Goal: Information Seeking & Learning: Check status

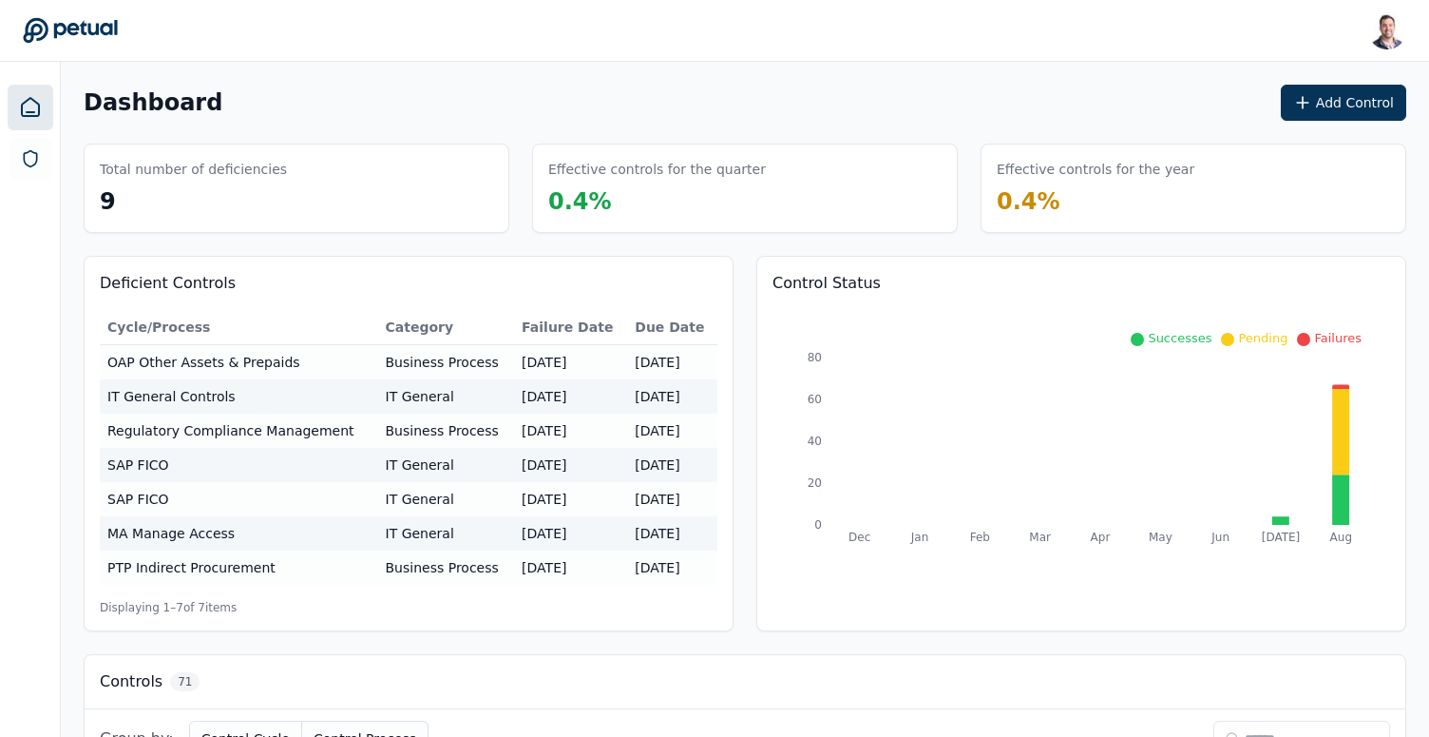
scroll to position [94, 0]
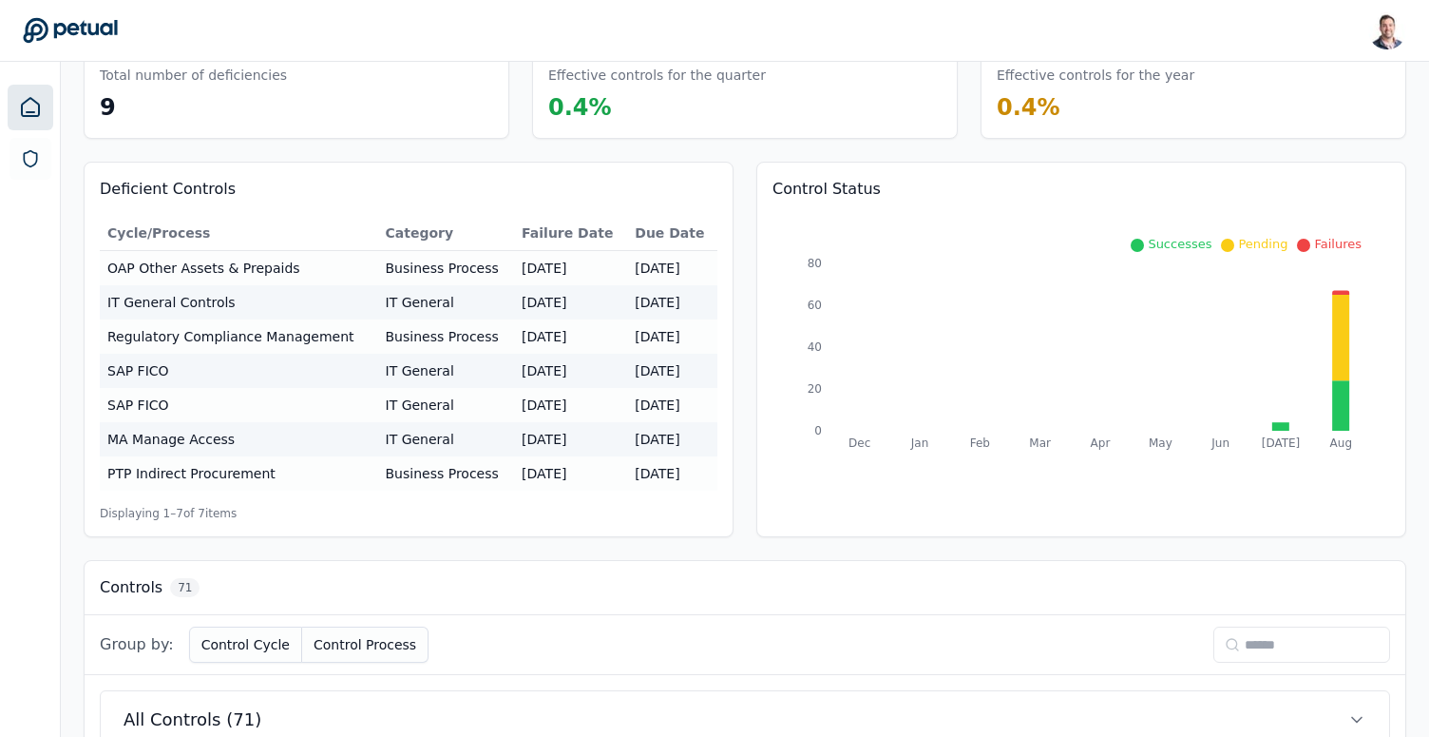
click at [1233, 655] on input at bounding box center [1302, 644] width 177 height 36
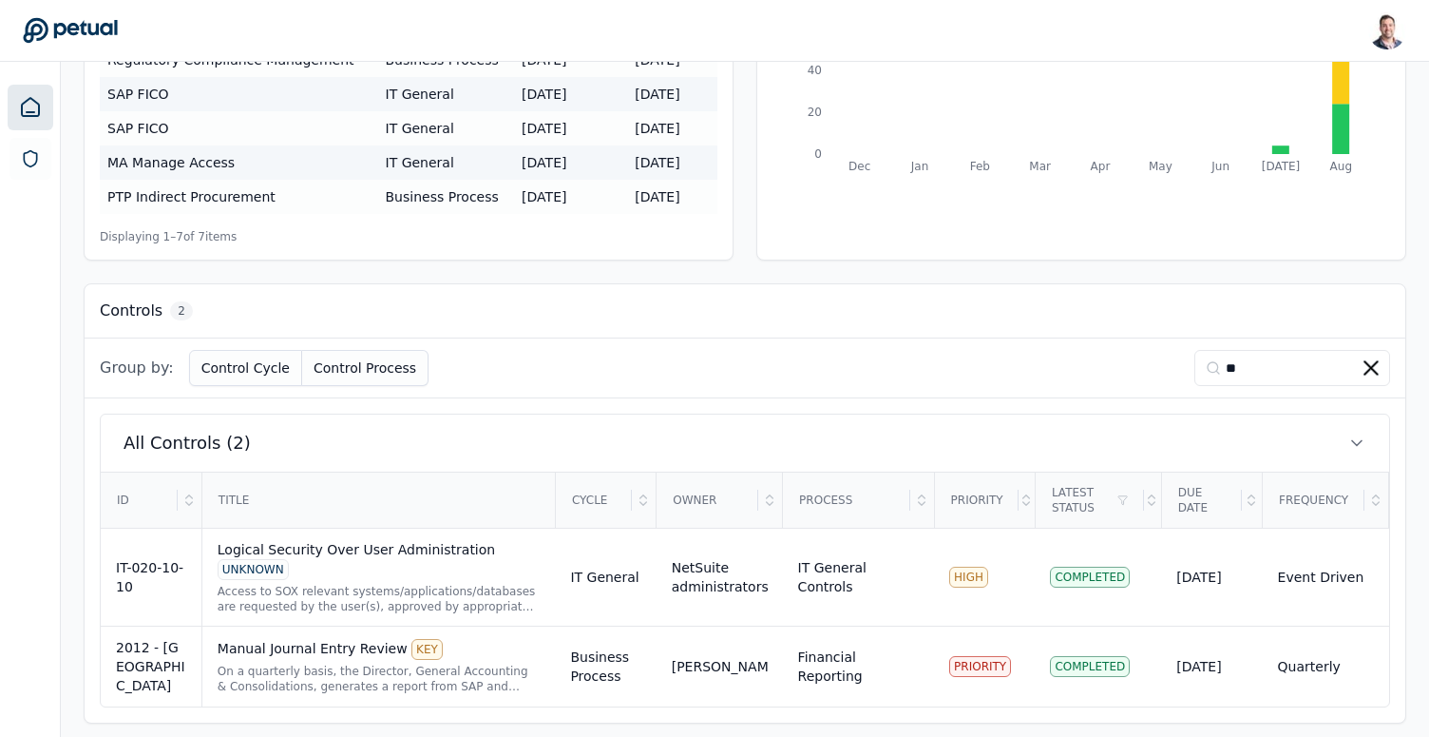
scroll to position [378, 0]
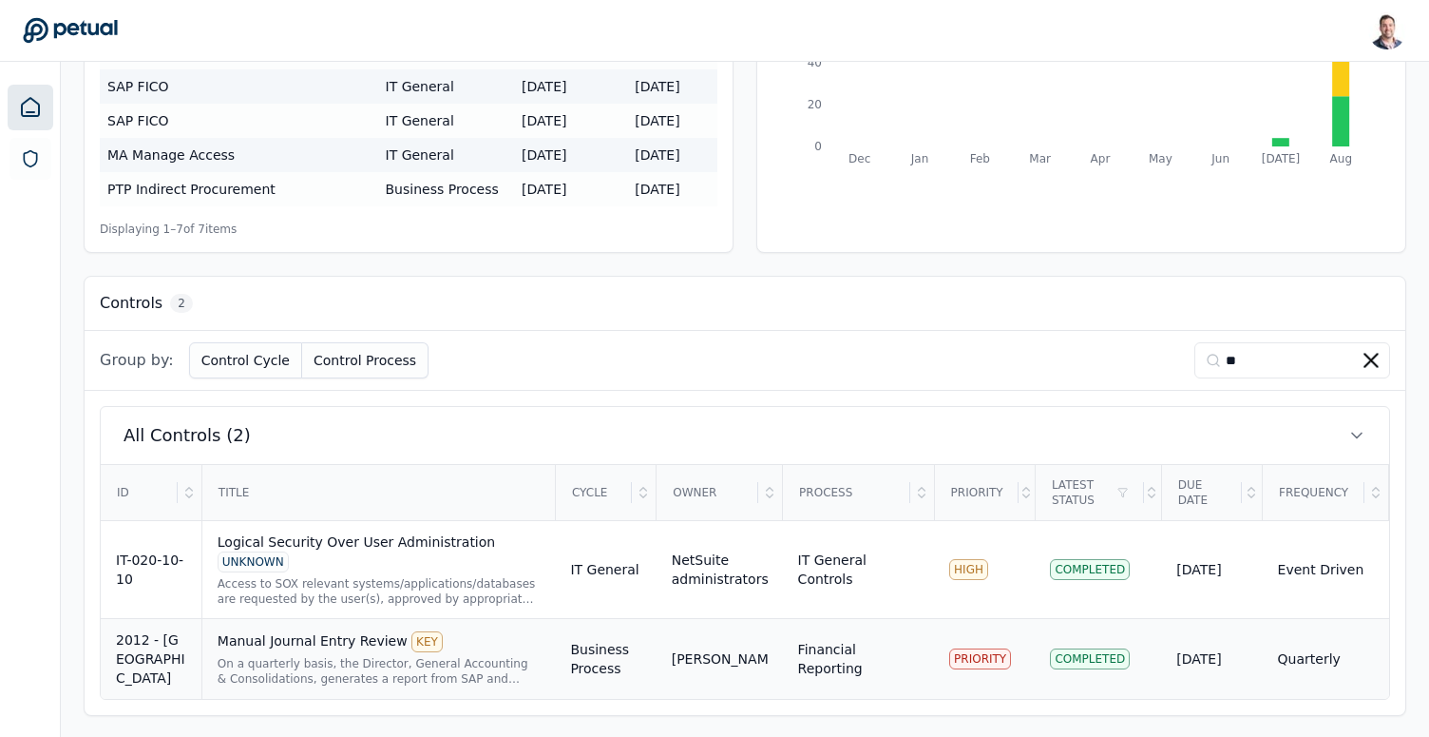
type input "**"
click at [321, 650] on div "Manual Journal Entry Review KEY" at bounding box center [379, 641] width 323 height 21
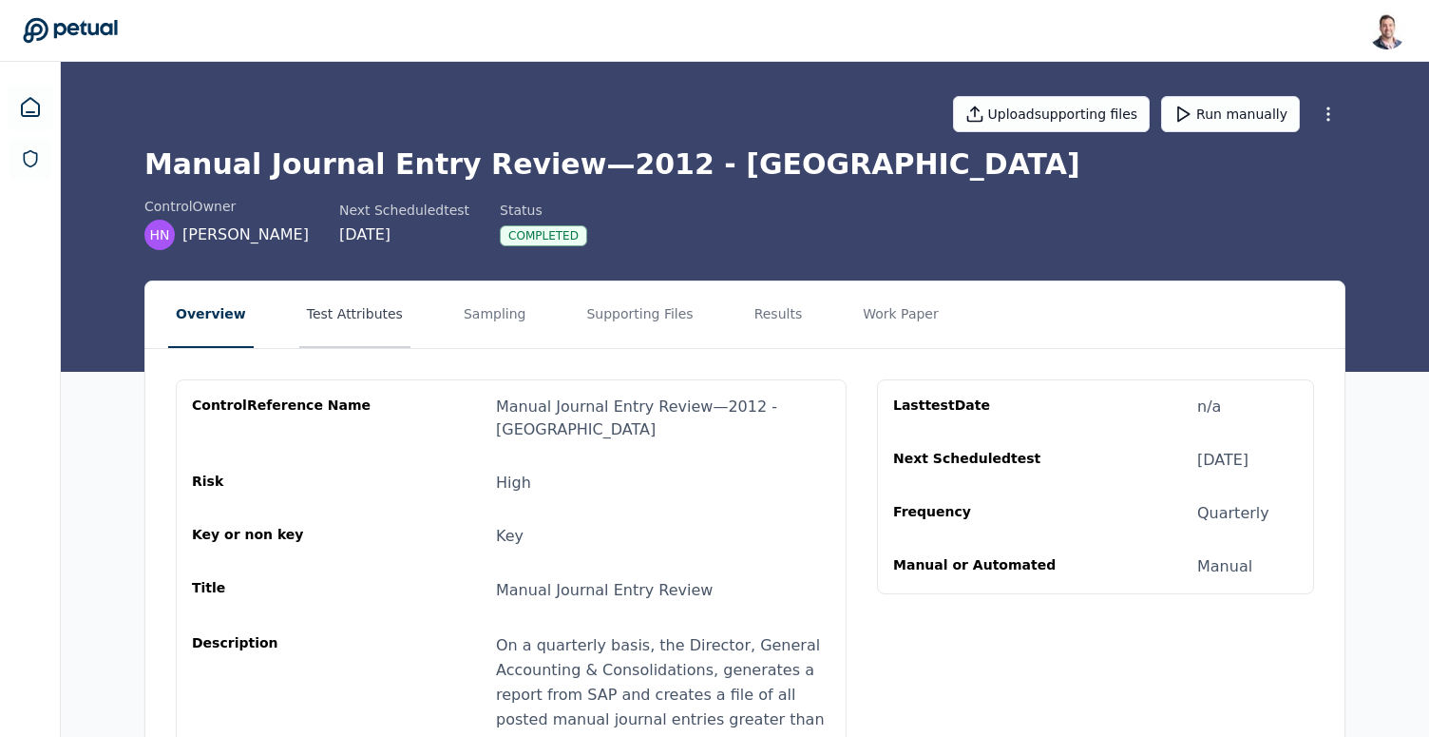
click at [339, 316] on button "Test Attributes" at bounding box center [354, 314] width 111 height 67
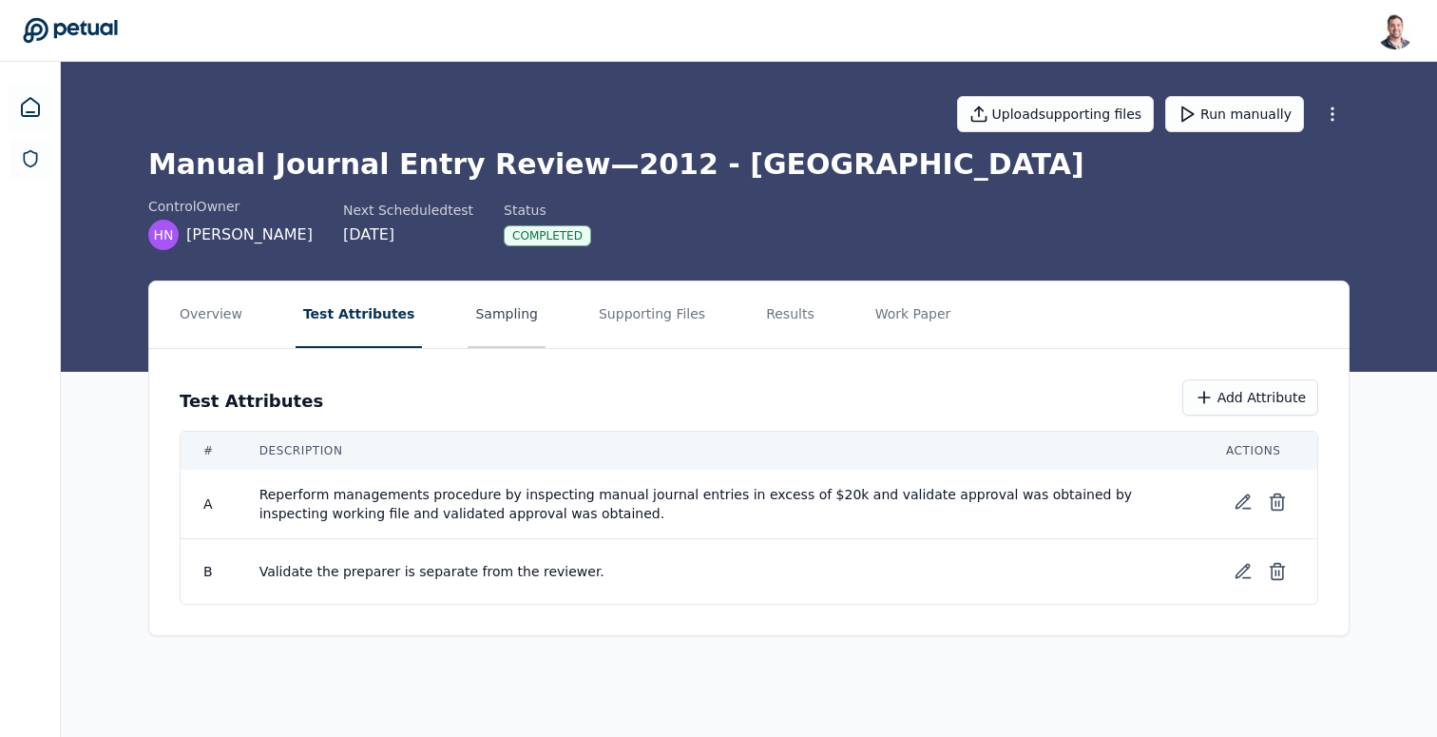
click at [503, 323] on button "Sampling" at bounding box center [507, 314] width 78 height 67
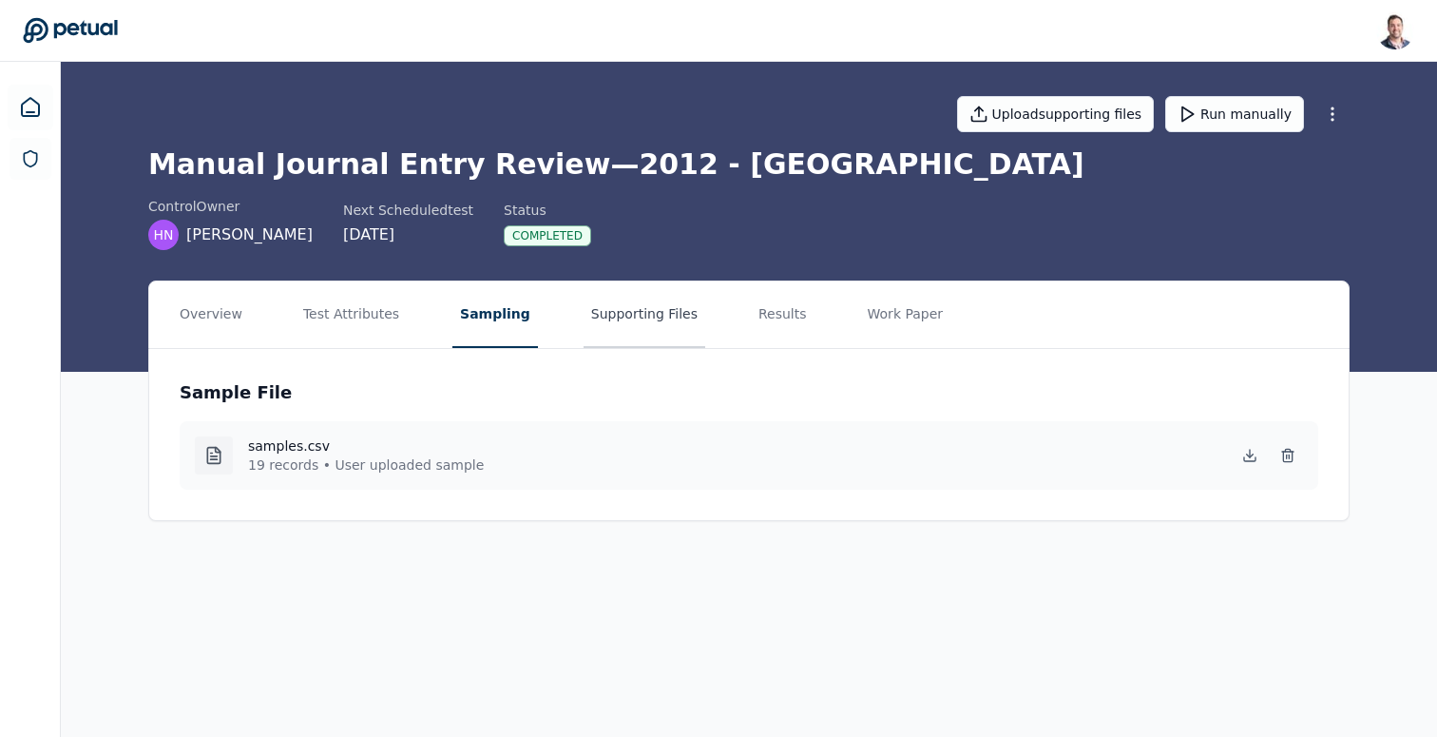
click at [641, 318] on button "Supporting Files" at bounding box center [645, 314] width 122 height 67
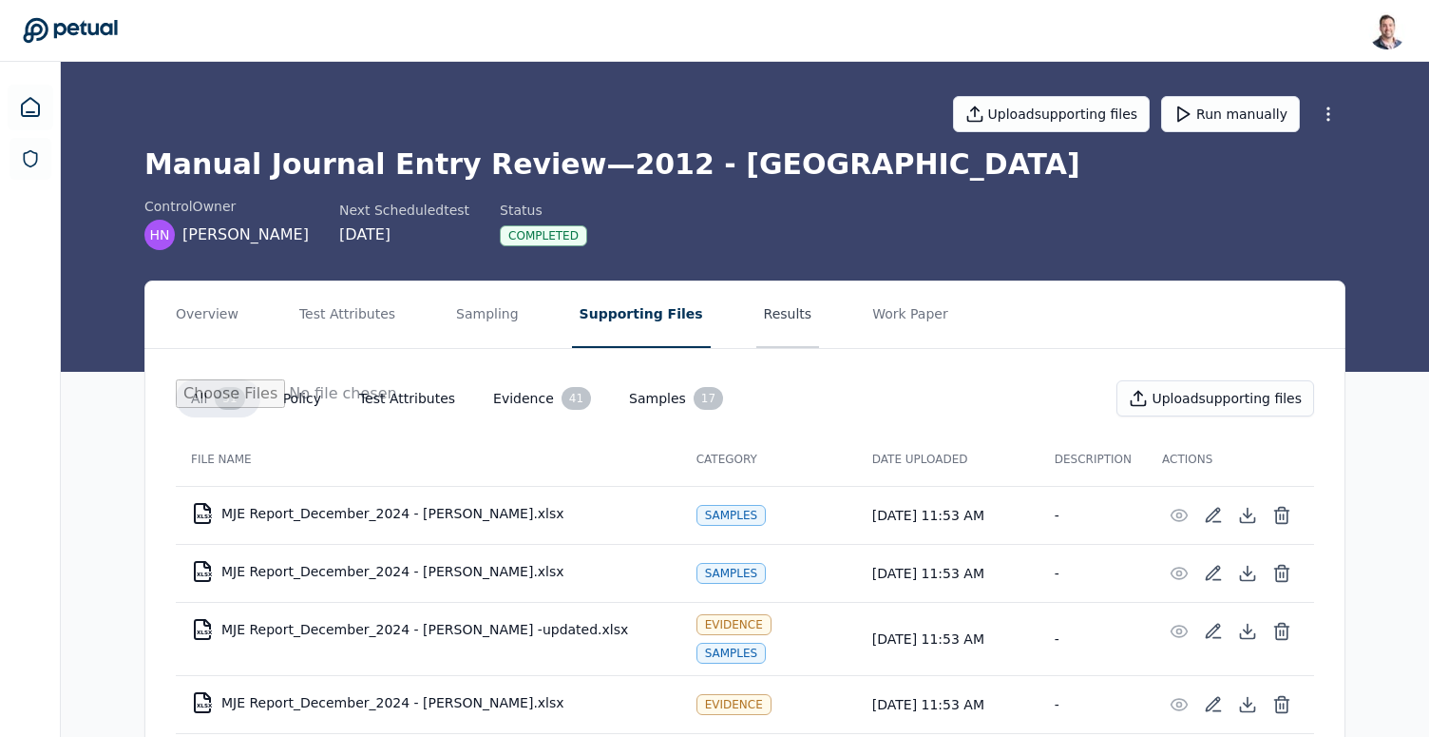
click at [756, 311] on button "Results" at bounding box center [788, 314] width 64 height 67
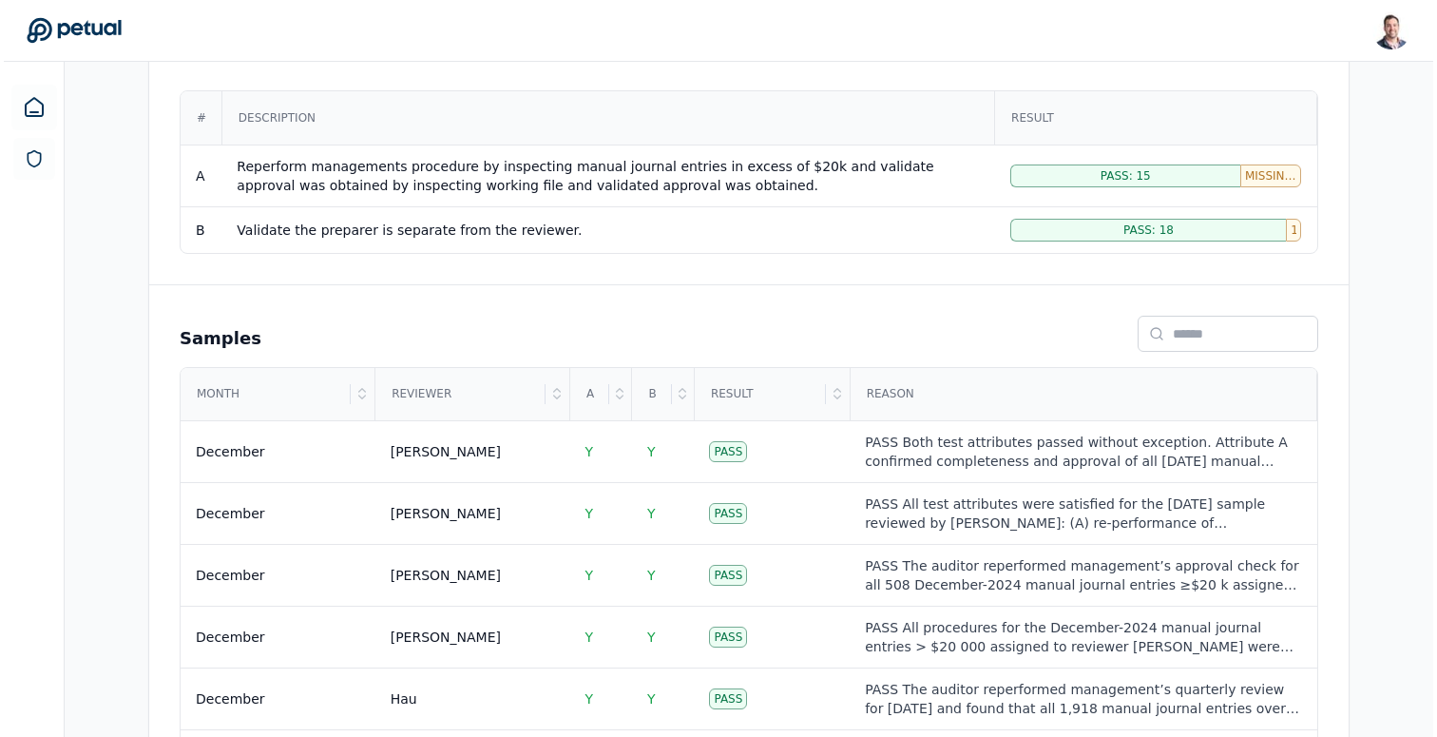
scroll to position [420, 0]
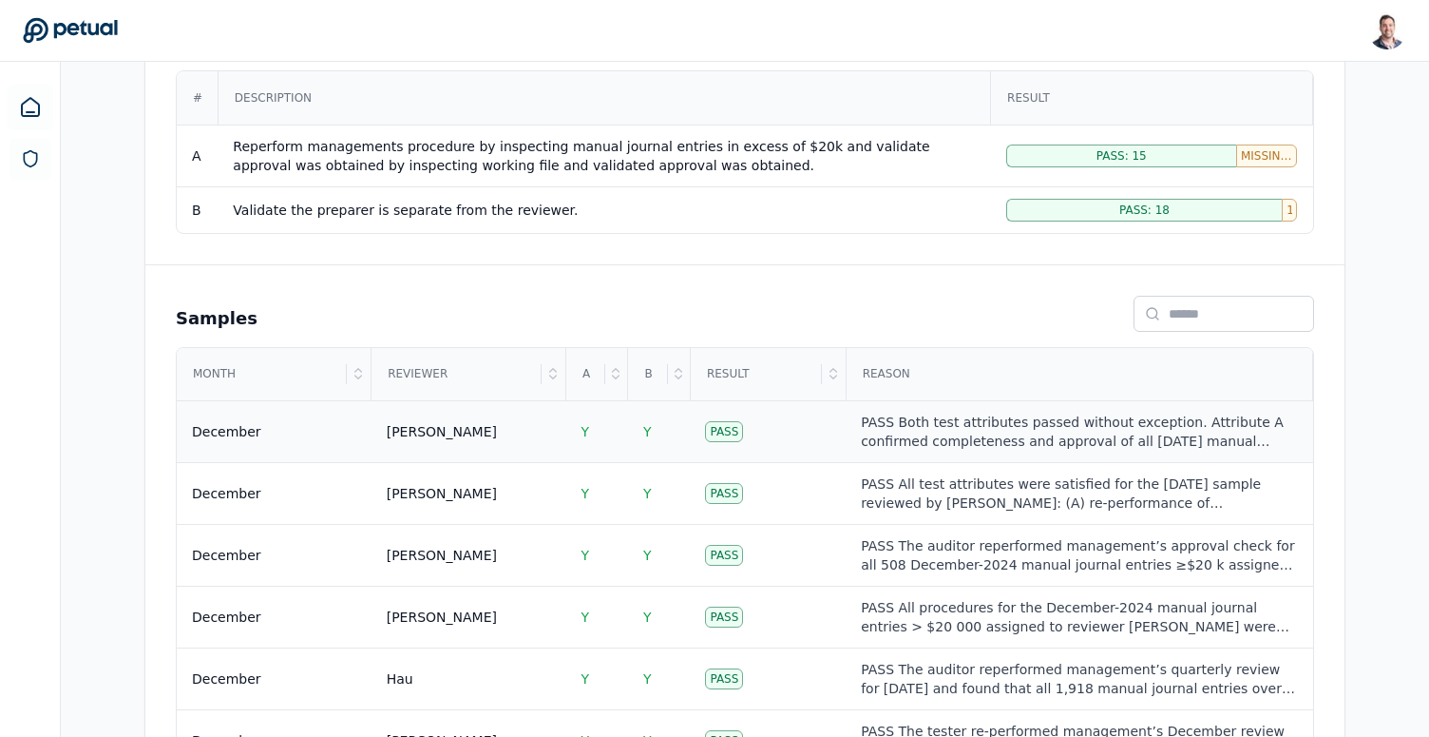
click at [887, 448] on div "PASS Both test attributes passed without exception. Attribute A confirmed compl…" at bounding box center [1079, 431] width 436 height 38
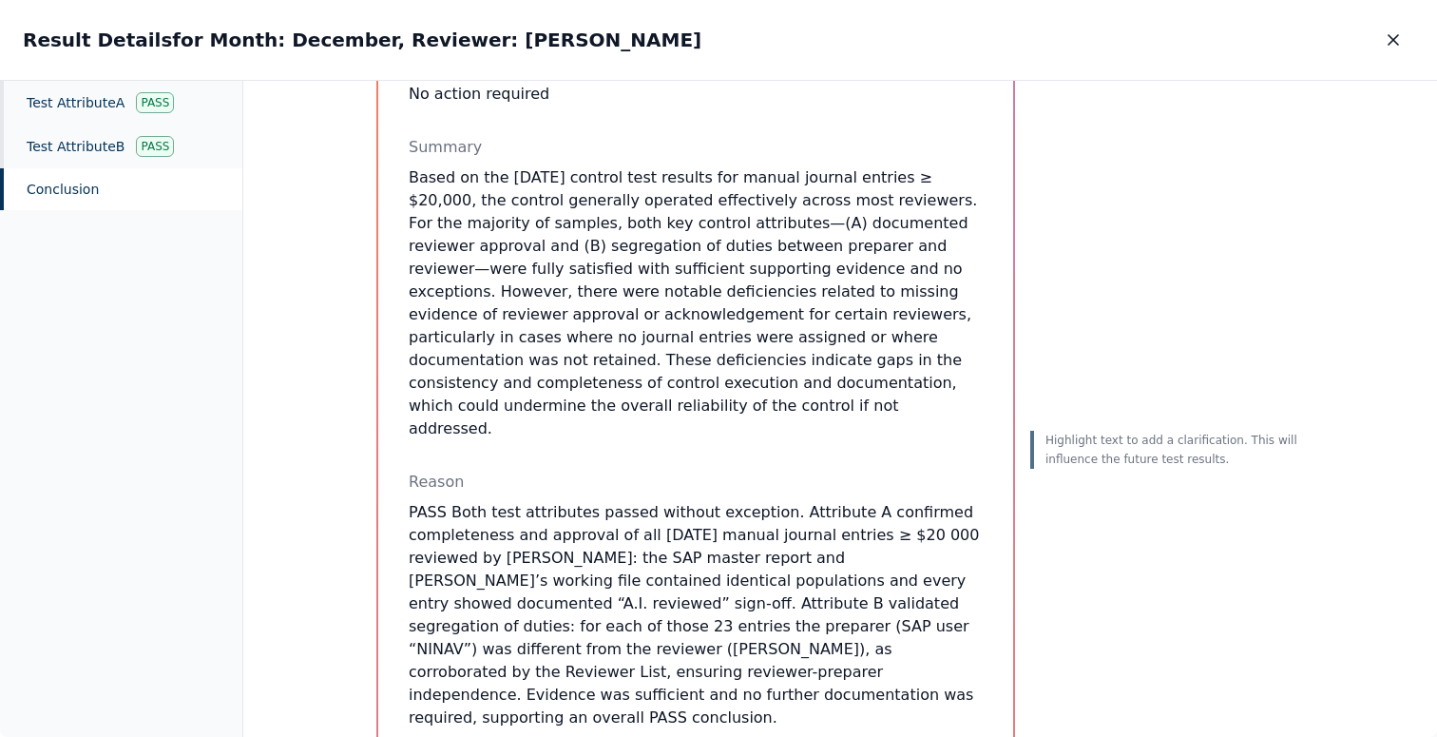
scroll to position [594, 0]
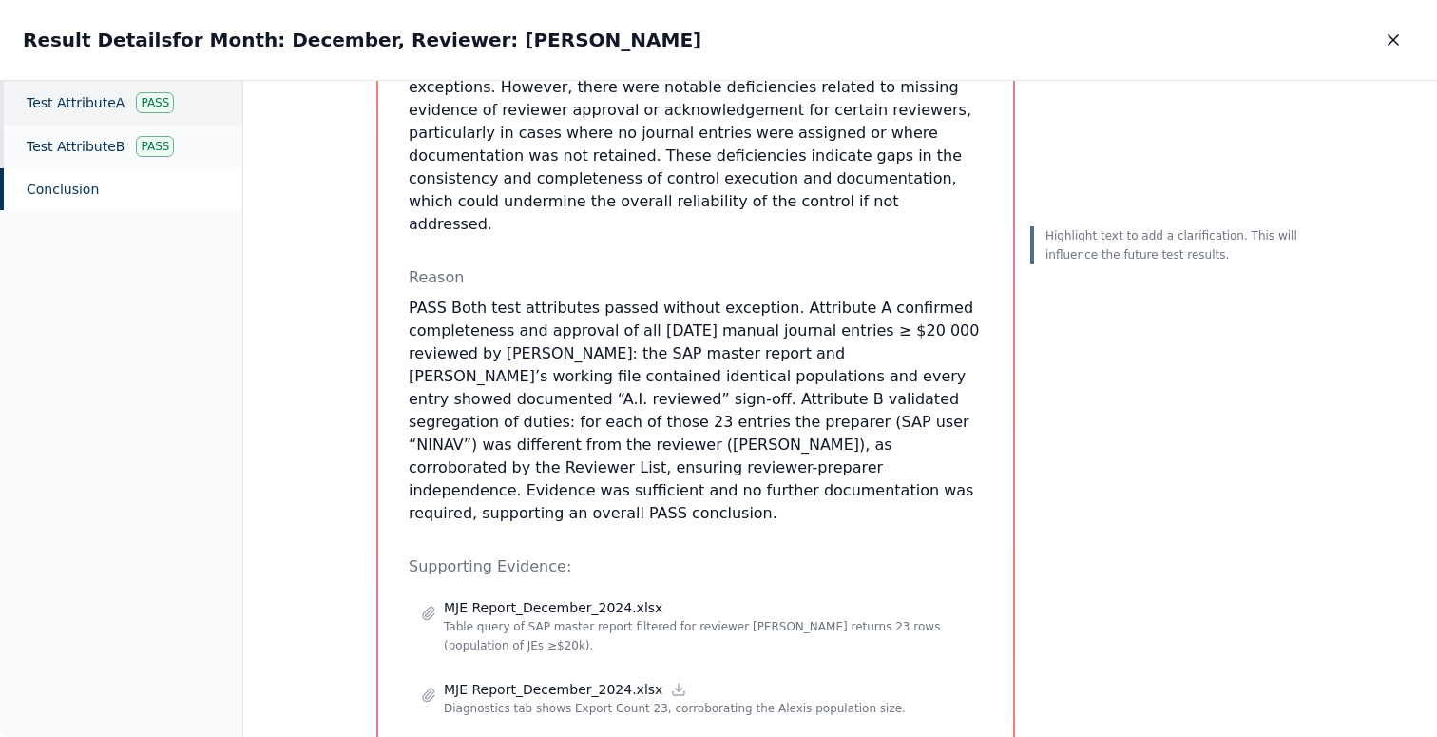
click at [128, 103] on div "Test Attribute A Pass" at bounding box center [121, 103] width 242 height 44
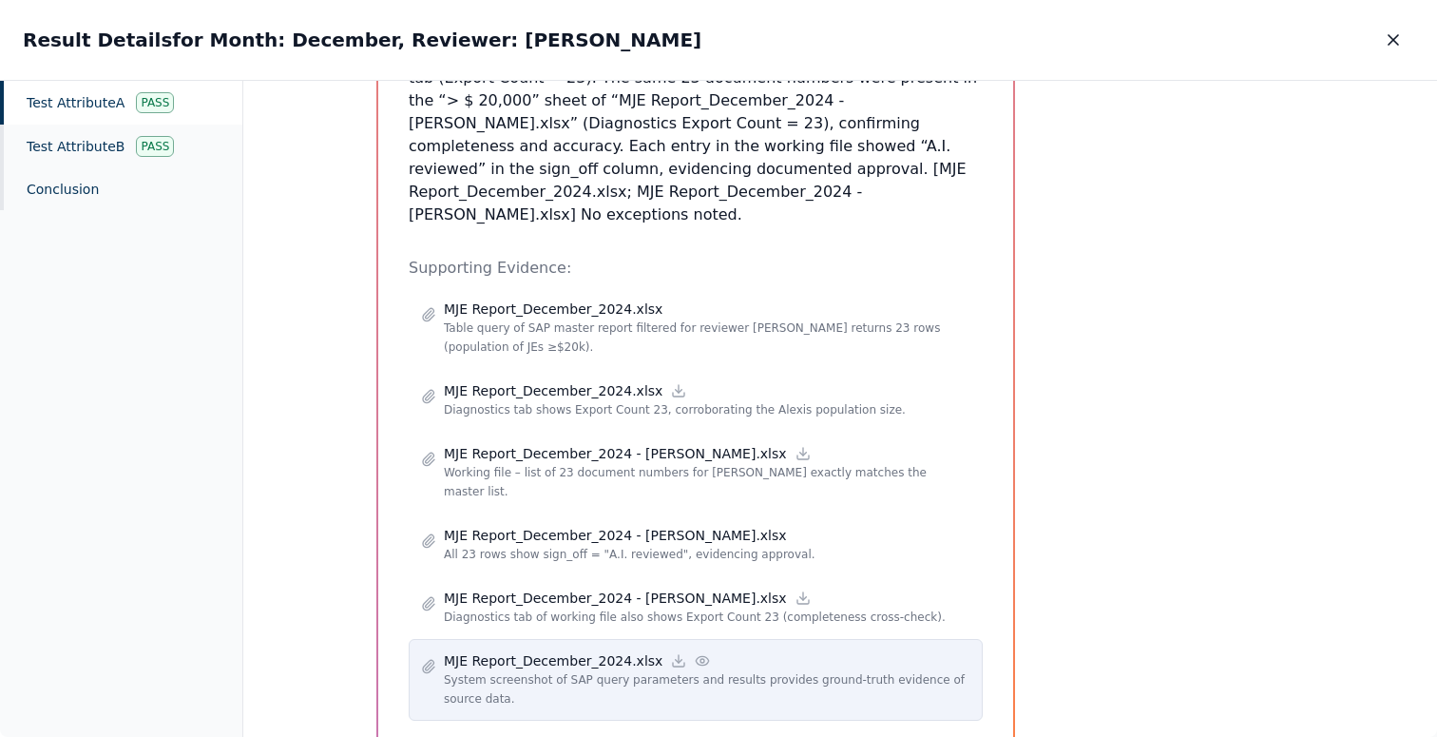
click at [695, 653] on icon at bounding box center [702, 660] width 15 height 15
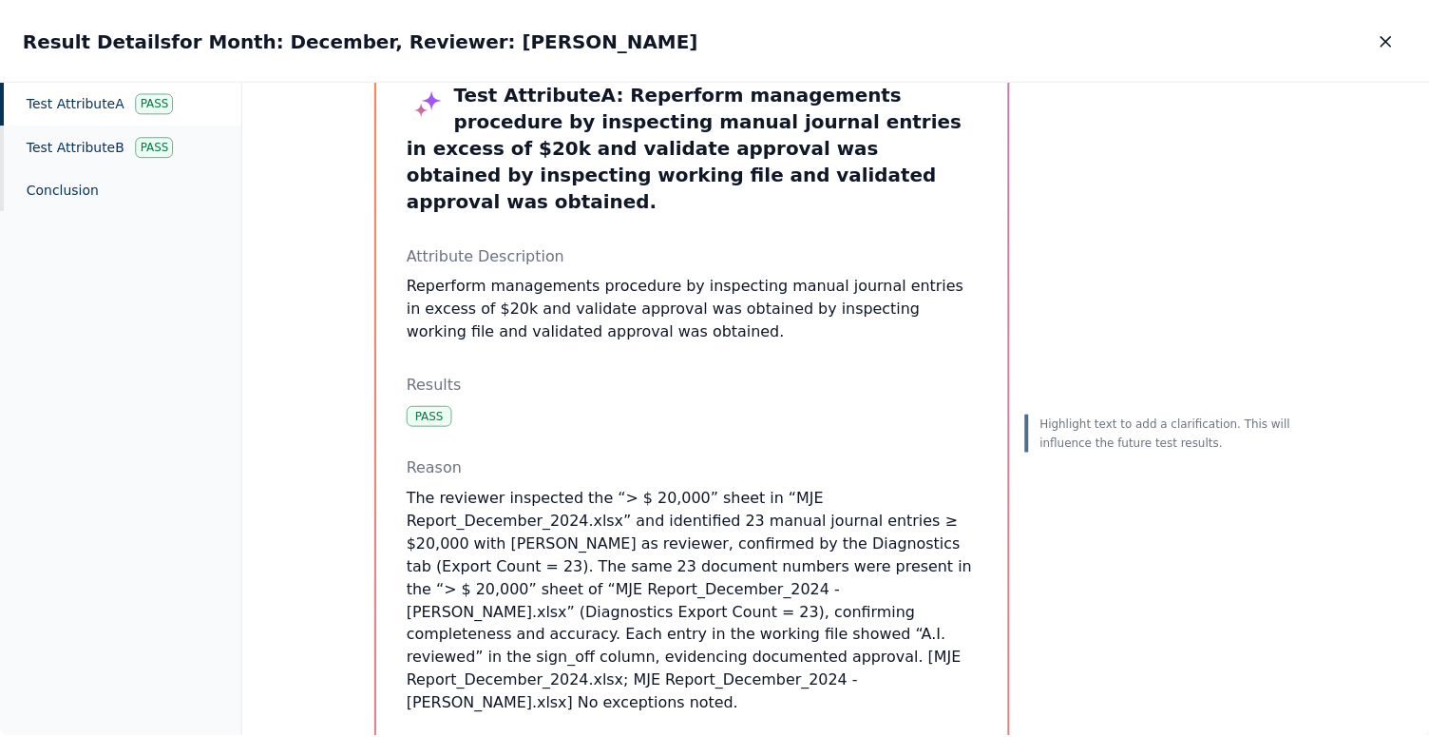
scroll to position [0, 0]
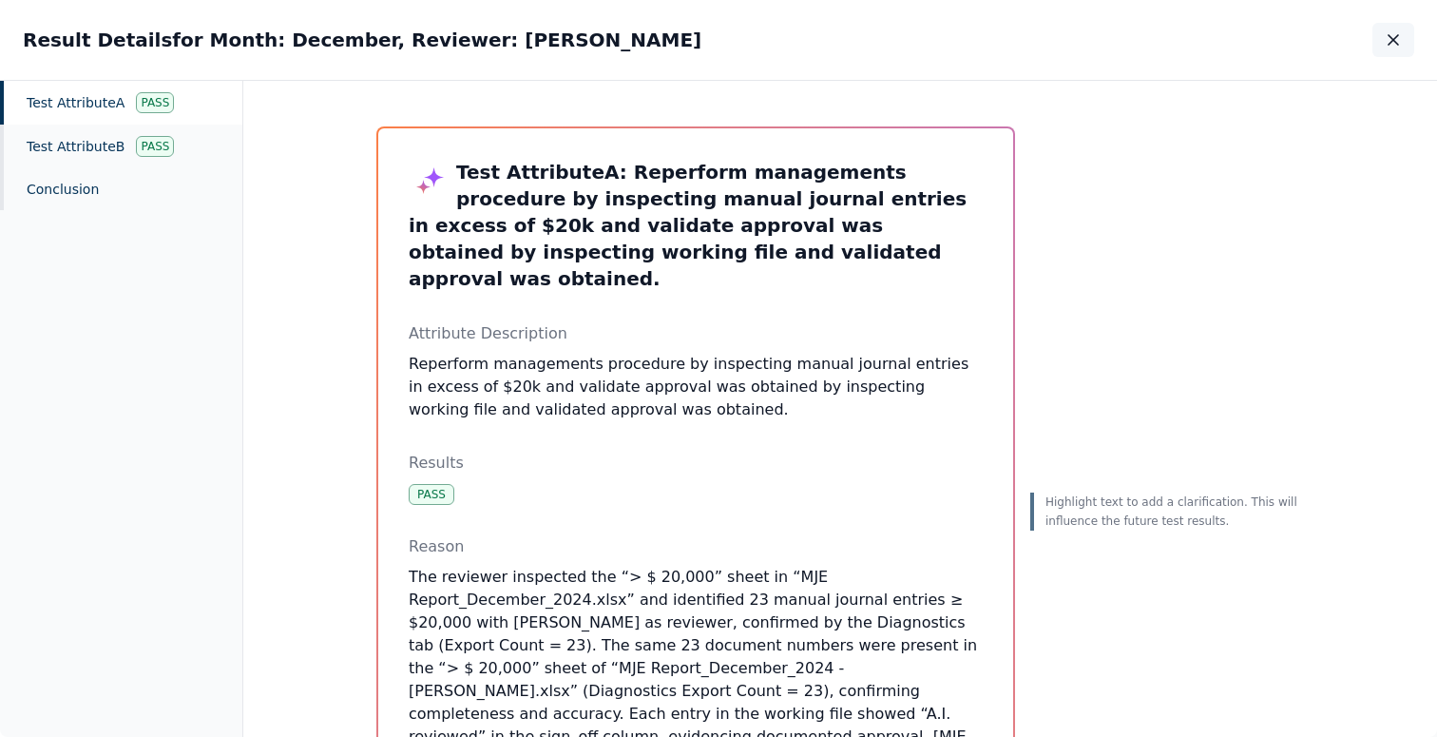
click at [1387, 34] on icon "button" at bounding box center [1393, 39] width 19 height 19
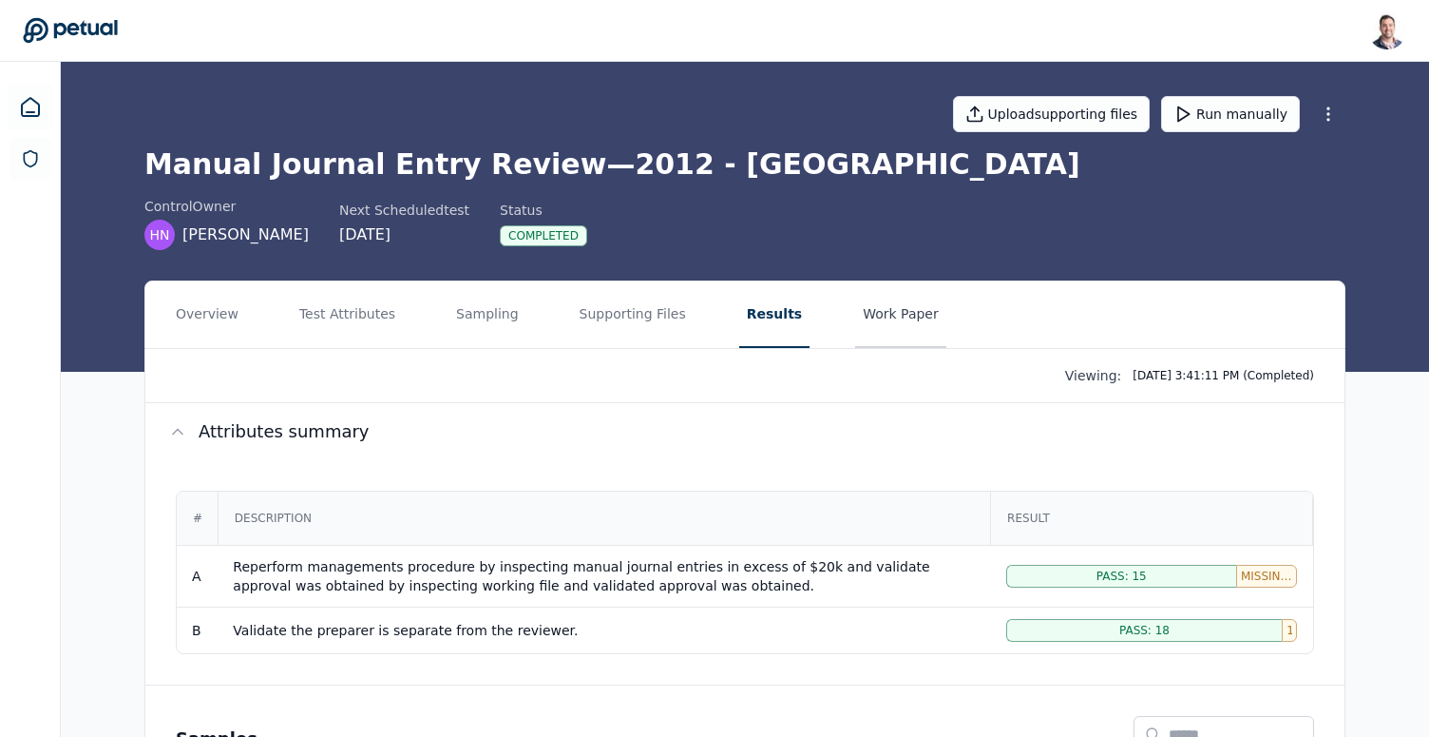
click at [889, 298] on button "Work Paper" at bounding box center [900, 314] width 91 height 67
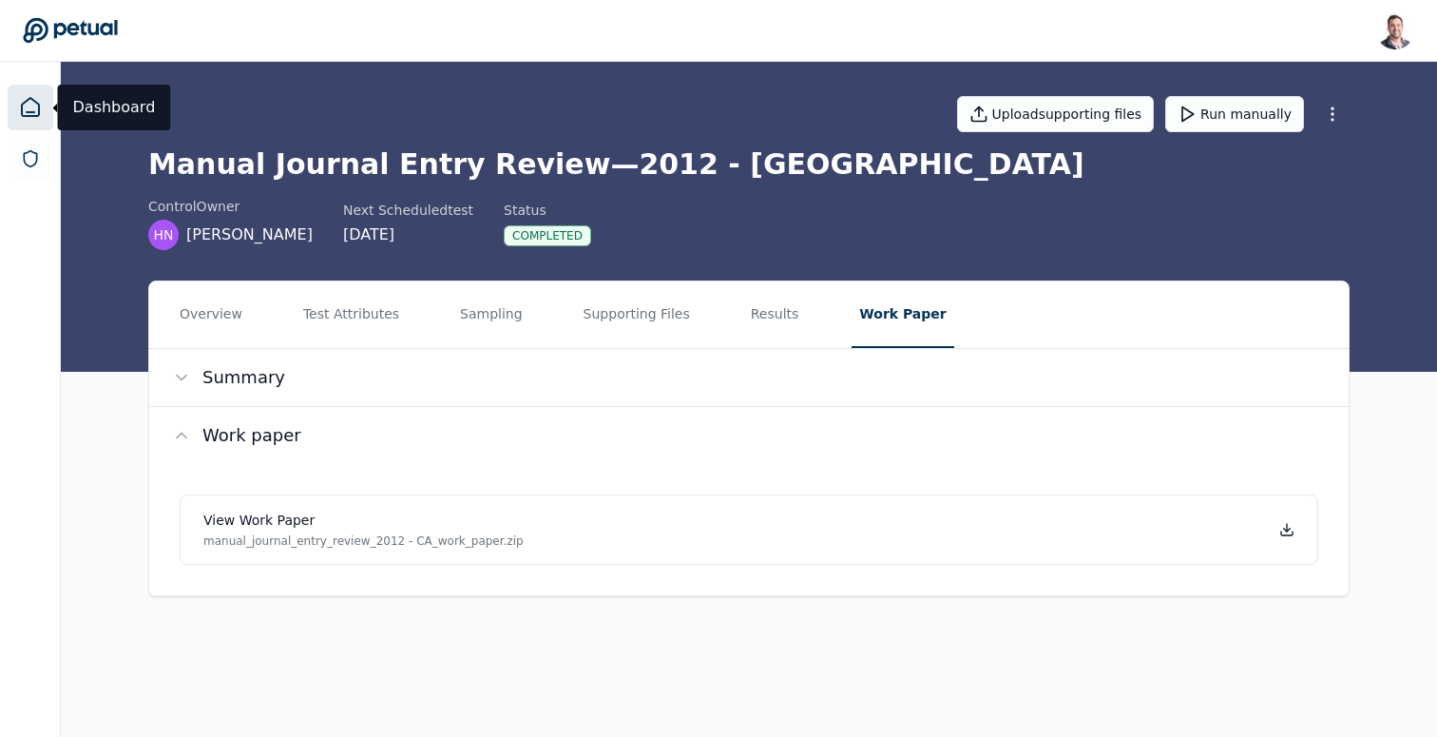
click at [39, 108] on icon at bounding box center [30, 107] width 23 height 23
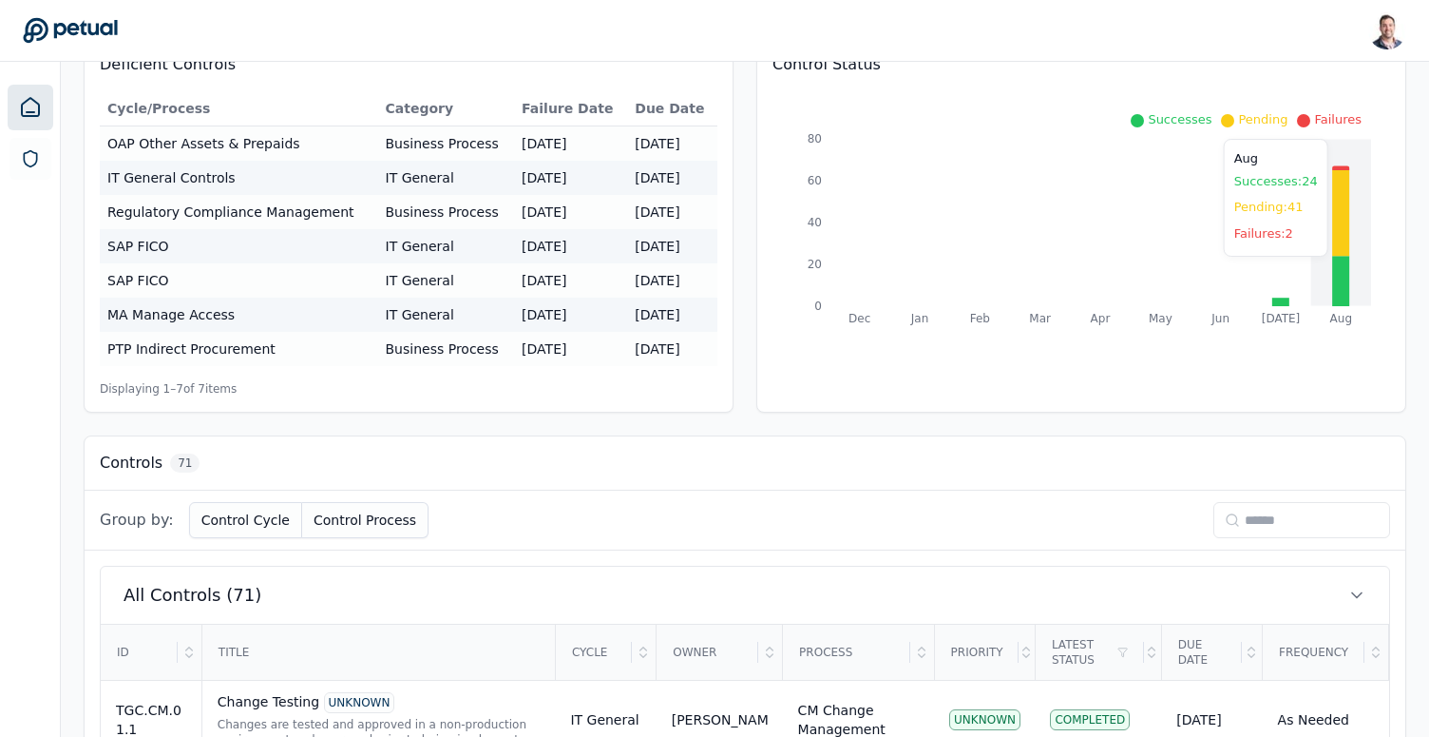
scroll to position [220, 0]
click at [1295, 530] on input at bounding box center [1302, 519] width 177 height 36
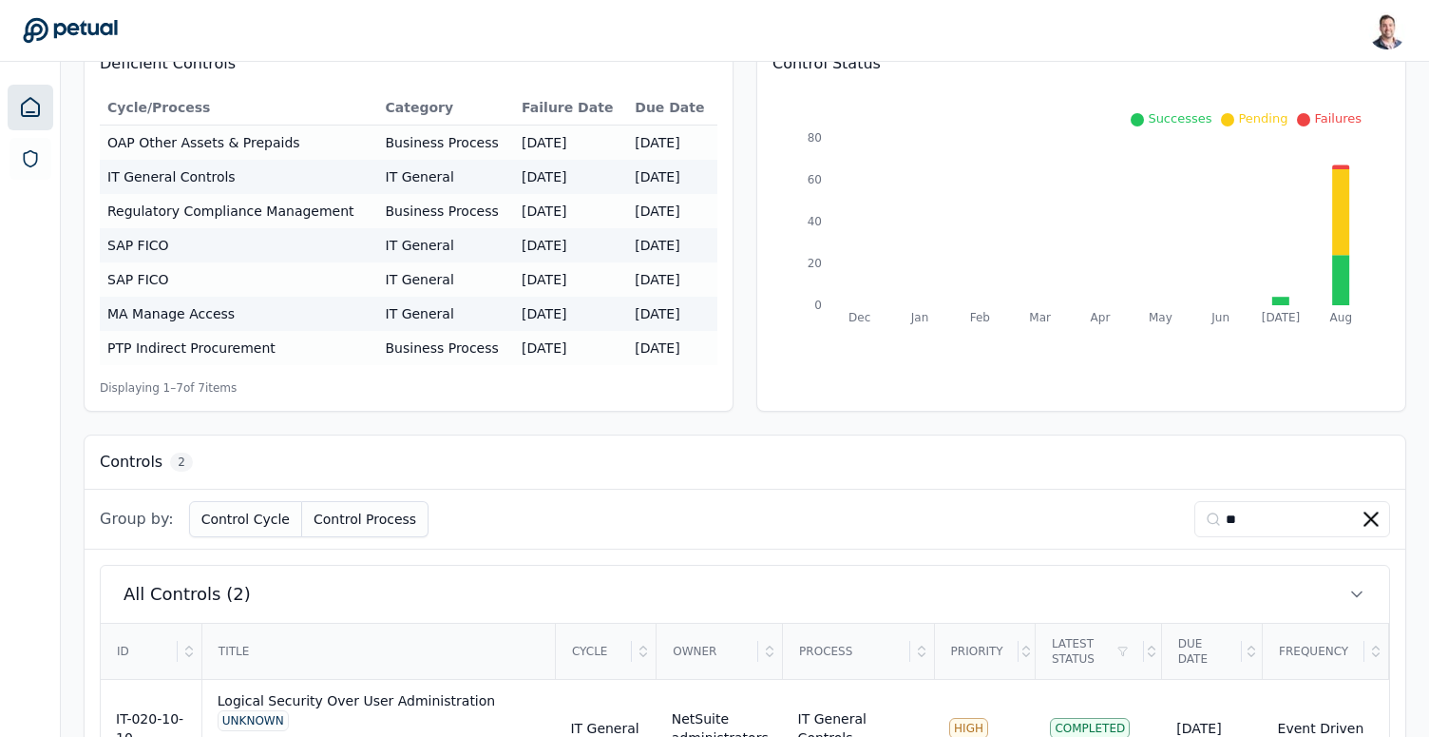
scroll to position [378, 0]
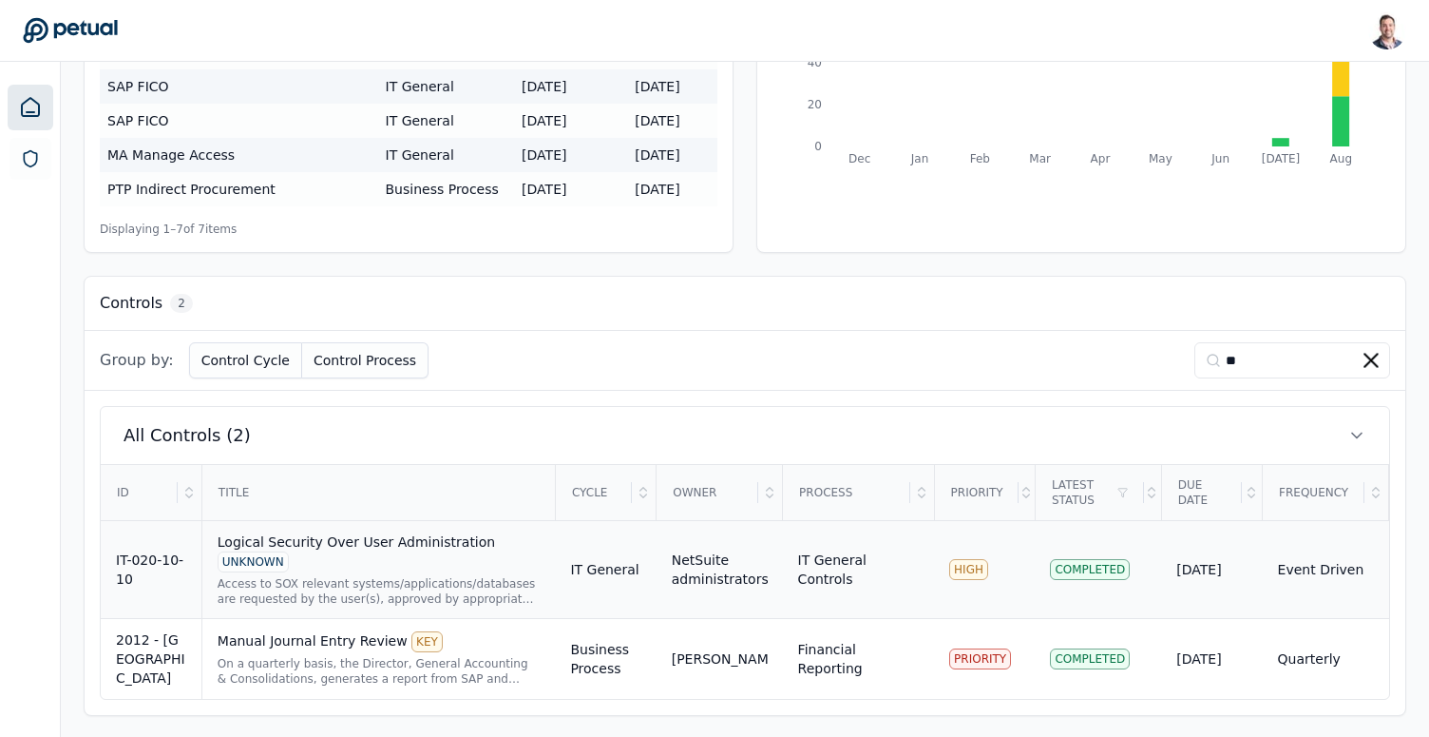
type input "**"
click at [409, 560] on div "Logical Security Over User Administration UNKNOWN" at bounding box center [379, 552] width 323 height 40
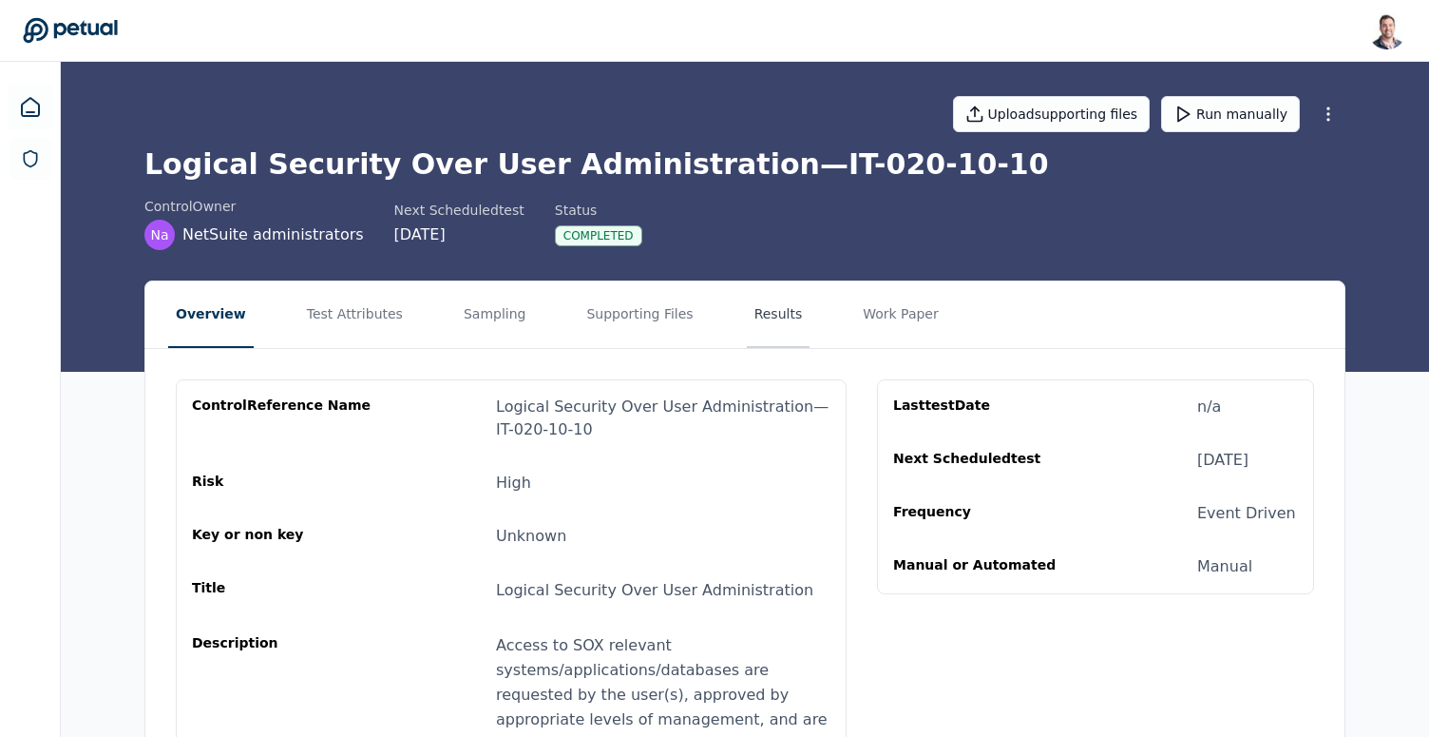
click at [763, 303] on button "Results" at bounding box center [779, 314] width 64 height 67
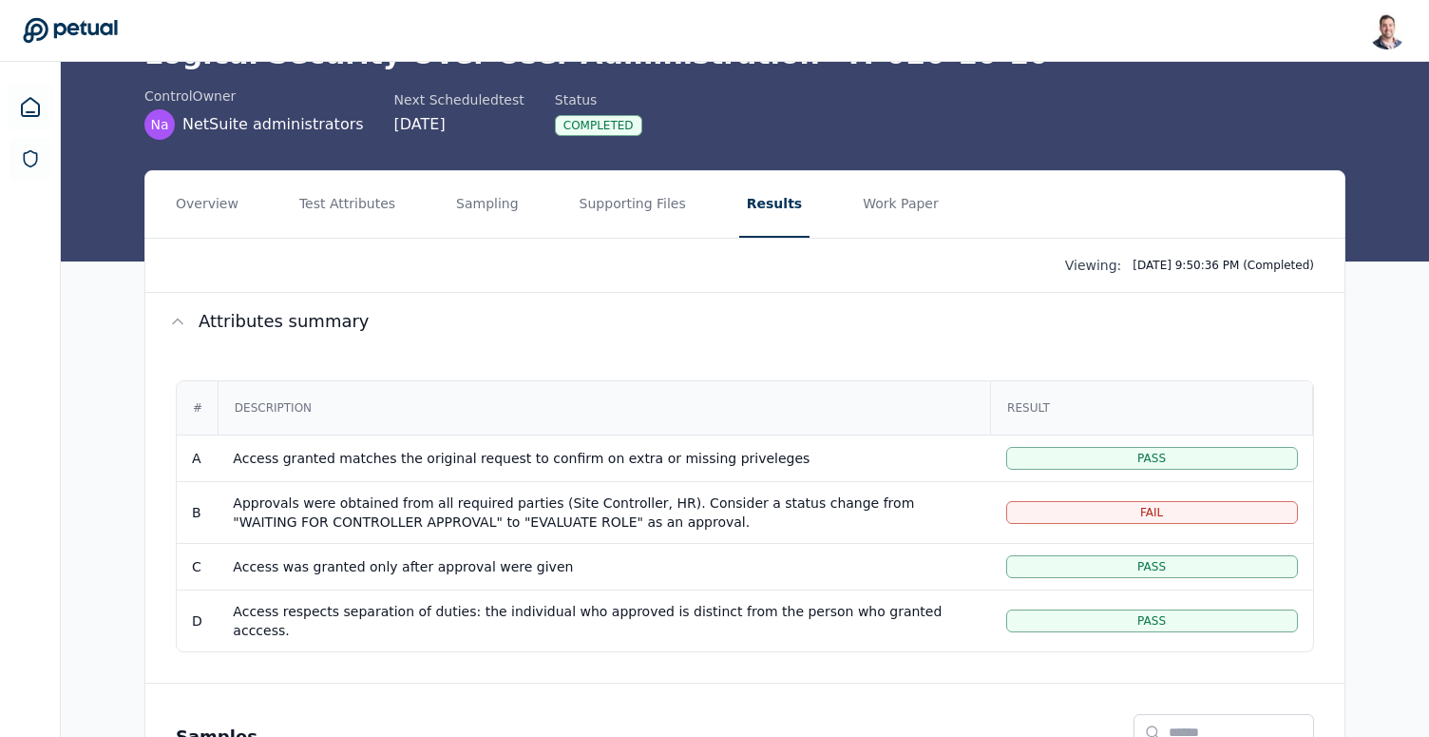
scroll to position [88, 0]
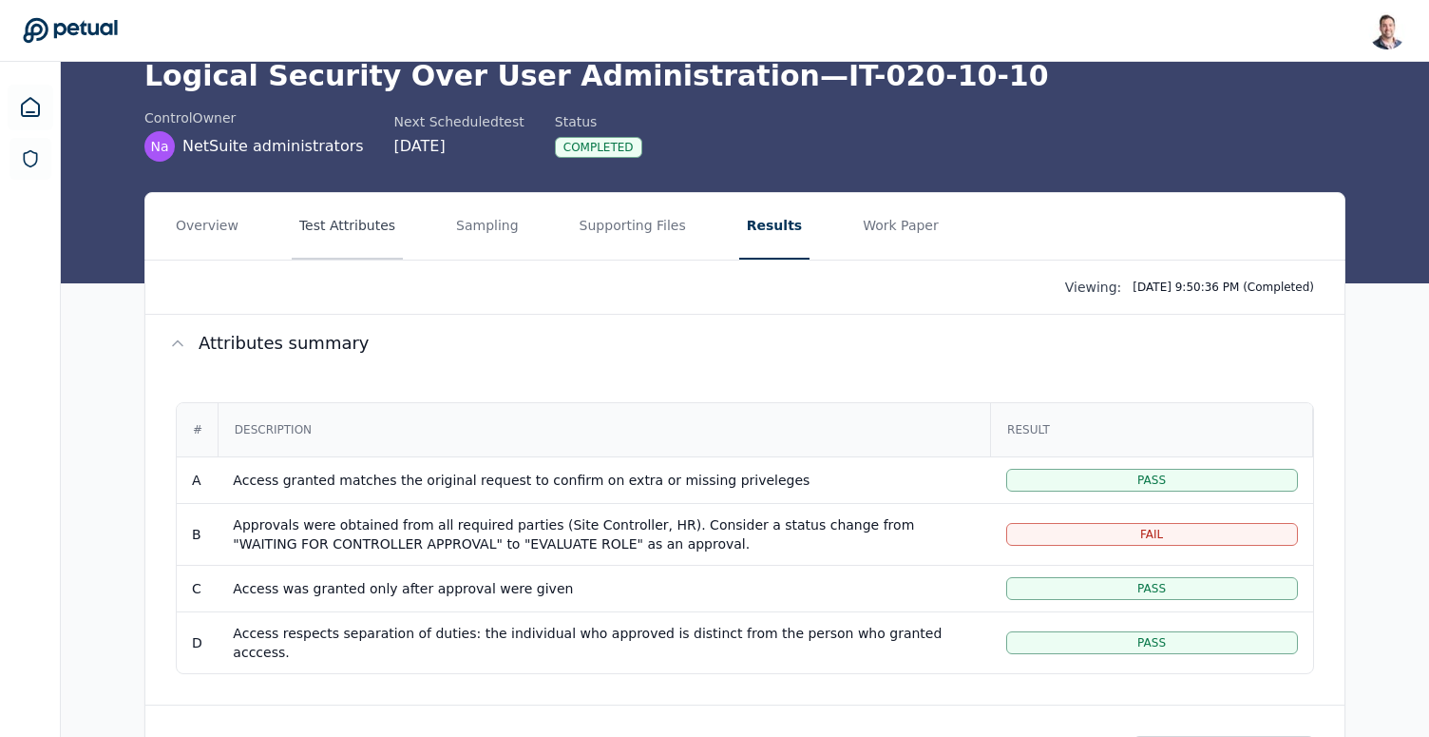
click at [375, 243] on button "Test Attributes" at bounding box center [347, 226] width 111 height 67
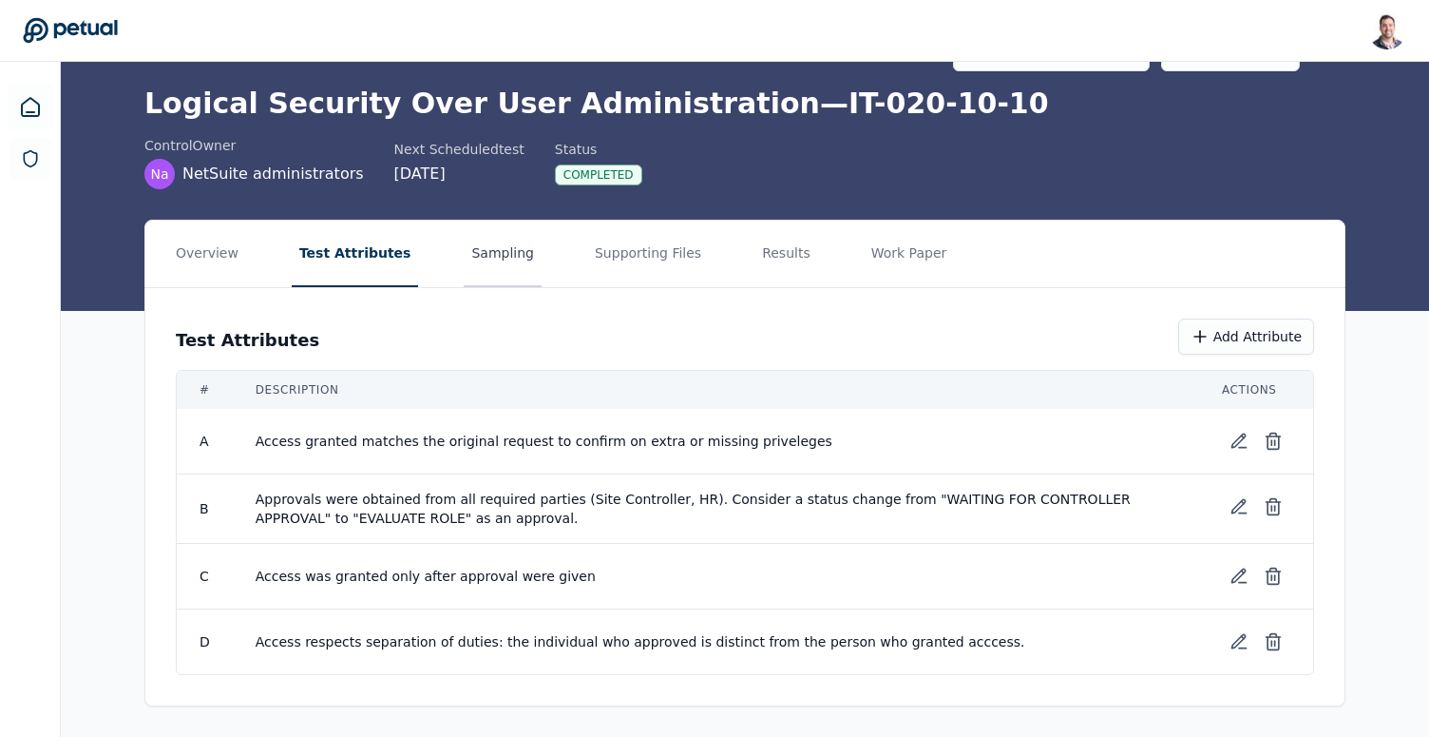
click at [495, 271] on button "Sampling" at bounding box center [503, 253] width 78 height 67
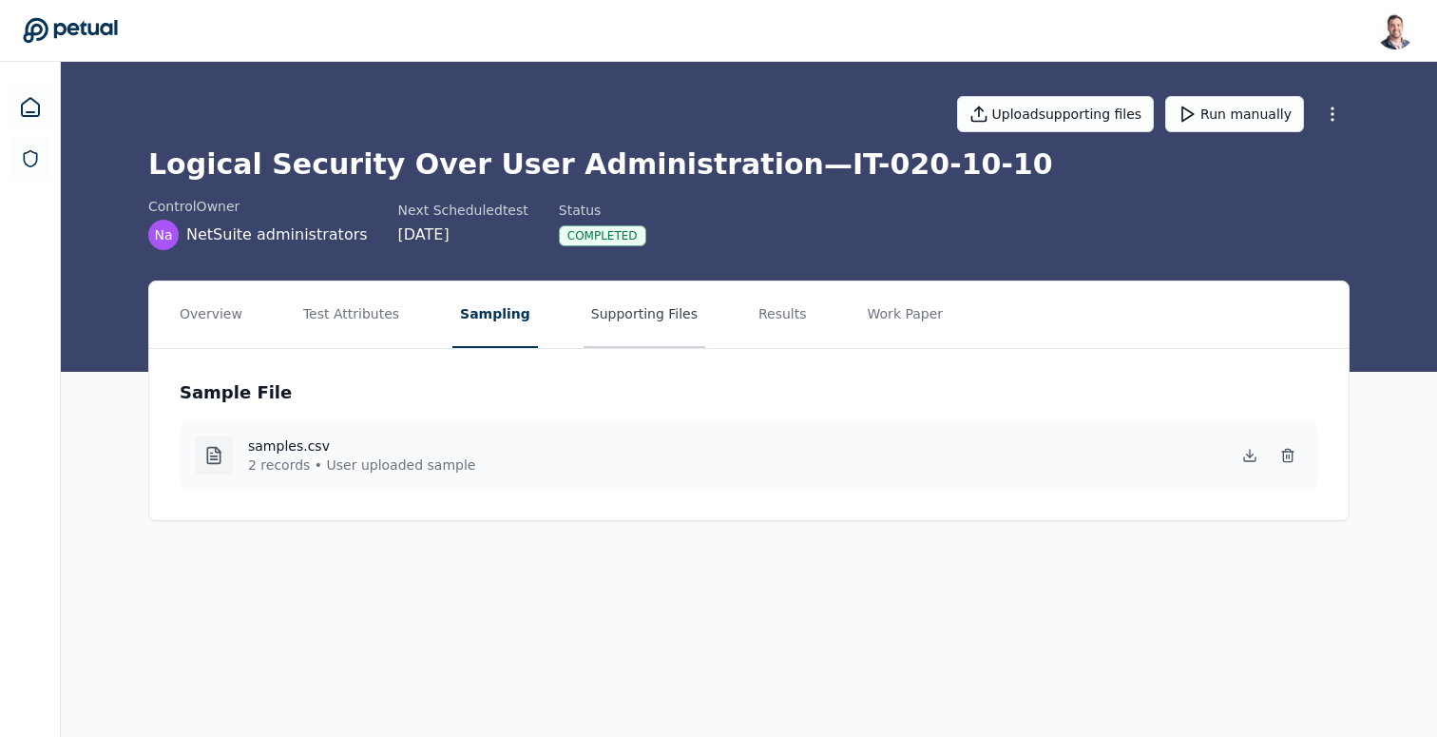
click at [667, 316] on button "Supporting Files" at bounding box center [645, 314] width 122 height 67
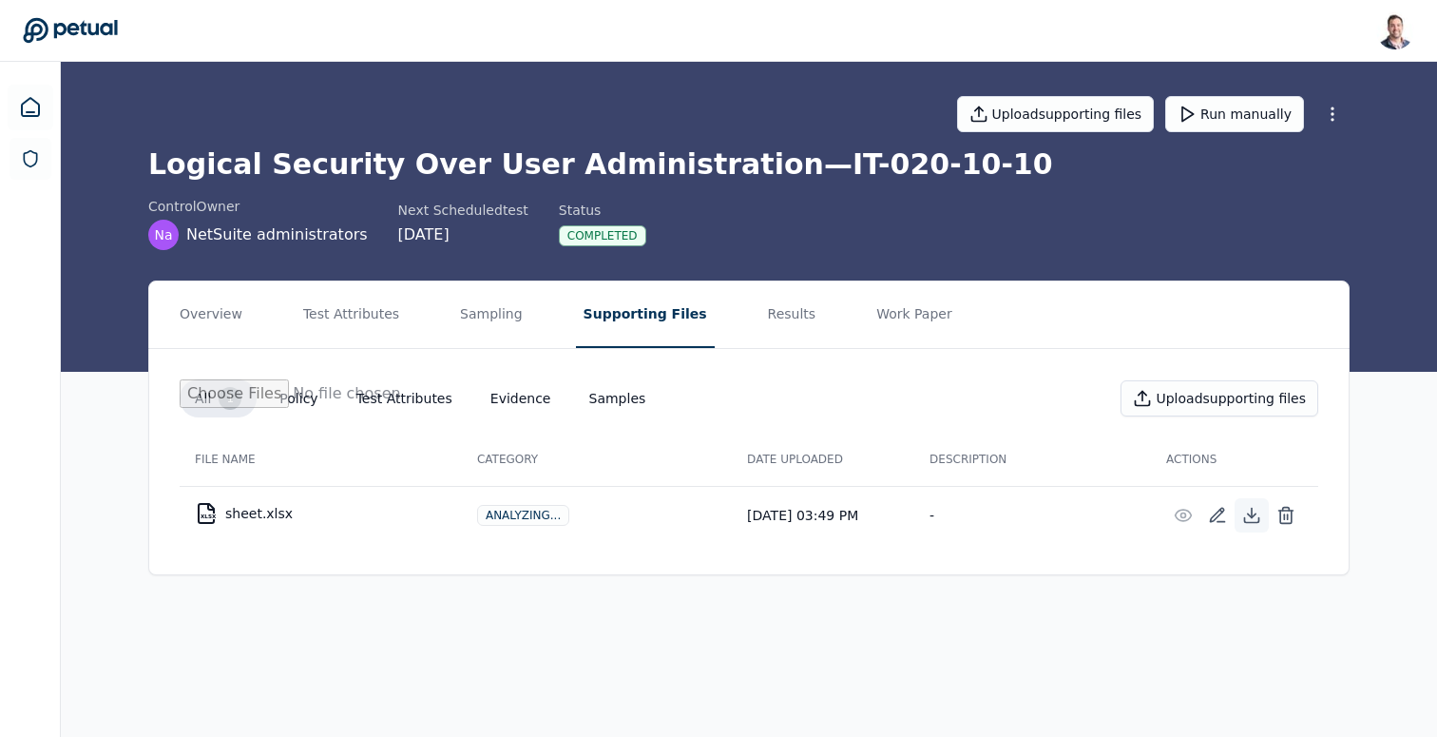
click at [1251, 521] on icon at bounding box center [1251, 515] width 19 height 19
click at [760, 324] on button "Results" at bounding box center [792, 314] width 64 height 67
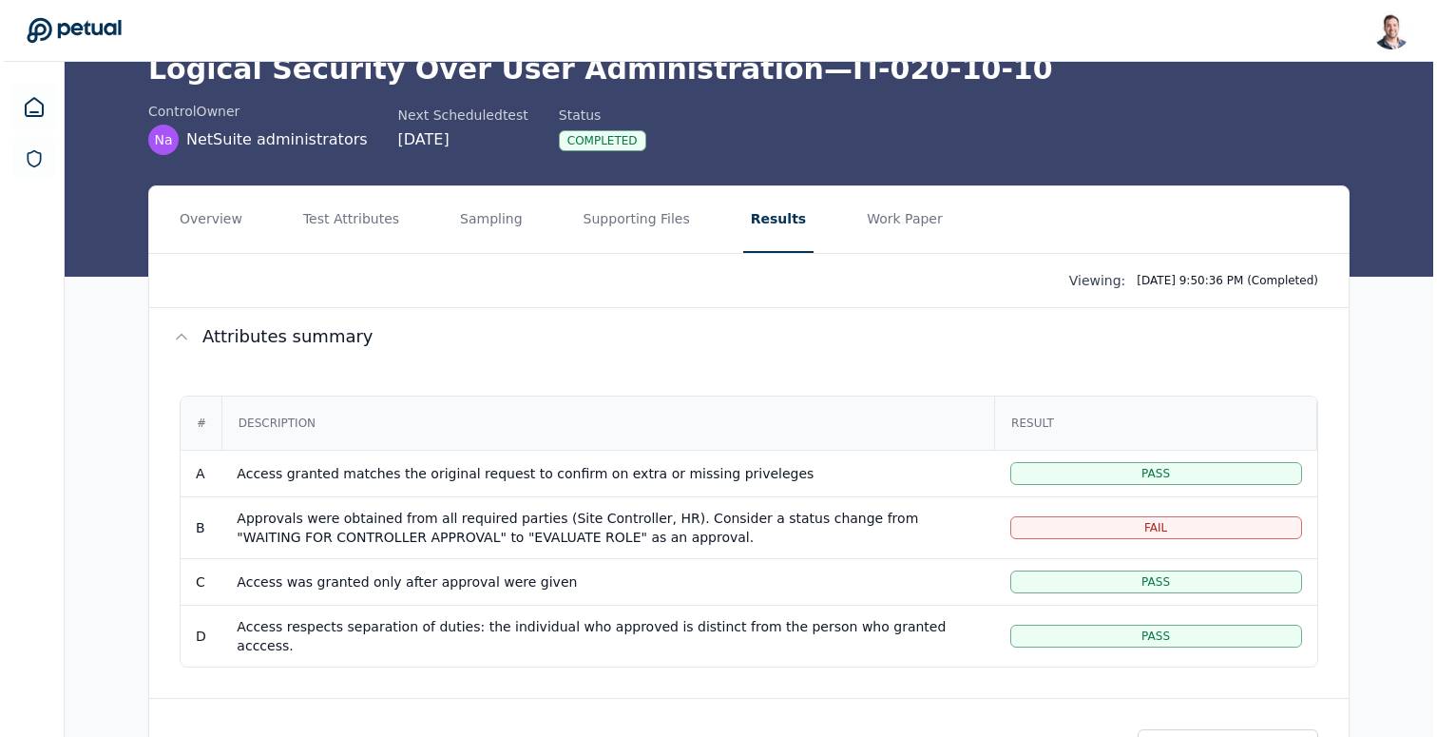
scroll to position [93, 0]
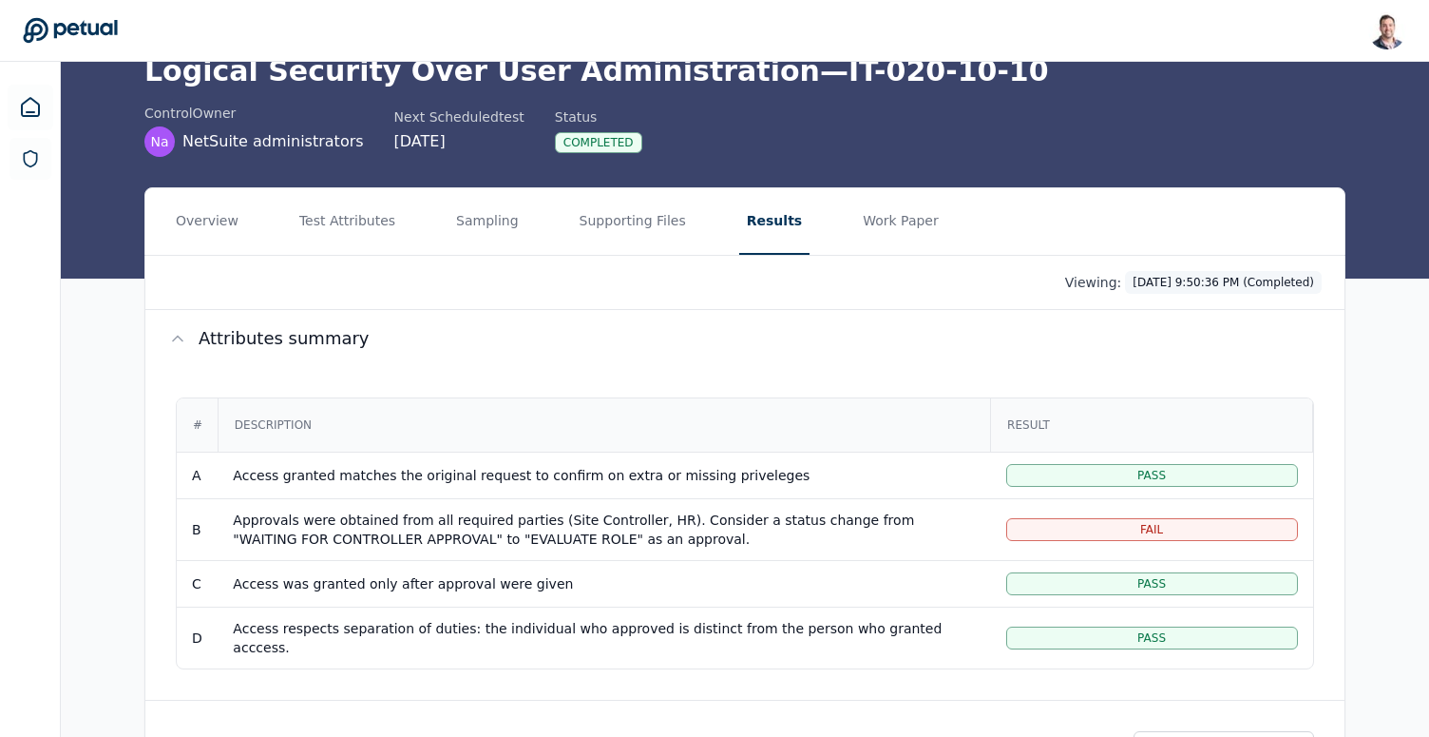
click at [1210, 287] on html "Snir Kodesh snir@petual.ai Sign out Upload supporting files Run manually Logica…" at bounding box center [714, 464] width 1429 height 1115
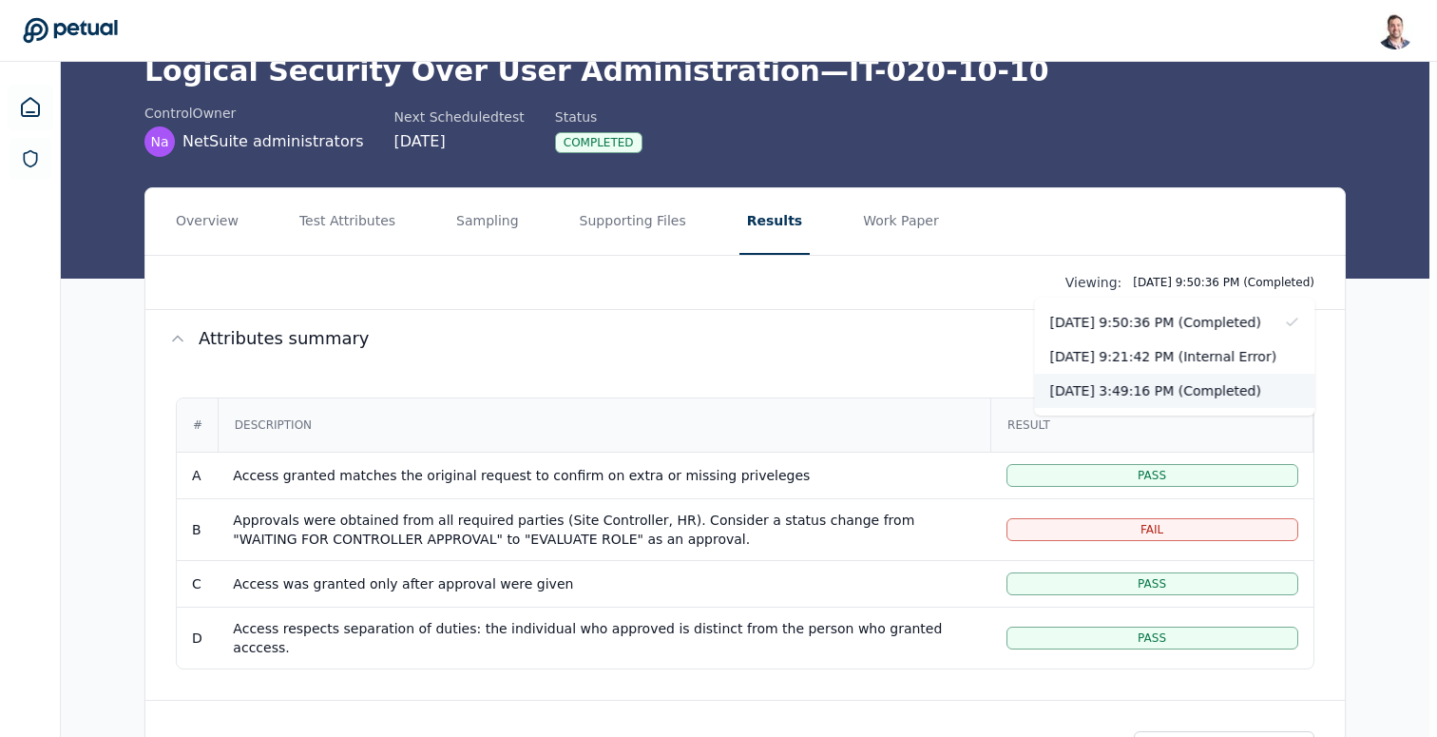
click at [1183, 393] on div "9/26/2025, 3:49:16 PM (Completed)" at bounding box center [1175, 390] width 280 height 34
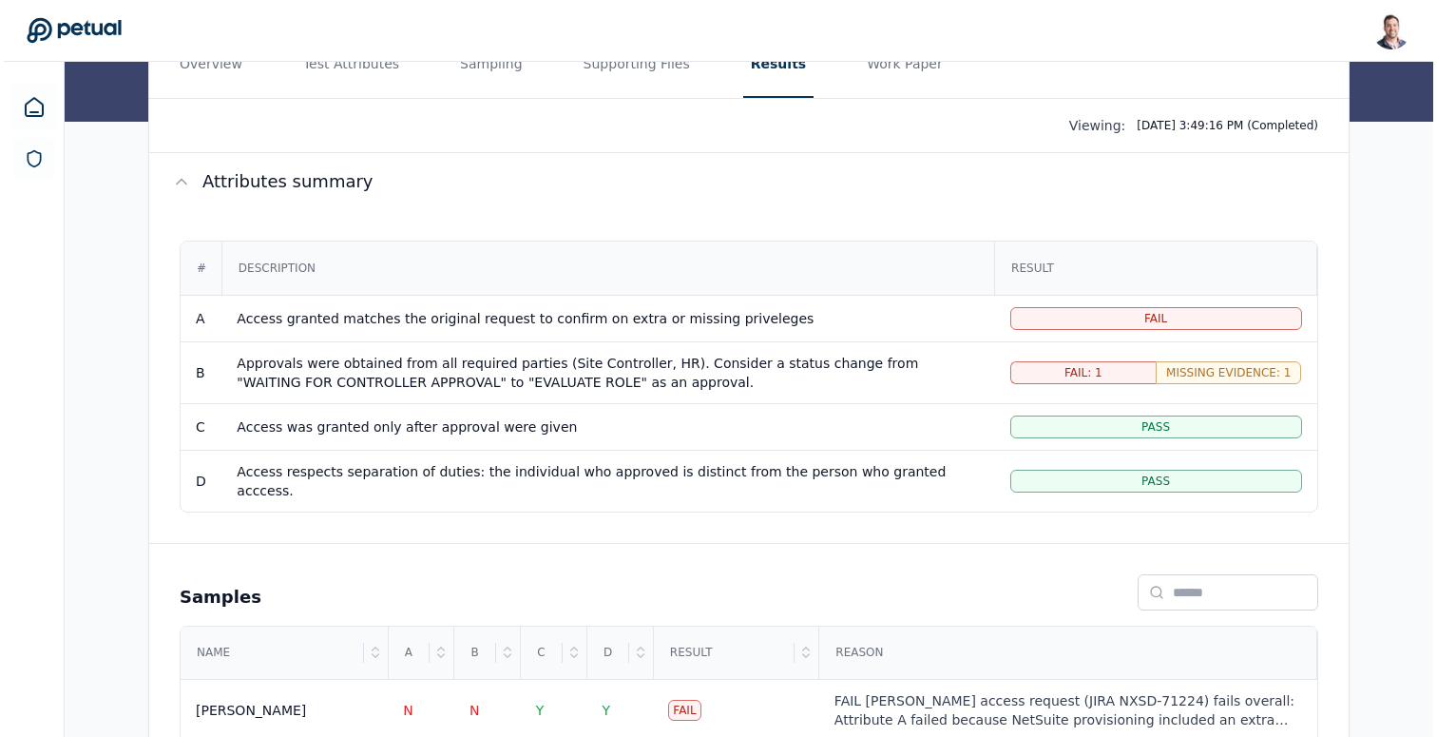
scroll to position [363, 0]
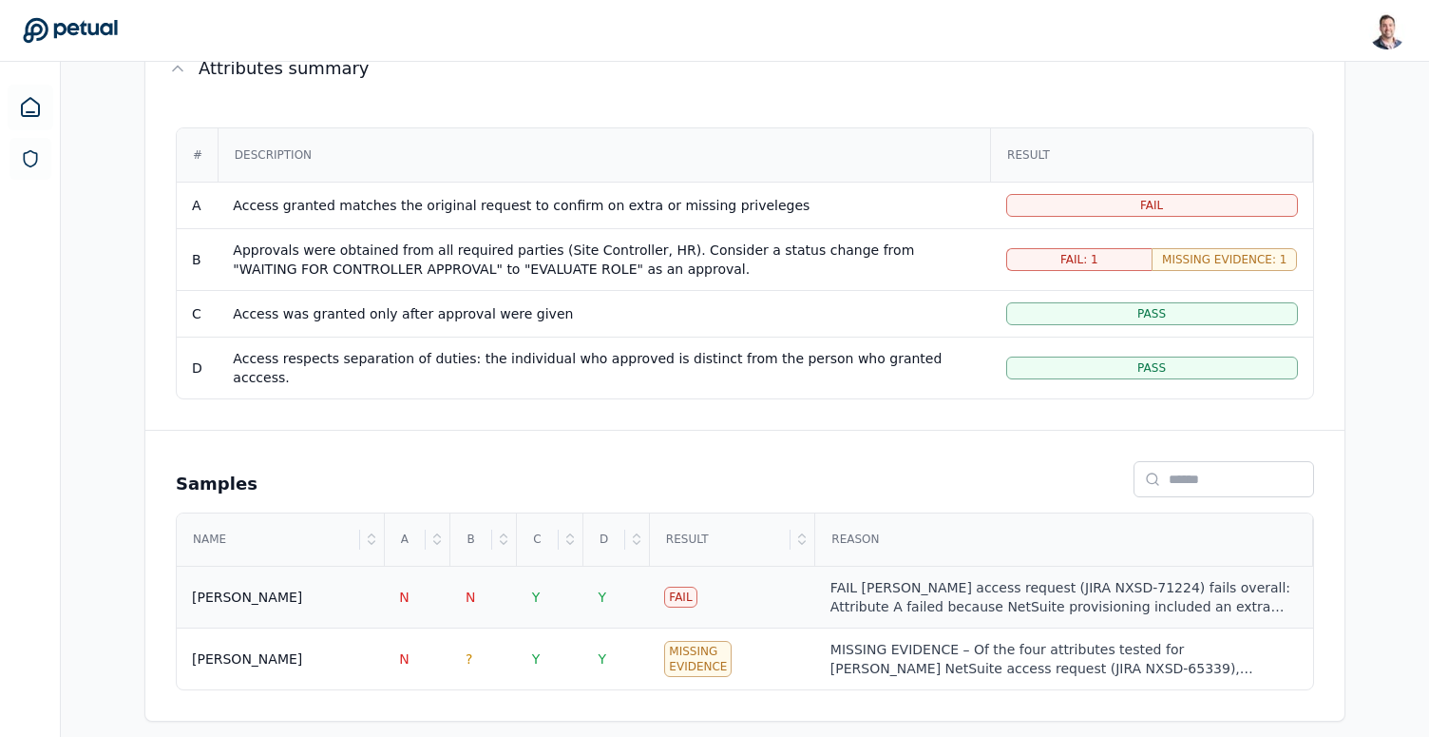
click at [912, 590] on div "FAIL Ricky Dunbar’s access request (JIRA NXSD-71224) fails overall: Attribute A…" at bounding box center [1065, 597] width 468 height 38
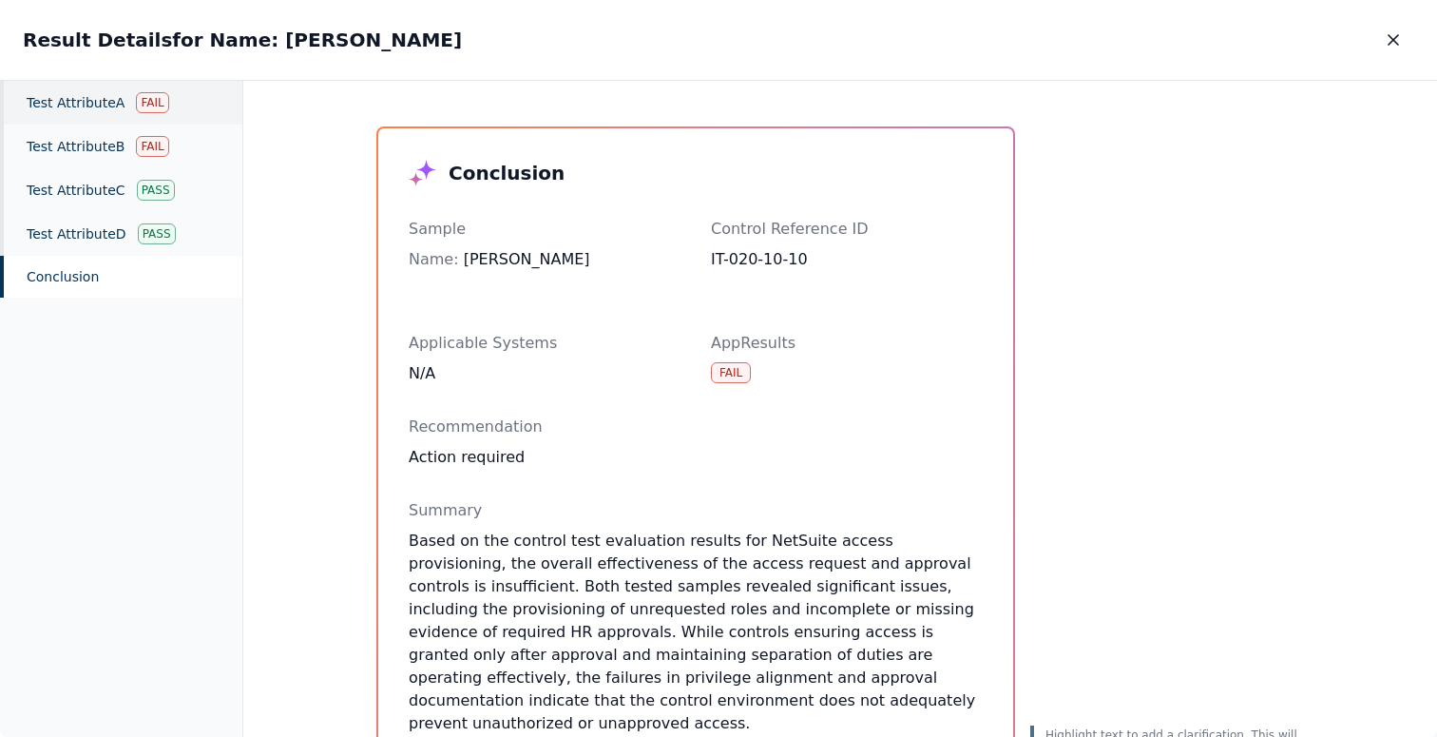
click at [63, 116] on div "Test Attribute A Fail" at bounding box center [121, 103] width 242 height 44
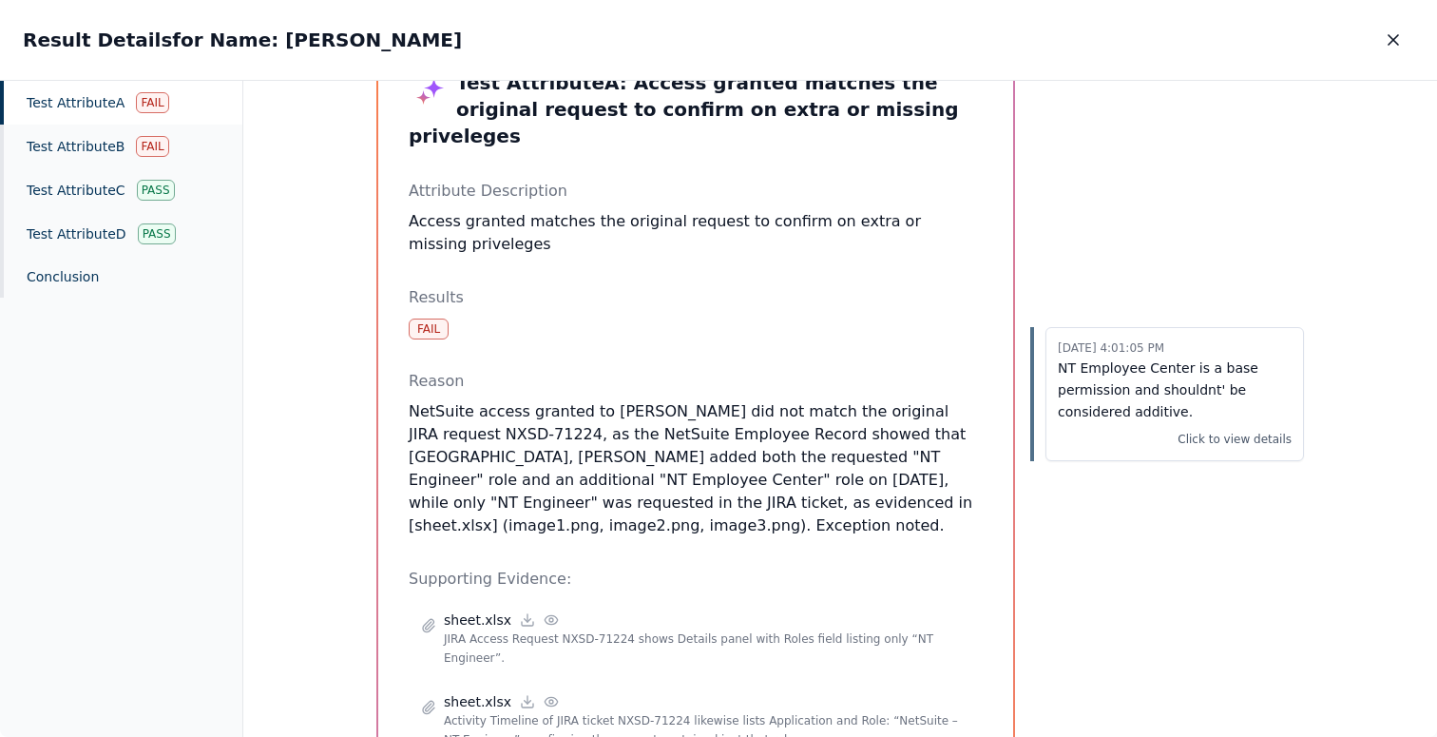
scroll to position [91, 0]
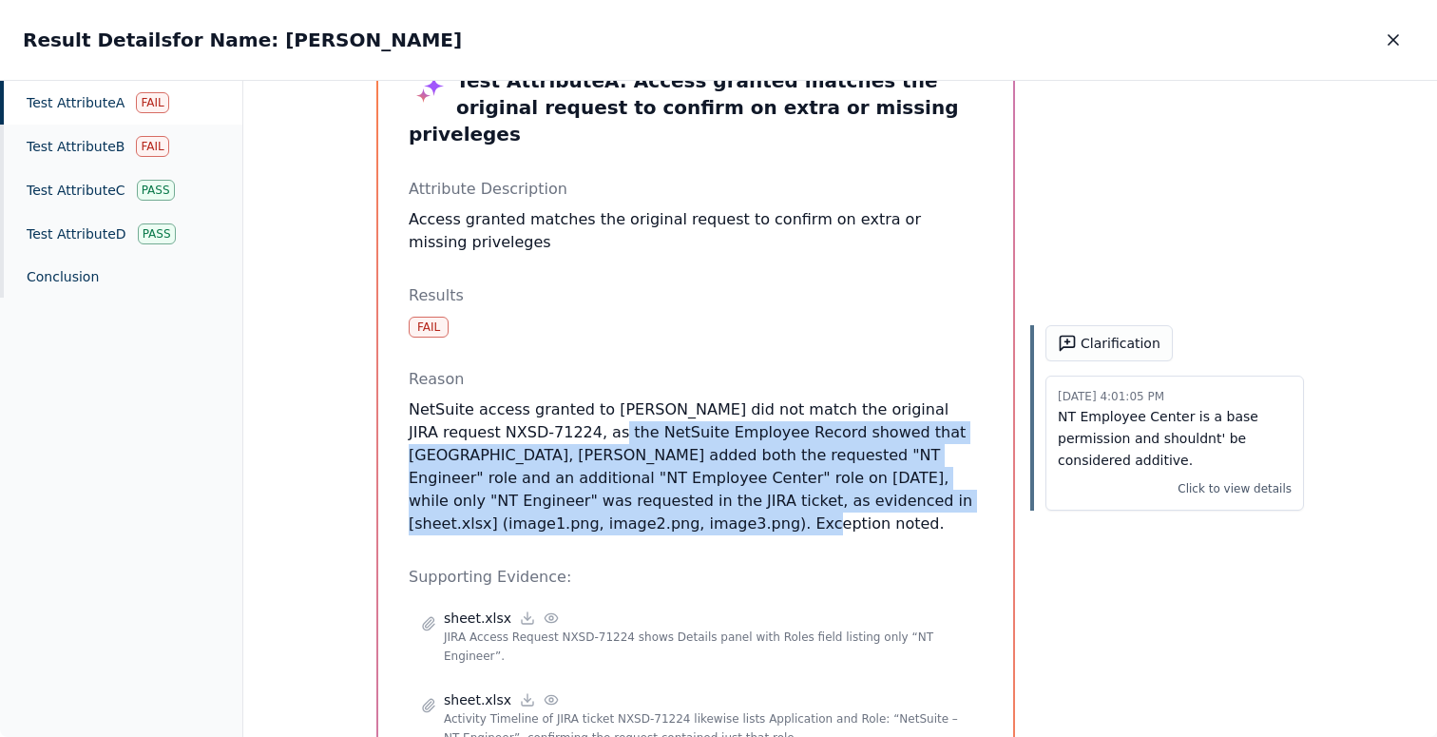
drag, startPoint x: 759, startPoint y: 516, endPoint x: 562, endPoint y: 418, distance: 220.6
click at [518, 400] on div "Test Attribute A : Access granted matches the original request to confirm on ex…" at bounding box center [696, 454] width 574 height 774
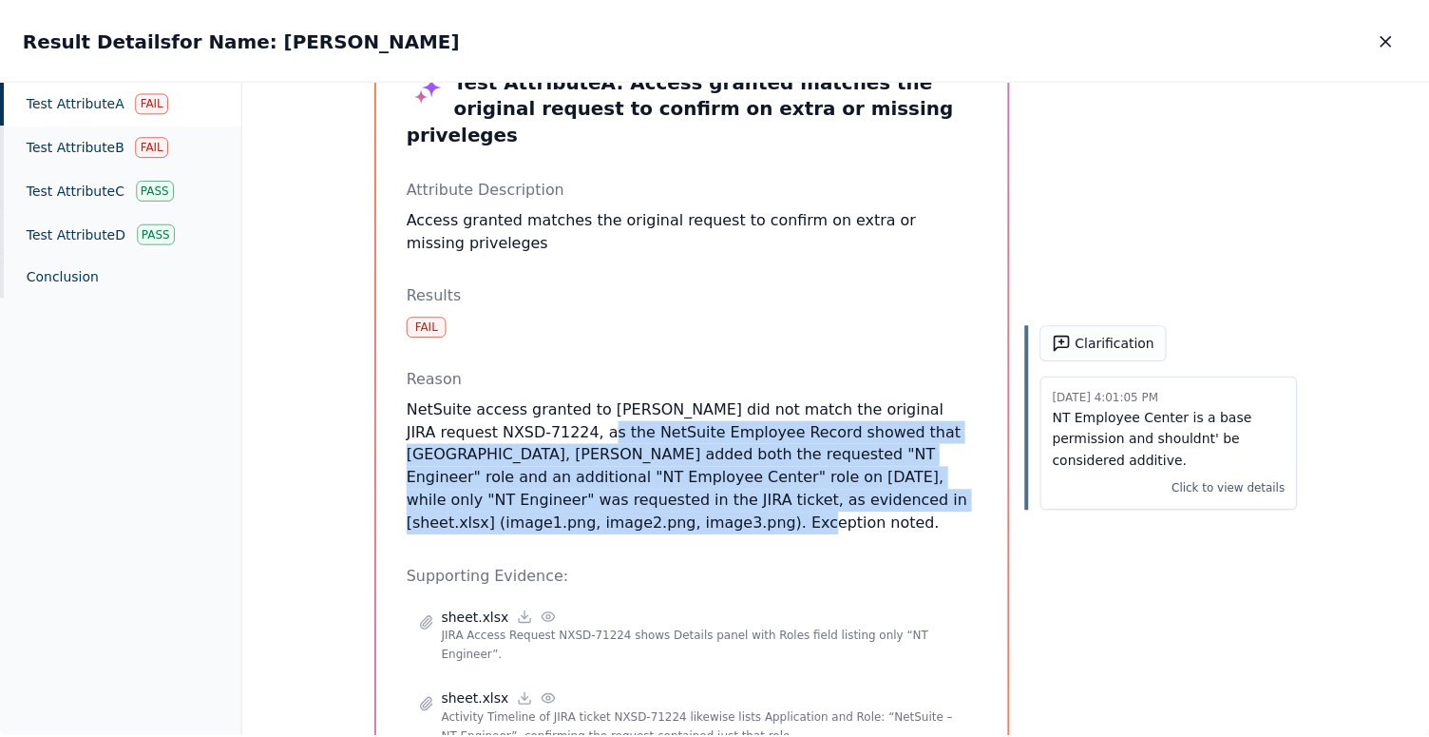
scroll to position [187, 0]
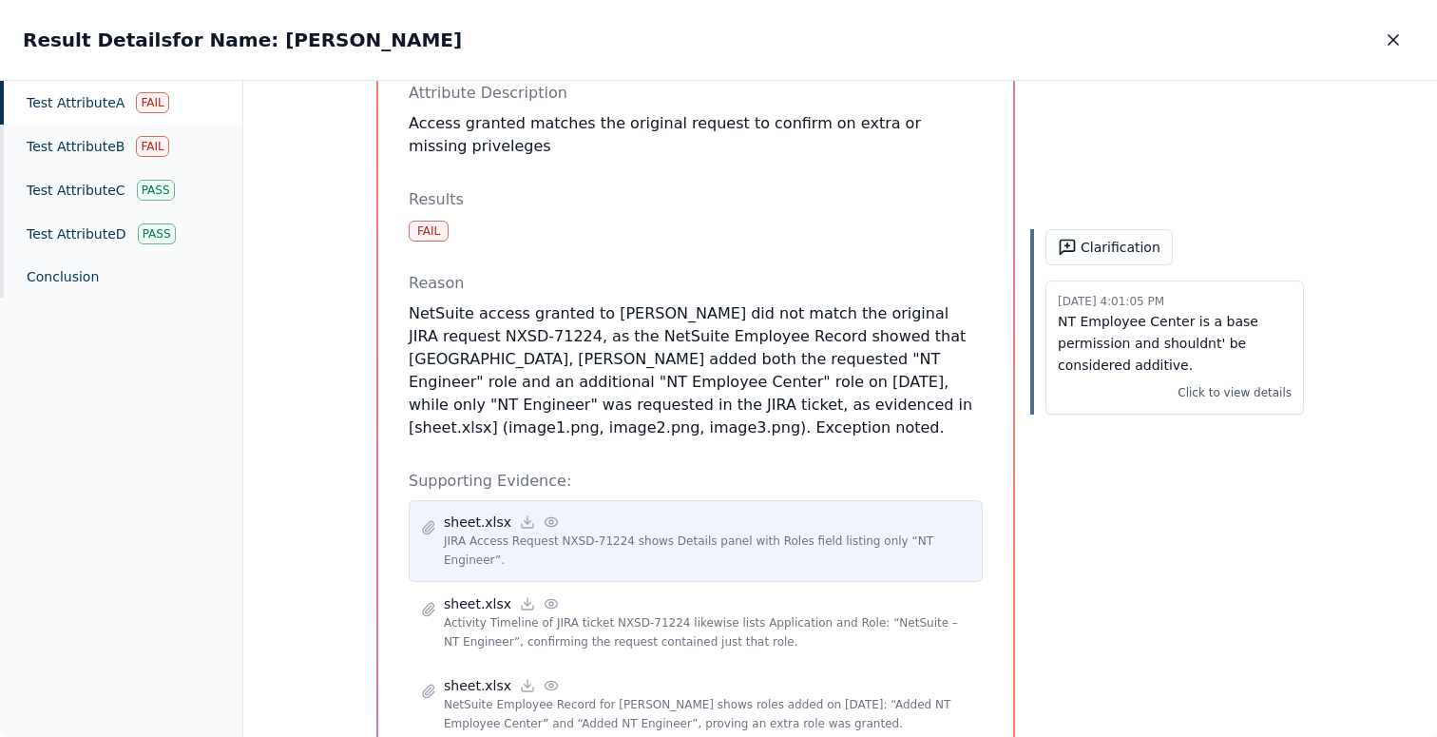
click at [545, 514] on icon at bounding box center [551, 521] width 15 height 15
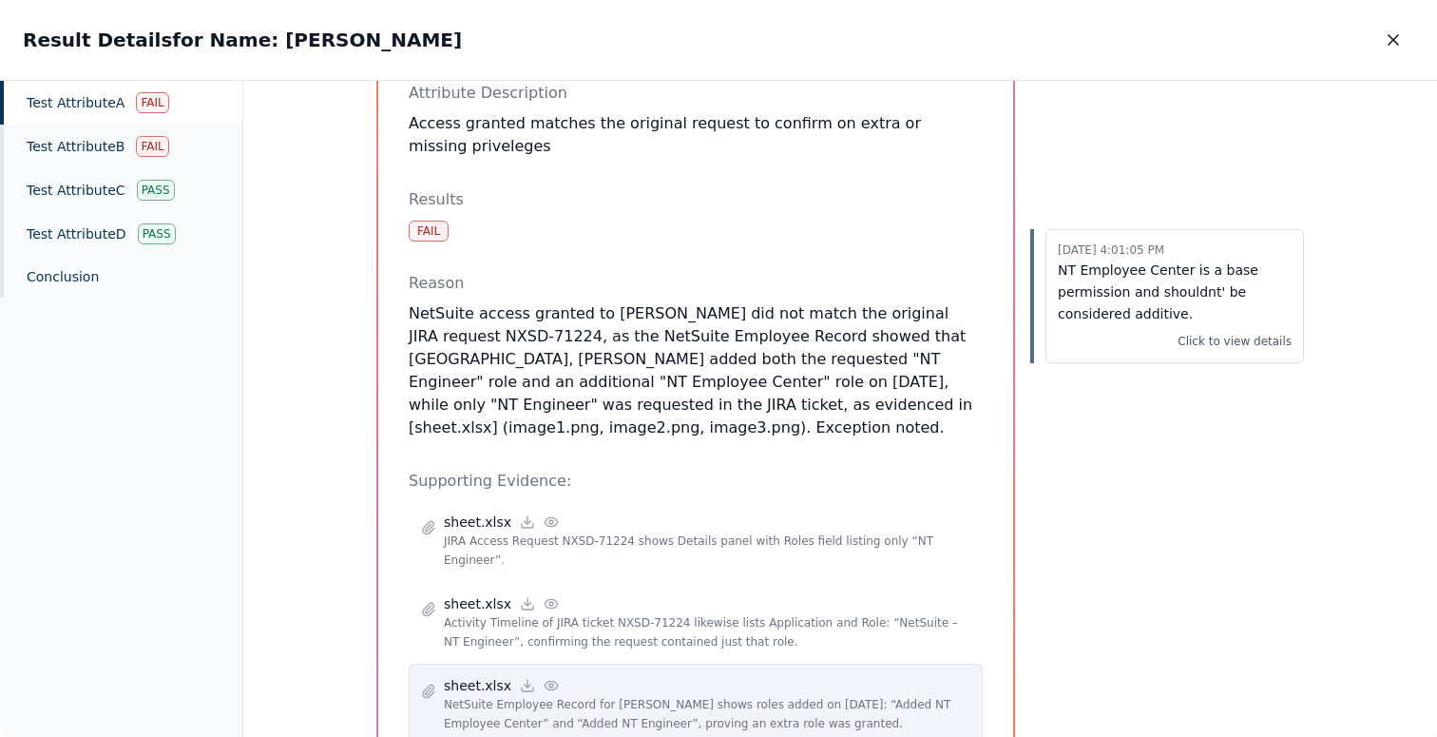
click at [544, 678] on icon at bounding box center [551, 685] width 15 height 15
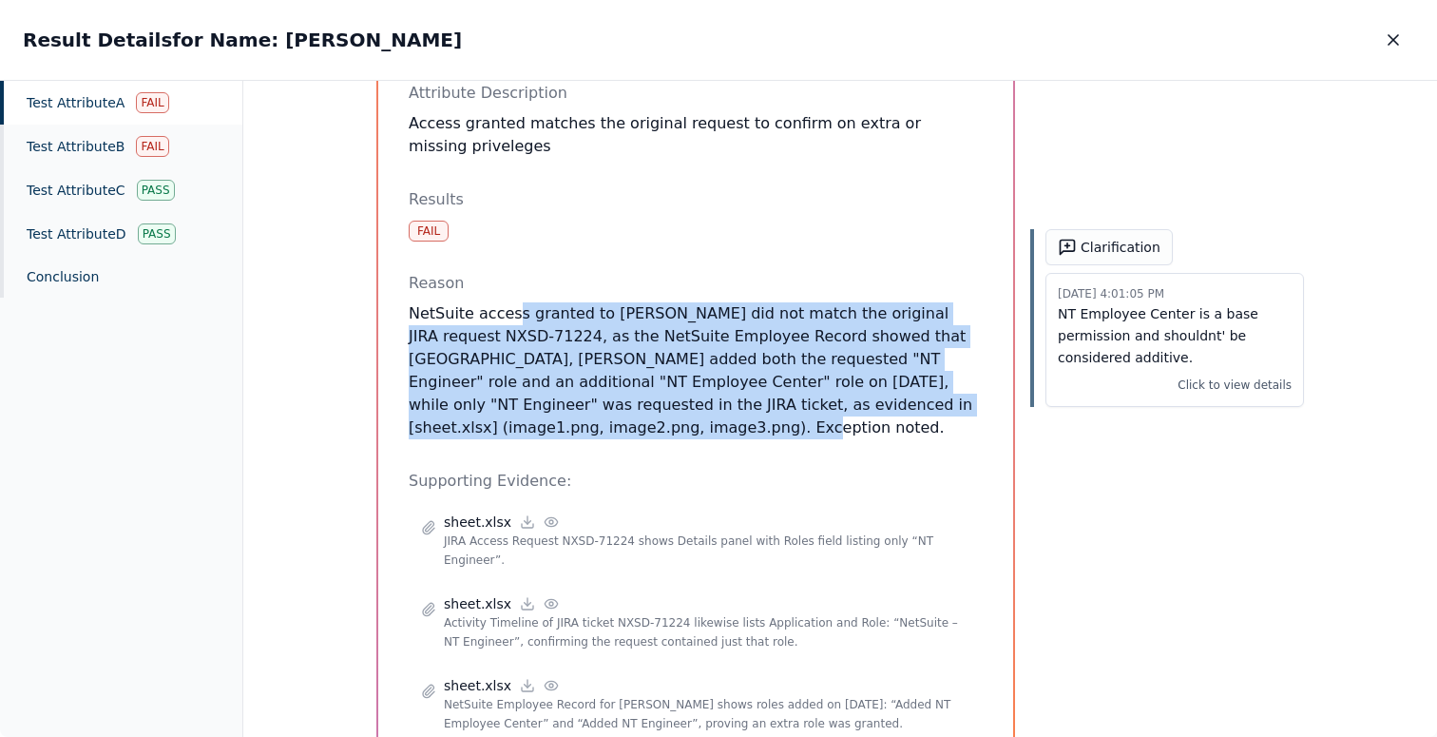
drag, startPoint x: 689, startPoint y: 400, endPoint x: 507, endPoint y: 297, distance: 209.0
click at [507, 302] on p "NetSuite access granted to Ricky Dunbar did not match the original JIRA request…" at bounding box center [696, 370] width 574 height 137
click at [1392, 43] on icon "button" at bounding box center [1393, 39] width 19 height 19
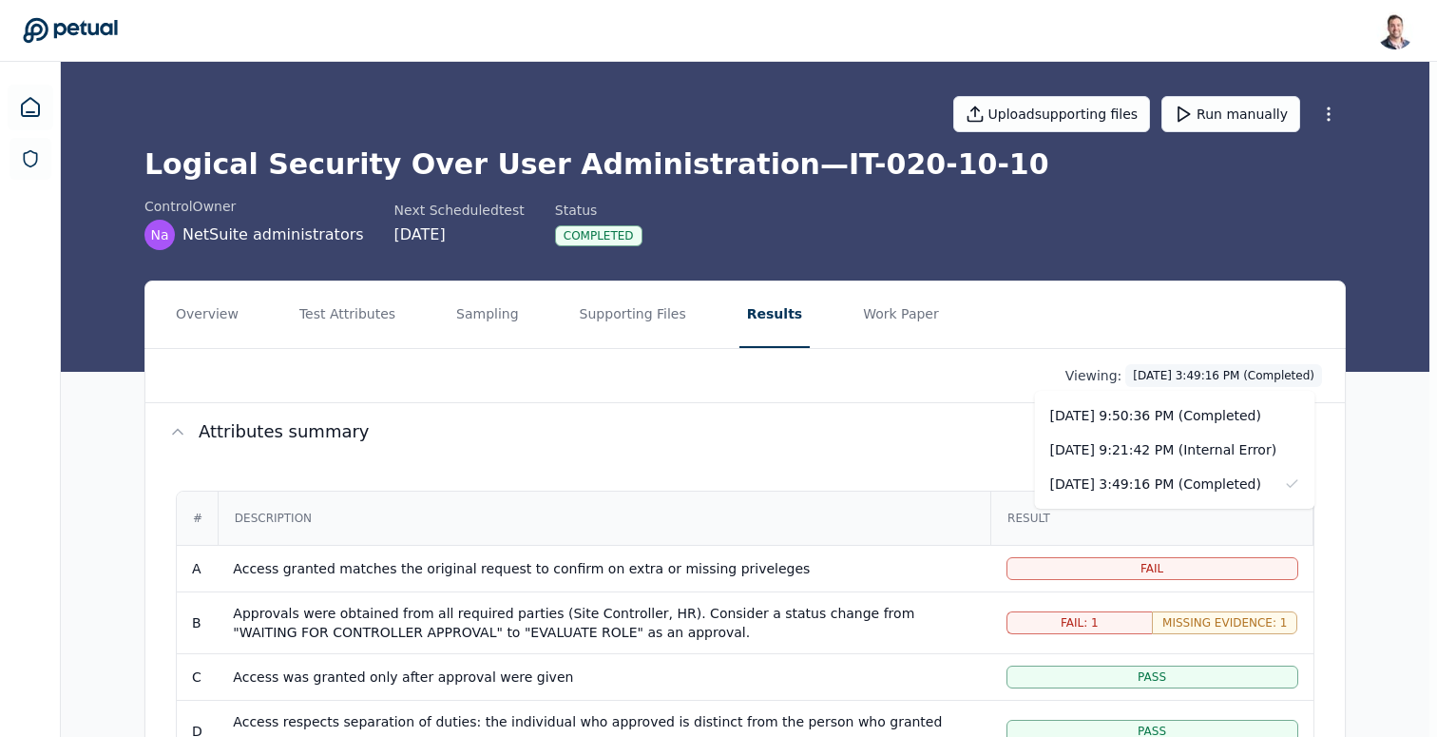
click at [1159, 371] on html "Snir Kodesh snir@petual.ai Sign out Upload supporting files Run manually Logica…" at bounding box center [718, 557] width 1437 height 1115
click at [1156, 410] on div "9/26/2025, 9:50:36 PM (Completed)" at bounding box center [1175, 415] width 280 height 34
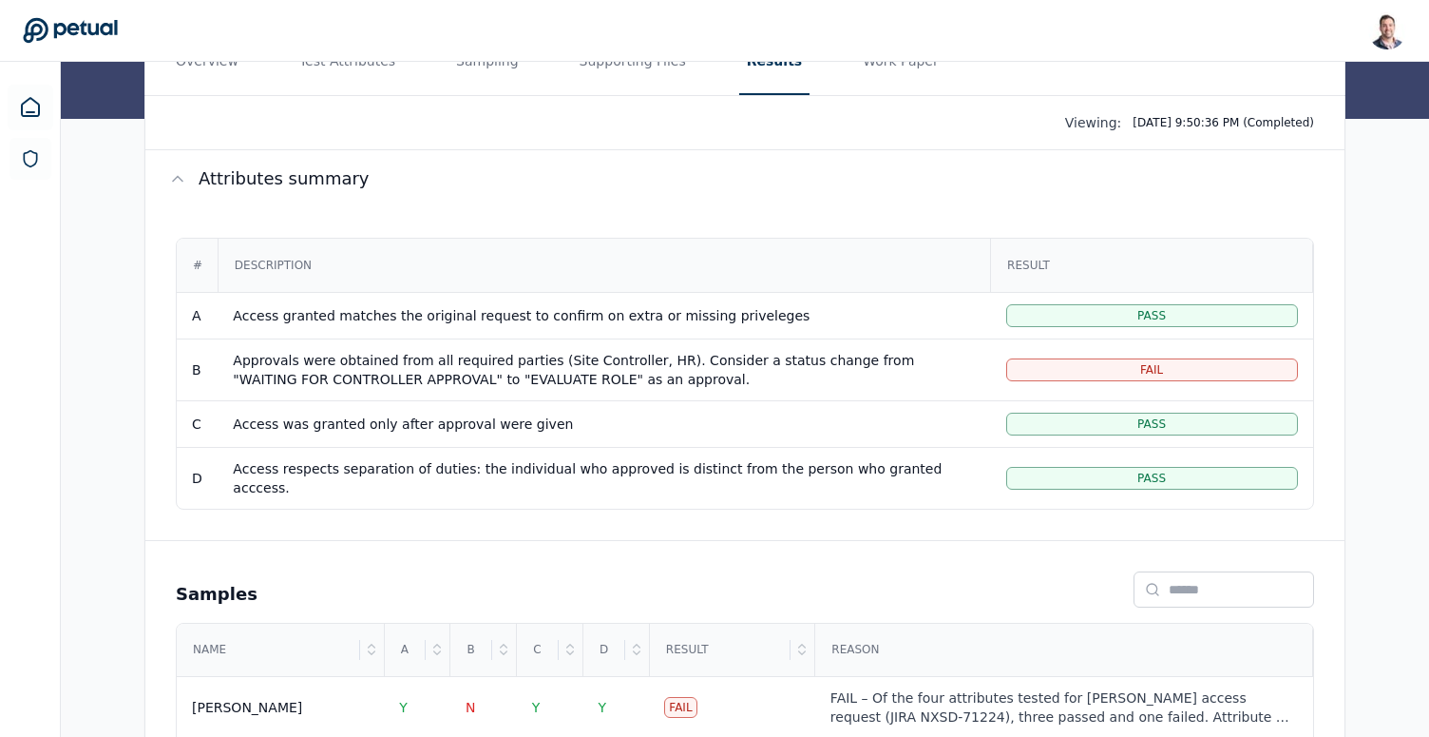
scroll to position [258, 0]
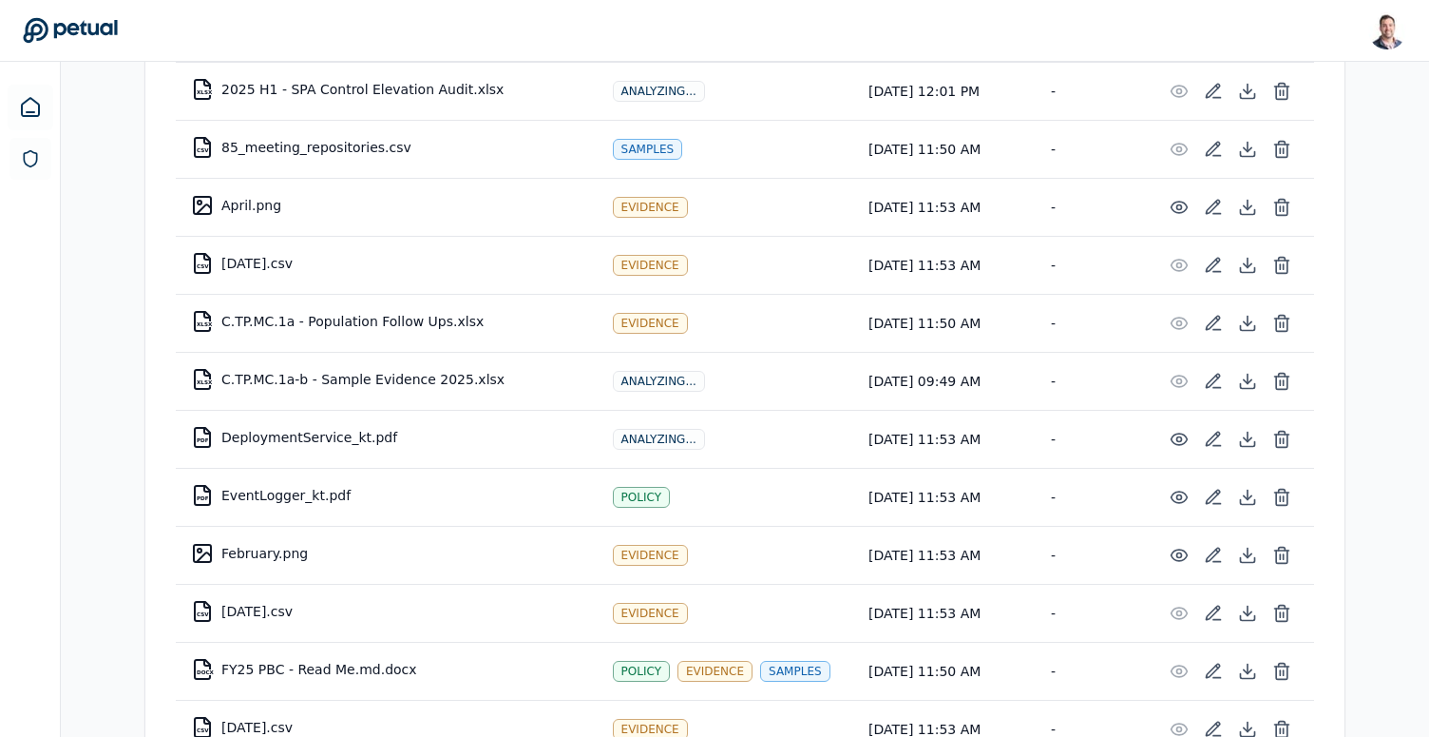
scroll to position [374, 0]
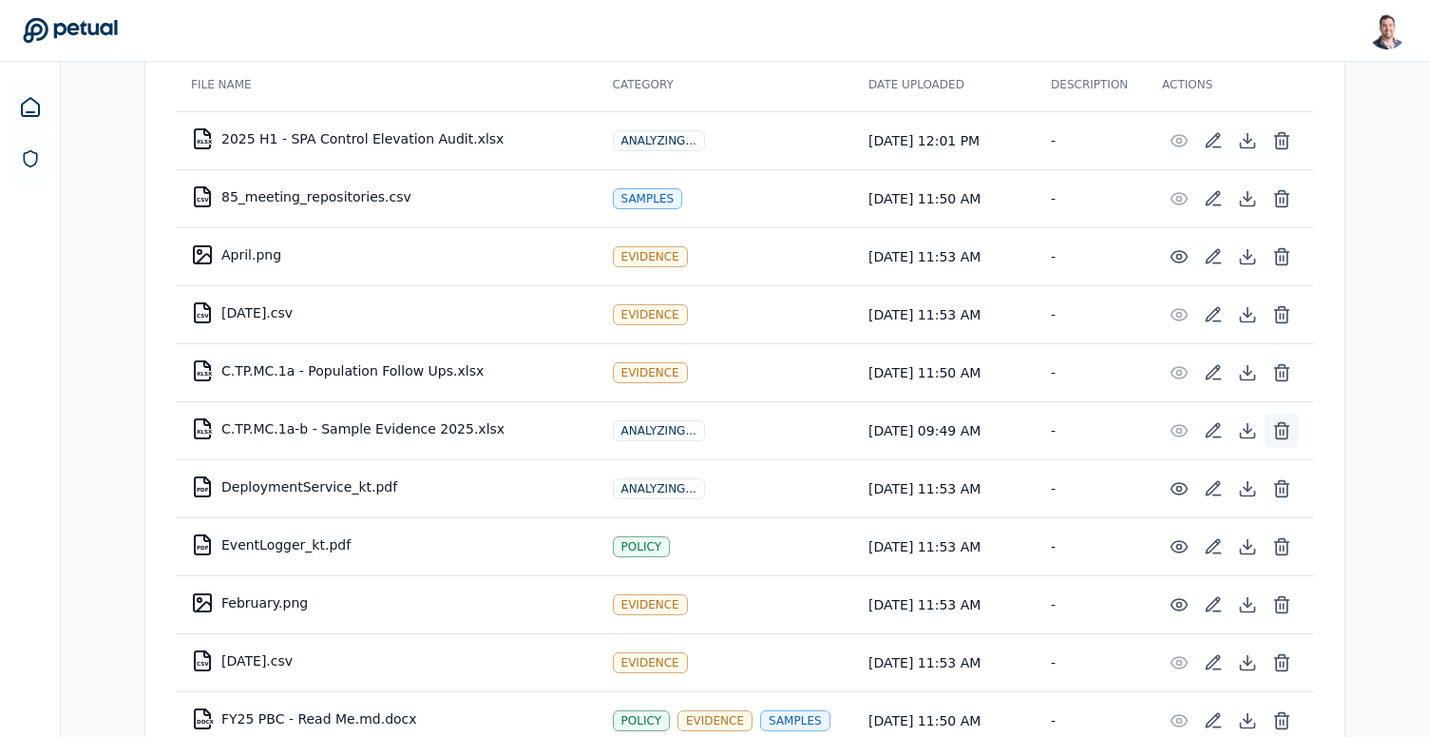
click at [1281, 424] on icon at bounding box center [1282, 430] width 19 height 19
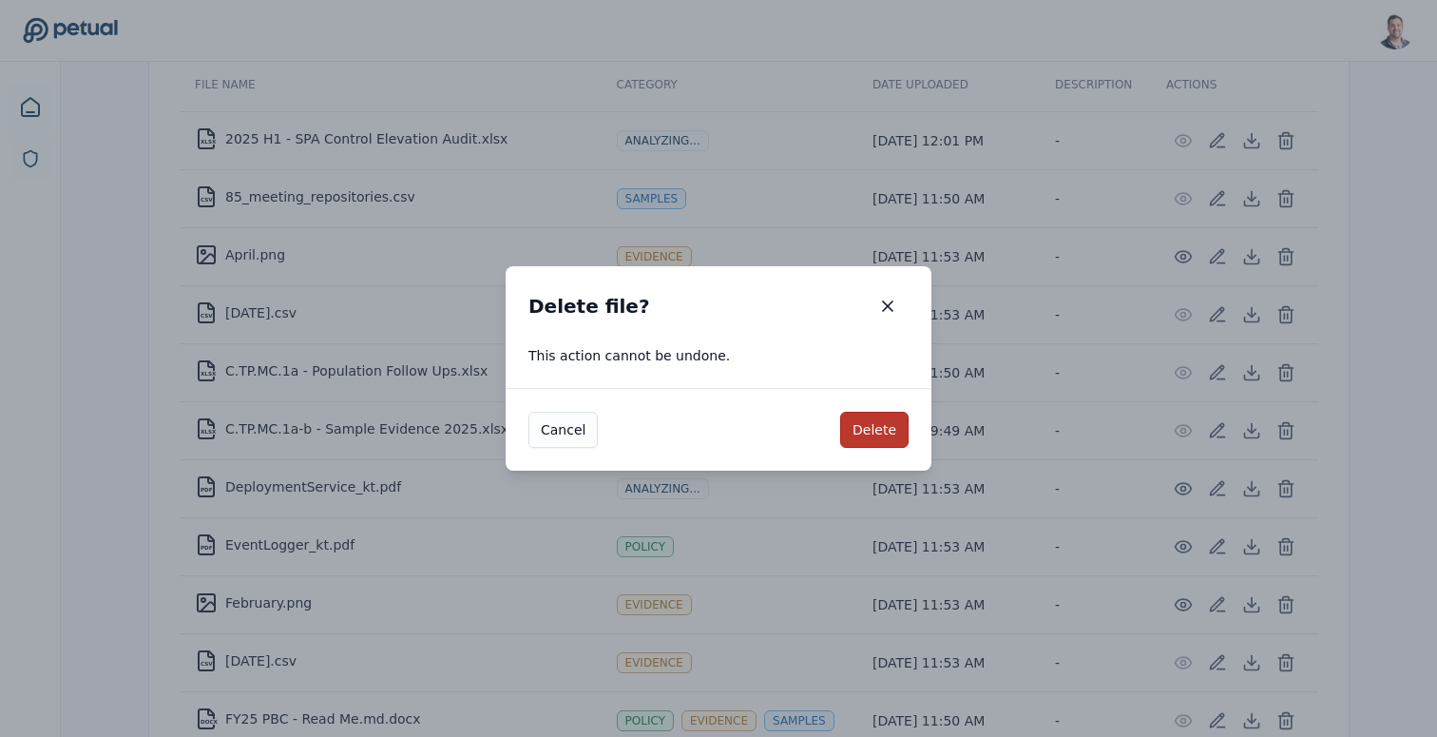
click at [871, 438] on button "Delete" at bounding box center [874, 429] width 68 height 36
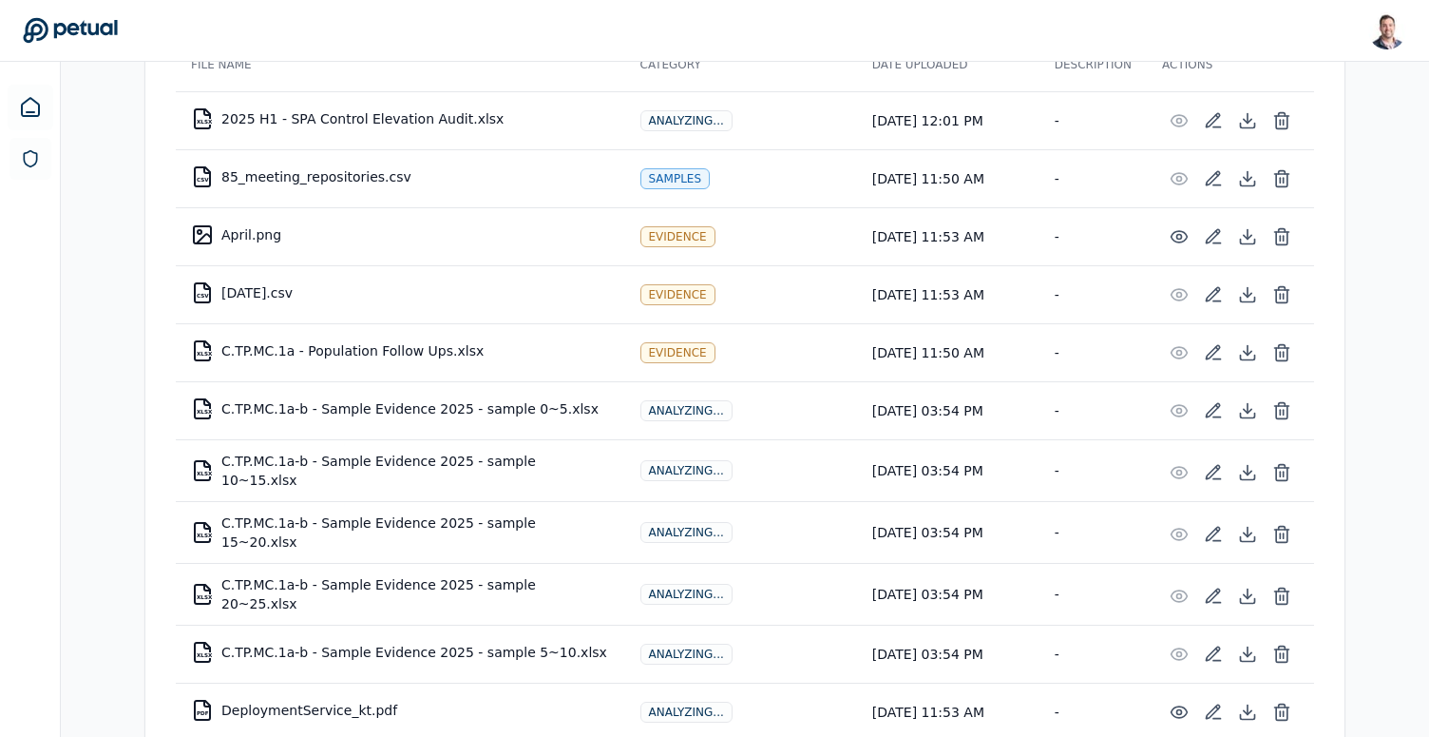
scroll to position [631, 0]
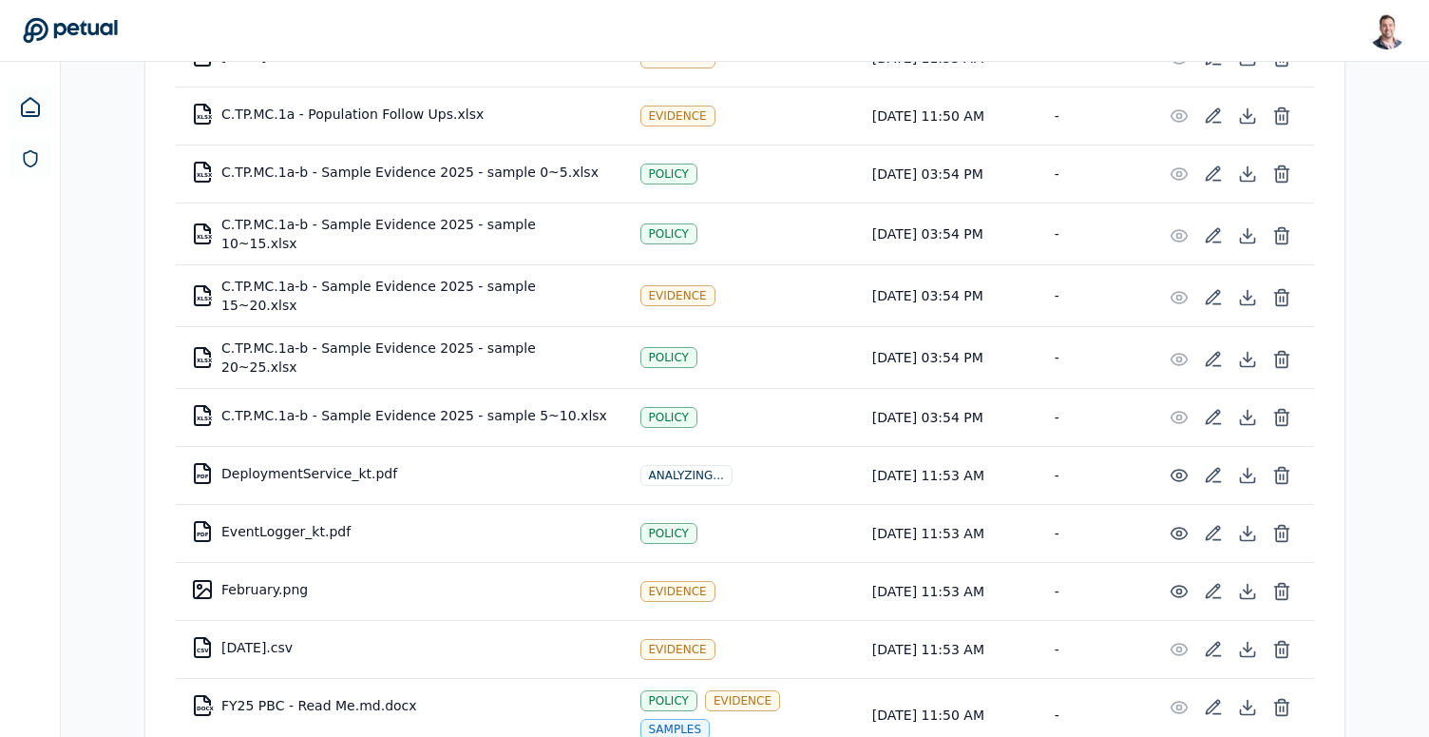
click at [1053, 234] on td "-" at bounding box center [1093, 233] width 107 height 62
click at [1057, 179] on td "-" at bounding box center [1093, 173] width 107 height 58
click at [1047, 115] on td "-" at bounding box center [1093, 115] width 107 height 58
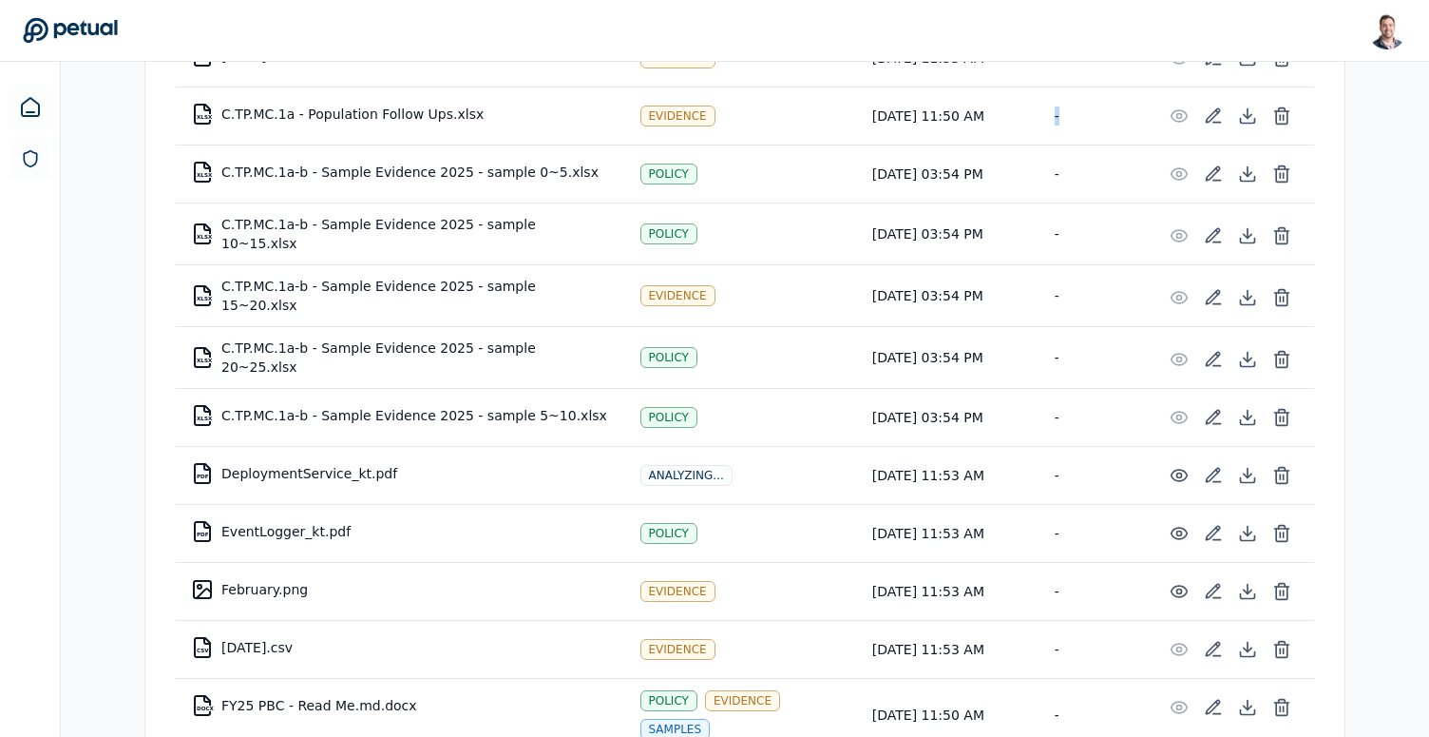
click at [1047, 115] on td "-" at bounding box center [1093, 115] width 107 height 58
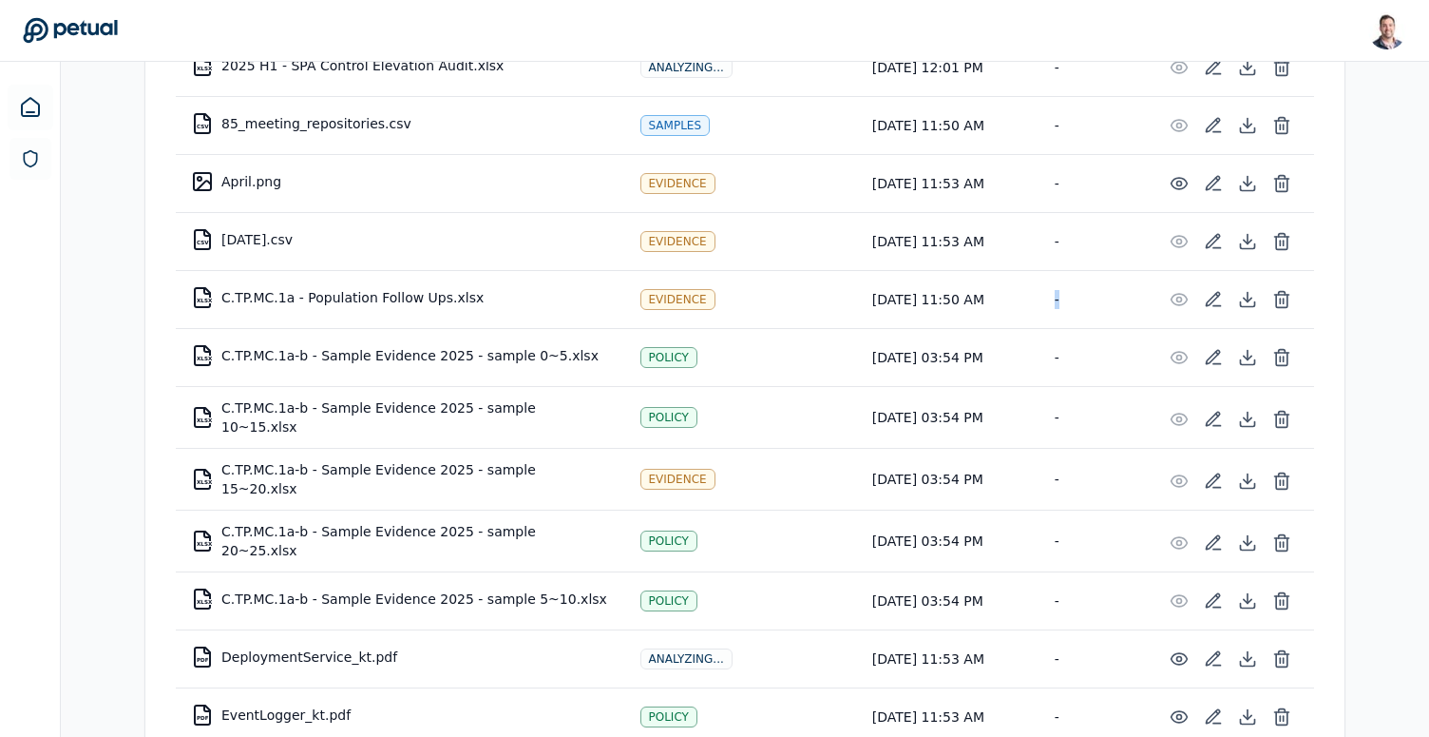
scroll to position [450, 0]
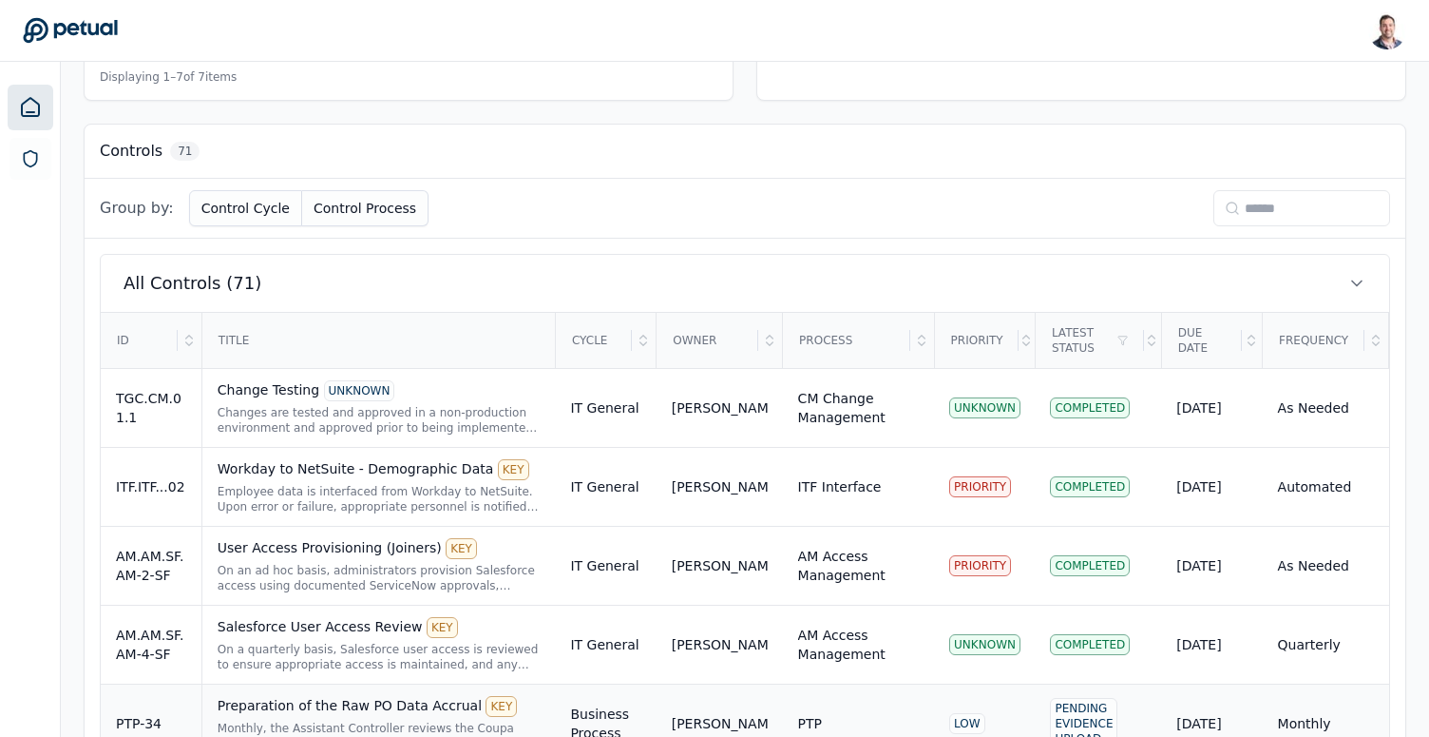
scroll to position [509, 0]
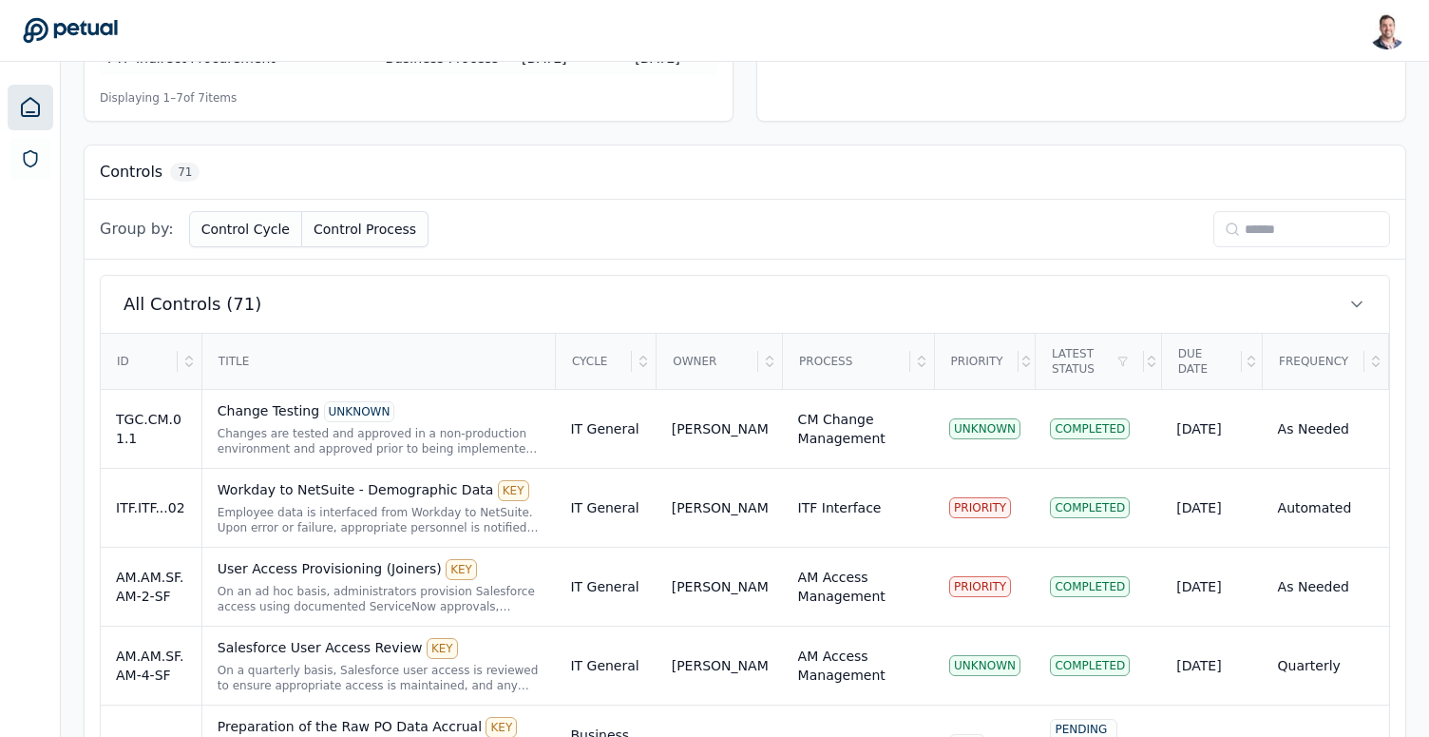
click at [1274, 221] on input at bounding box center [1302, 229] width 177 height 36
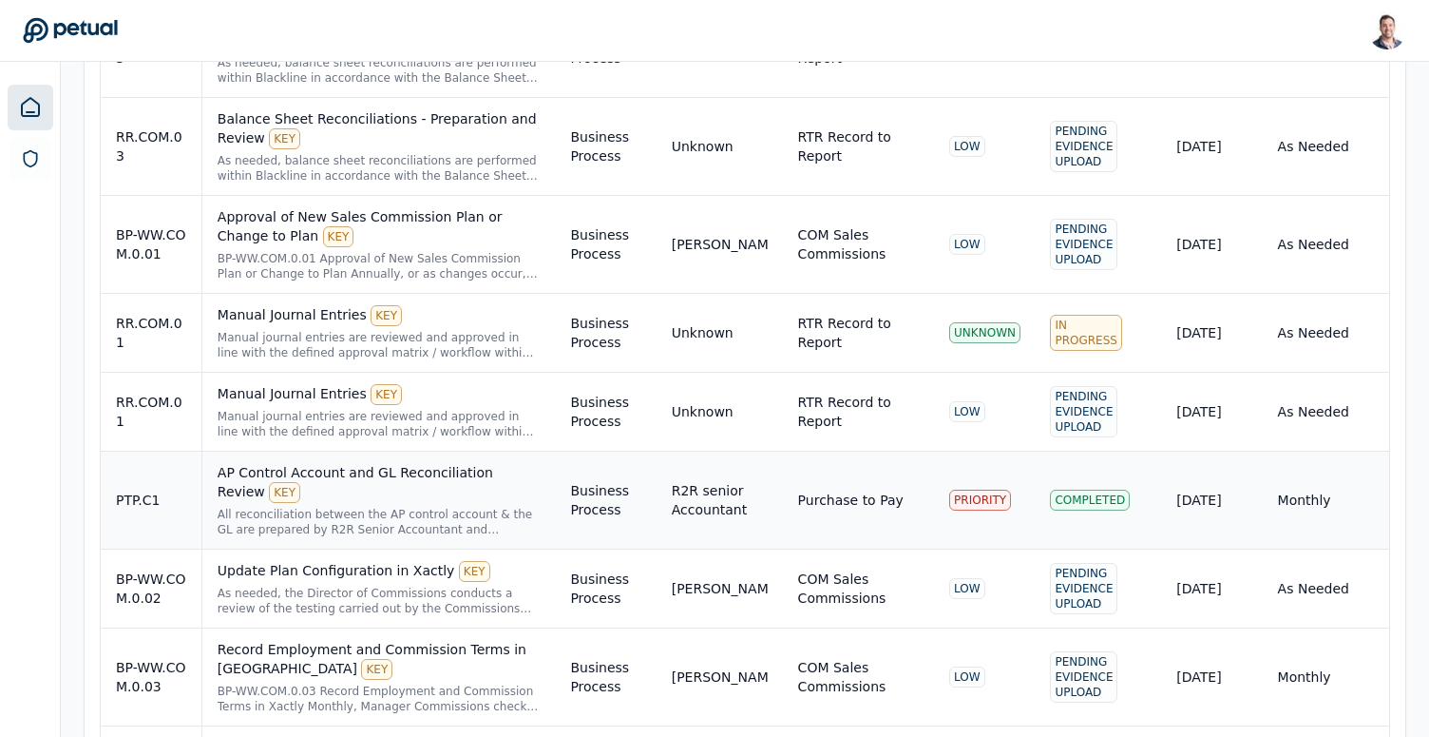
scroll to position [1899, 0]
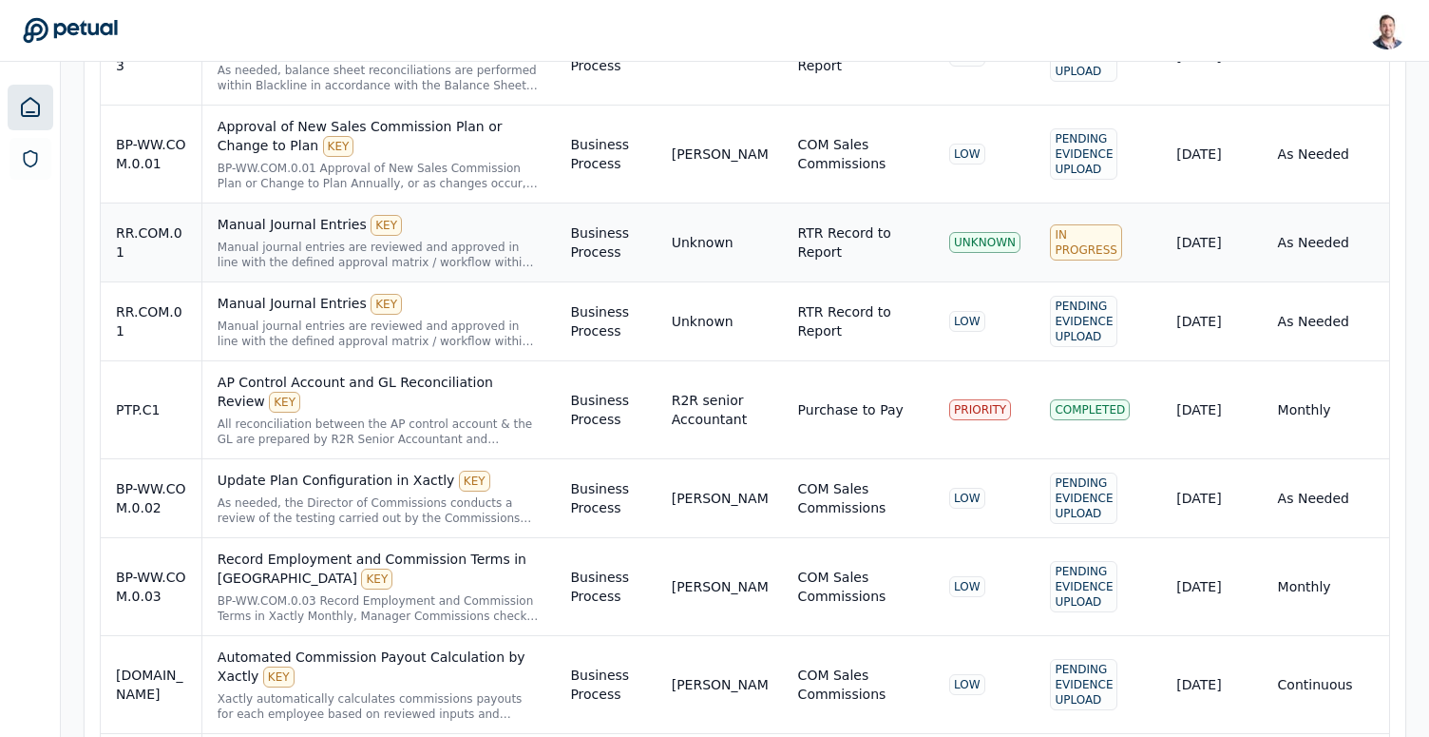
type input "***"
click at [431, 239] on div "Manual journal entries are reviewed and approved in line with the defined appro…" at bounding box center [379, 254] width 323 height 30
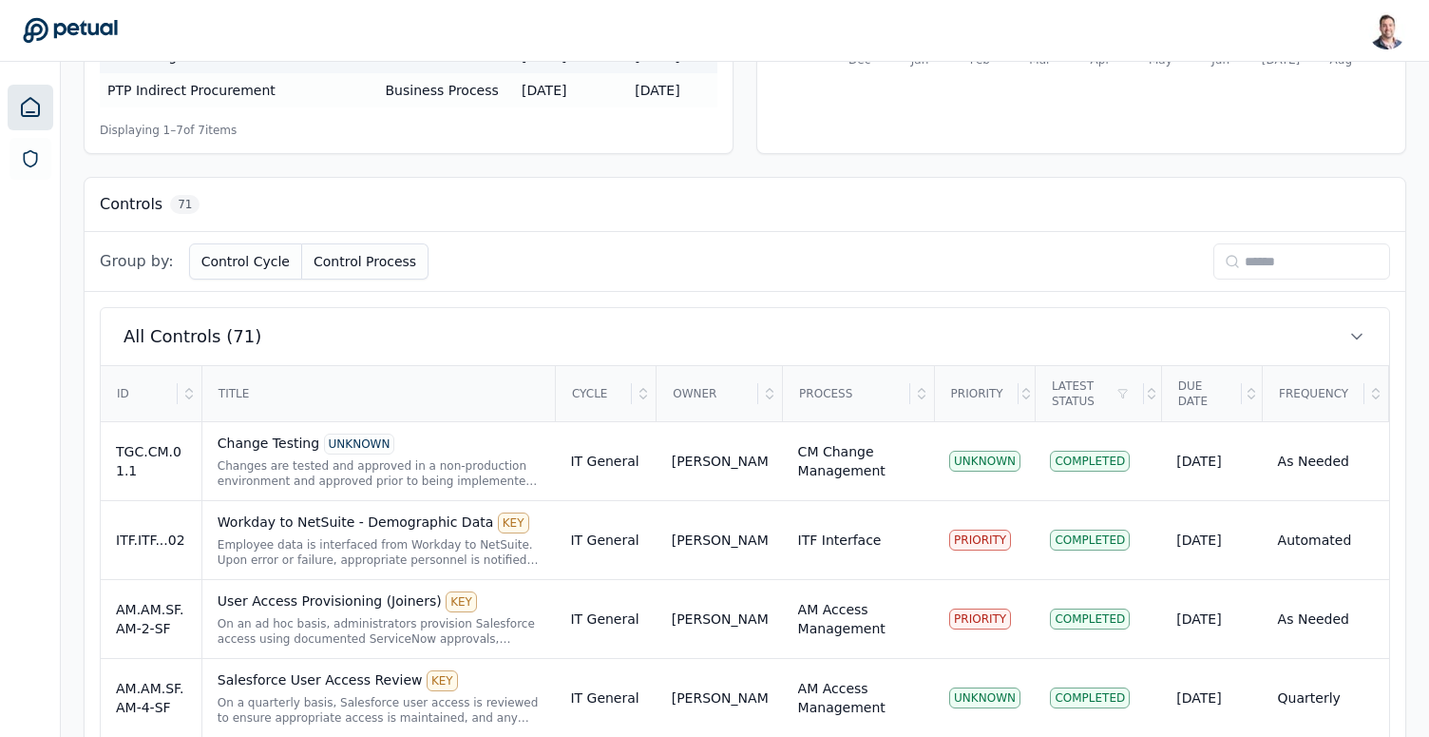
scroll to position [639, 0]
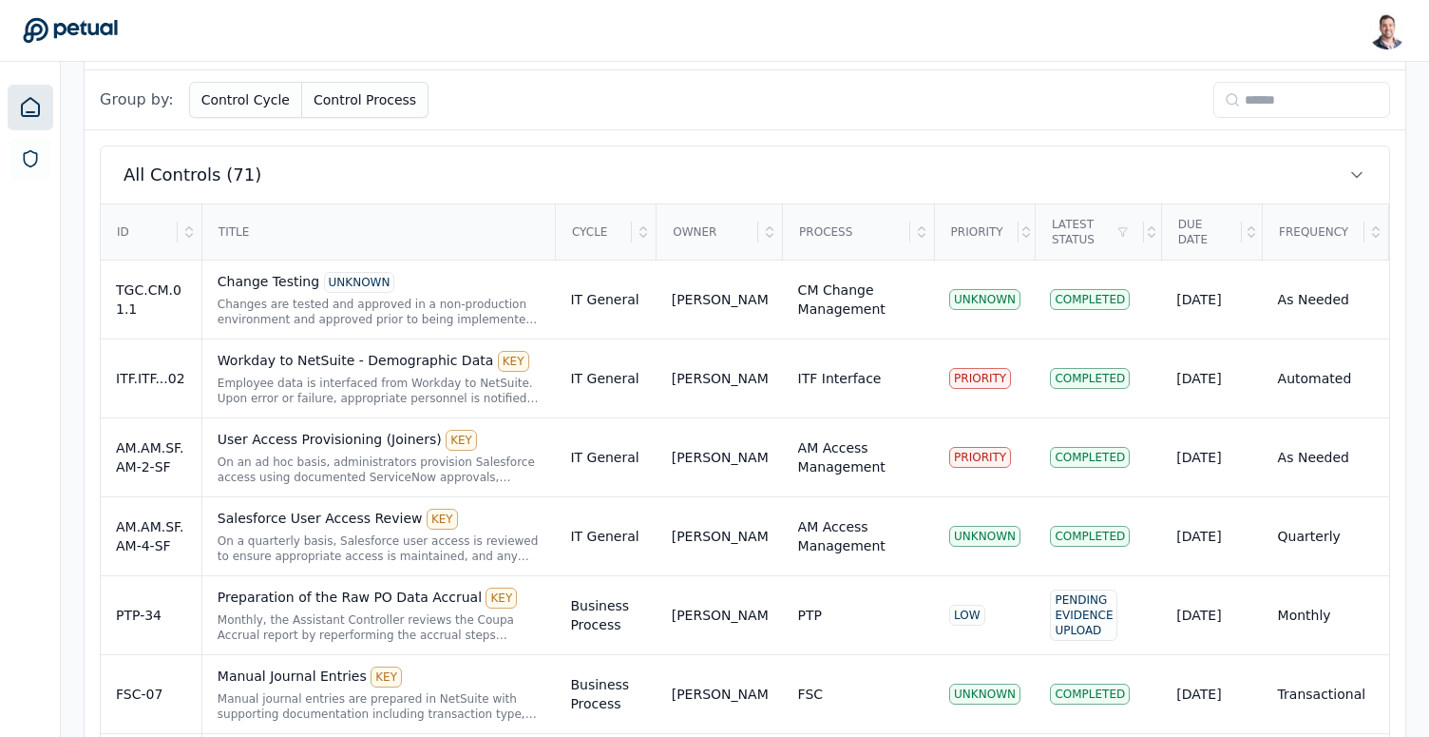
click at [1263, 91] on input at bounding box center [1302, 100] width 177 height 36
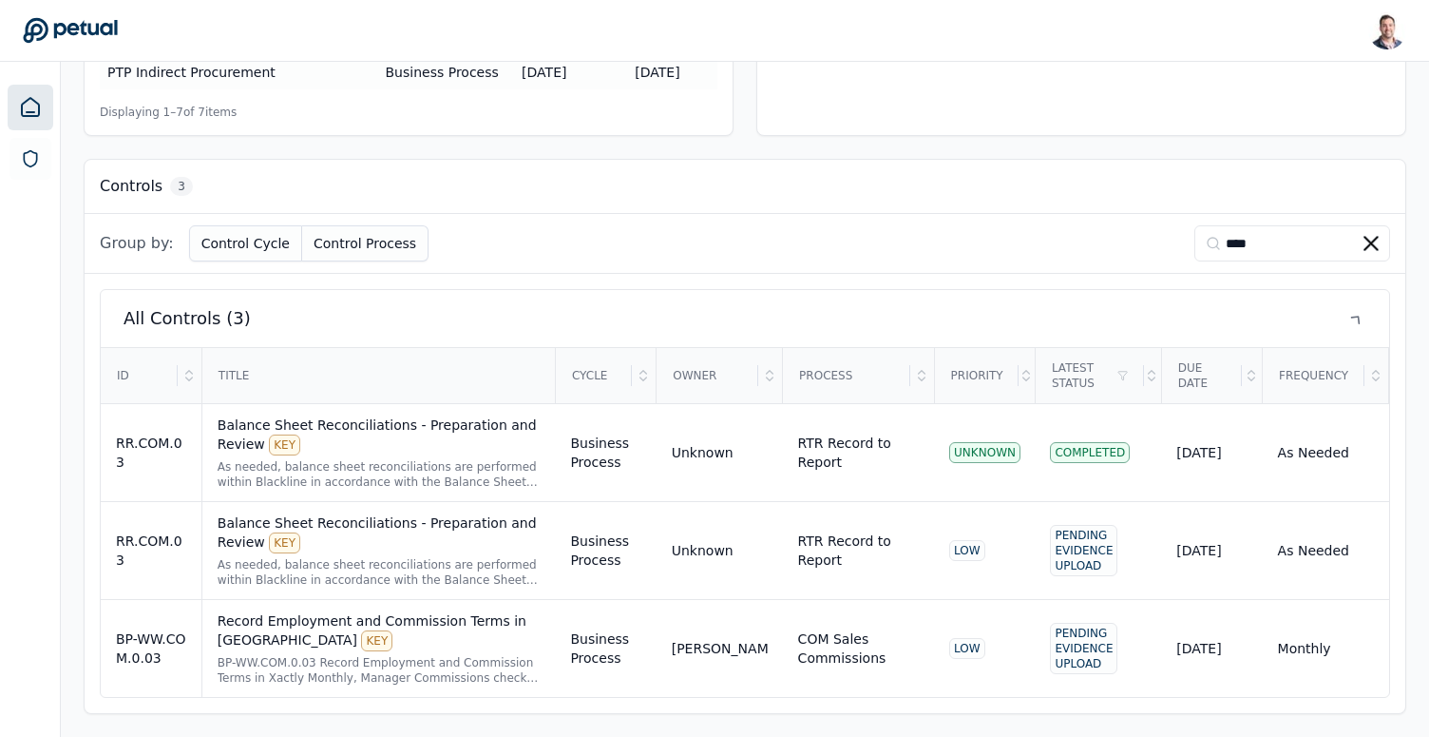
scroll to position [495, 0]
type input "****"
click at [416, 434] on div "Balance Sheet Reconciliations - Preparation and Review KEY" at bounding box center [379, 435] width 323 height 40
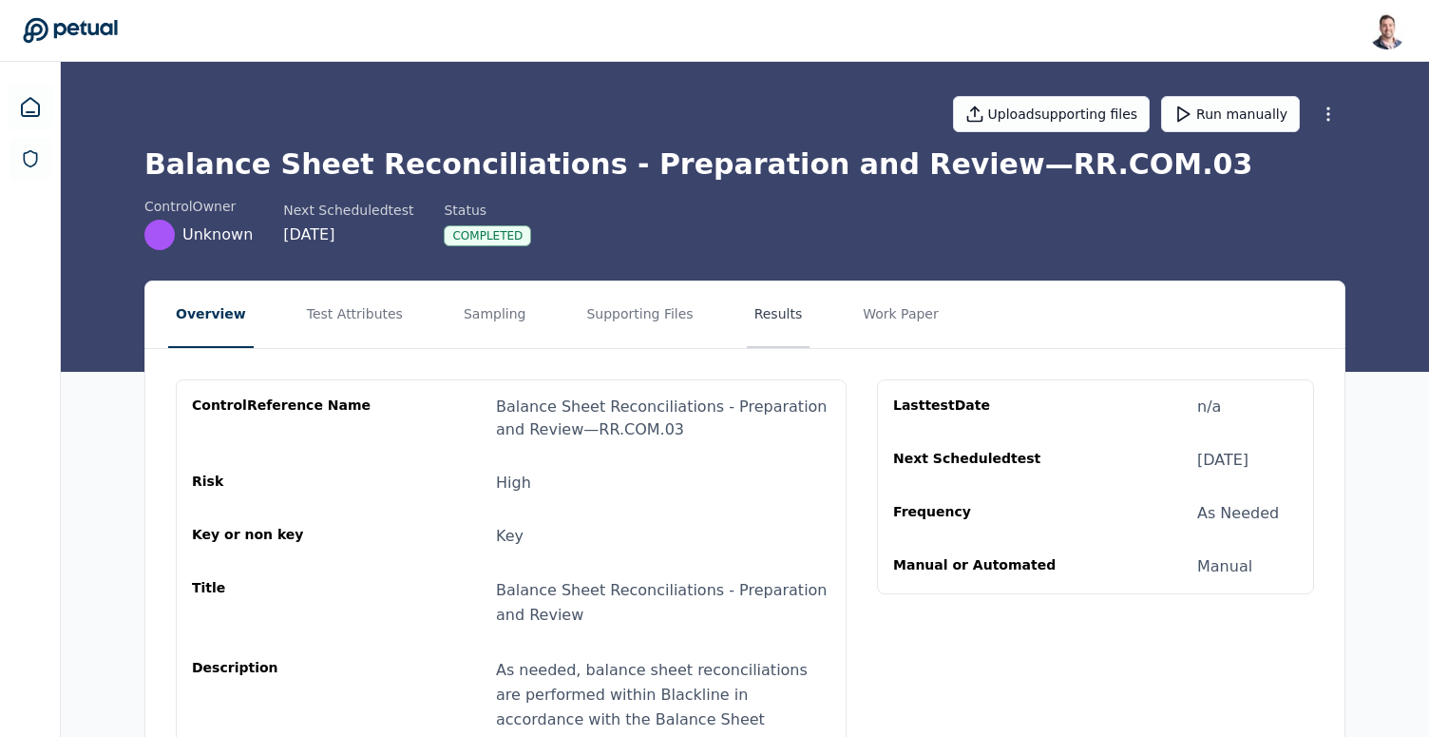
click at [759, 288] on button "Results" at bounding box center [779, 314] width 64 height 67
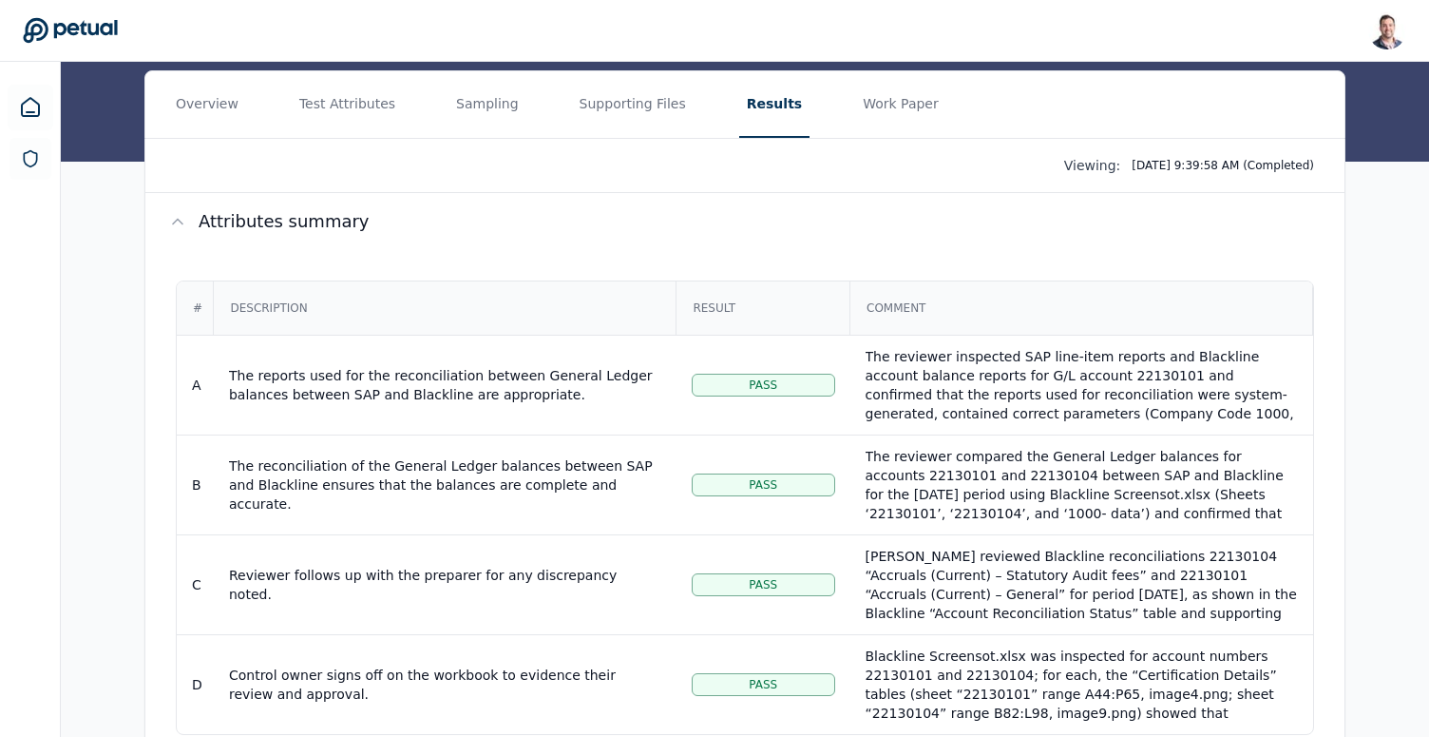
scroll to position [214, 0]
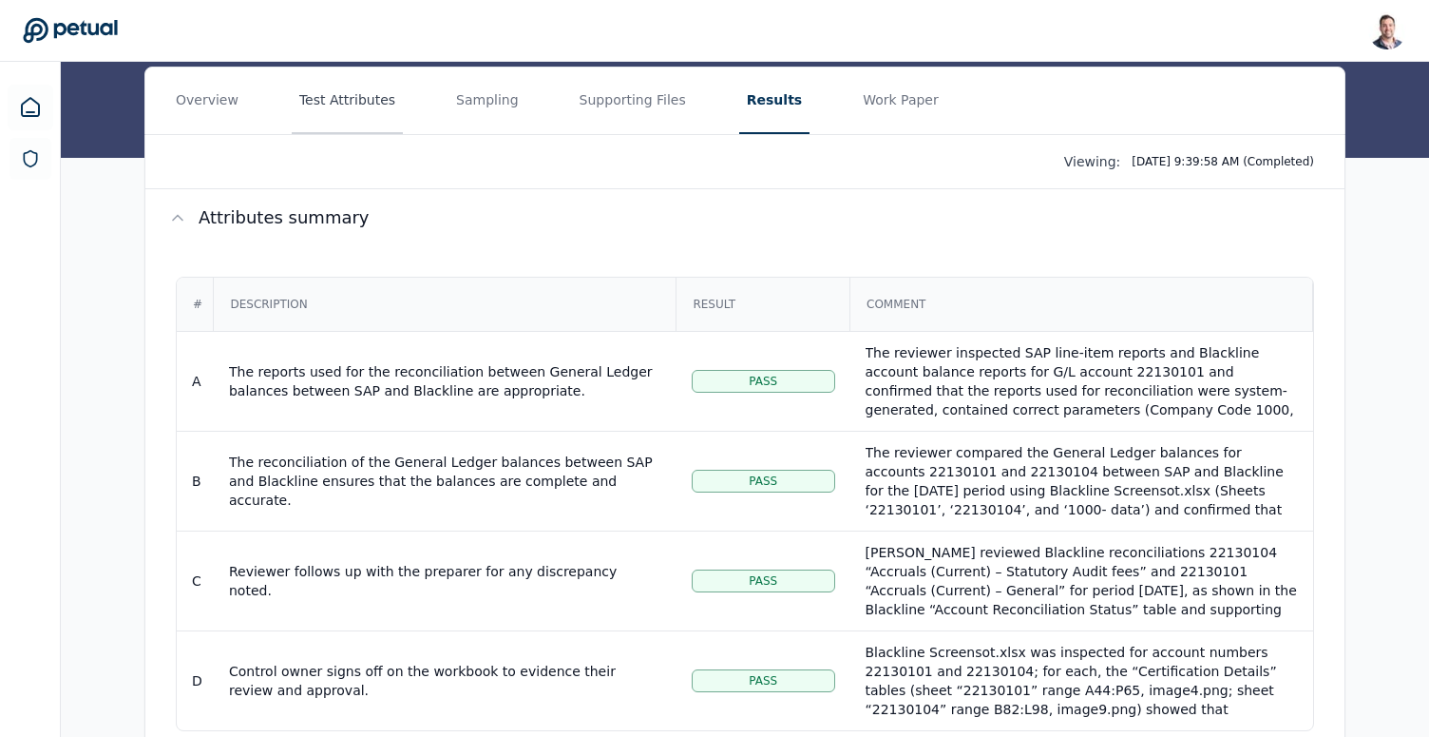
click at [339, 114] on button "Test Attributes" at bounding box center [347, 100] width 111 height 67
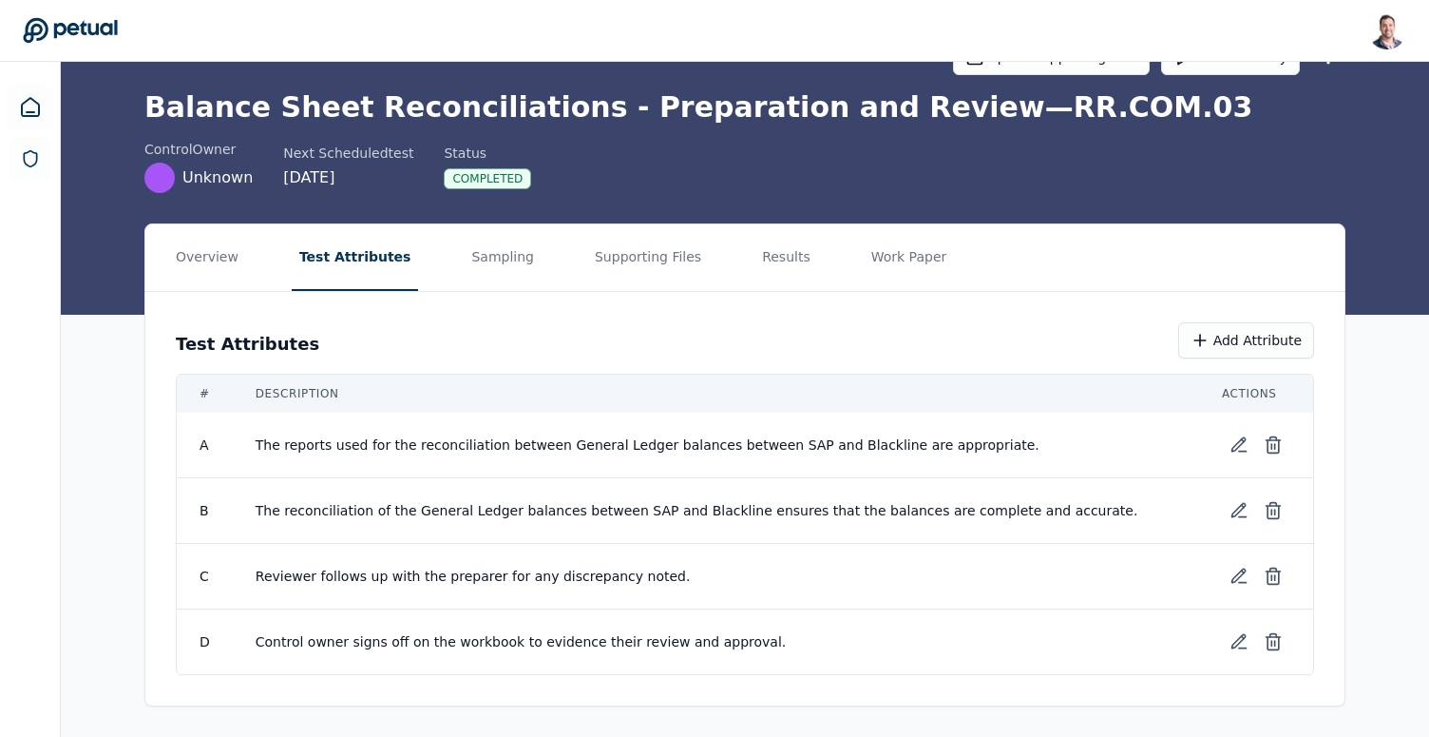
scroll to position [57, 0]
click at [1238, 443] on icon at bounding box center [1239, 444] width 13 height 13
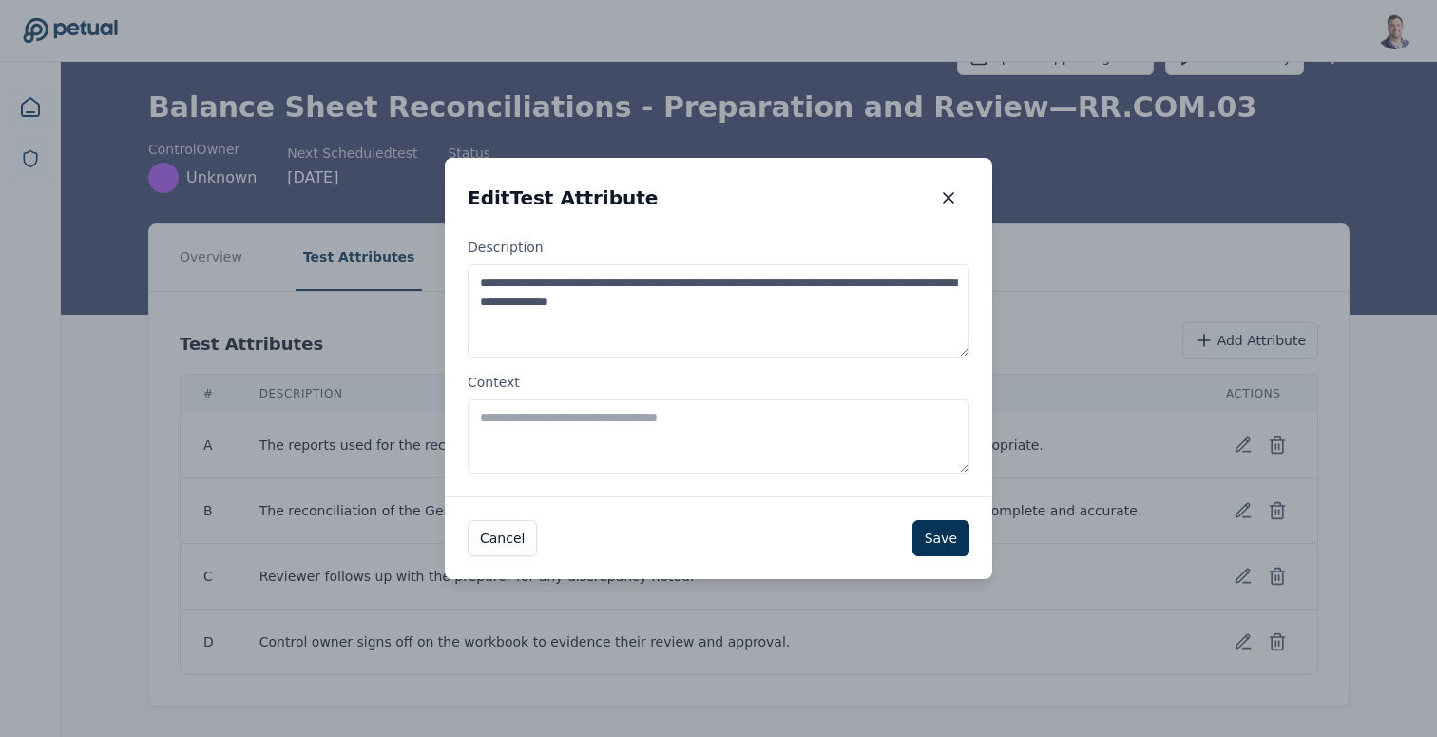
click at [778, 295] on textarea "**********" at bounding box center [719, 310] width 502 height 93
click at [703, 415] on textarea "Context" at bounding box center [719, 436] width 502 height 74
click at [945, 201] on icon "button" at bounding box center [949, 198] width 10 height 10
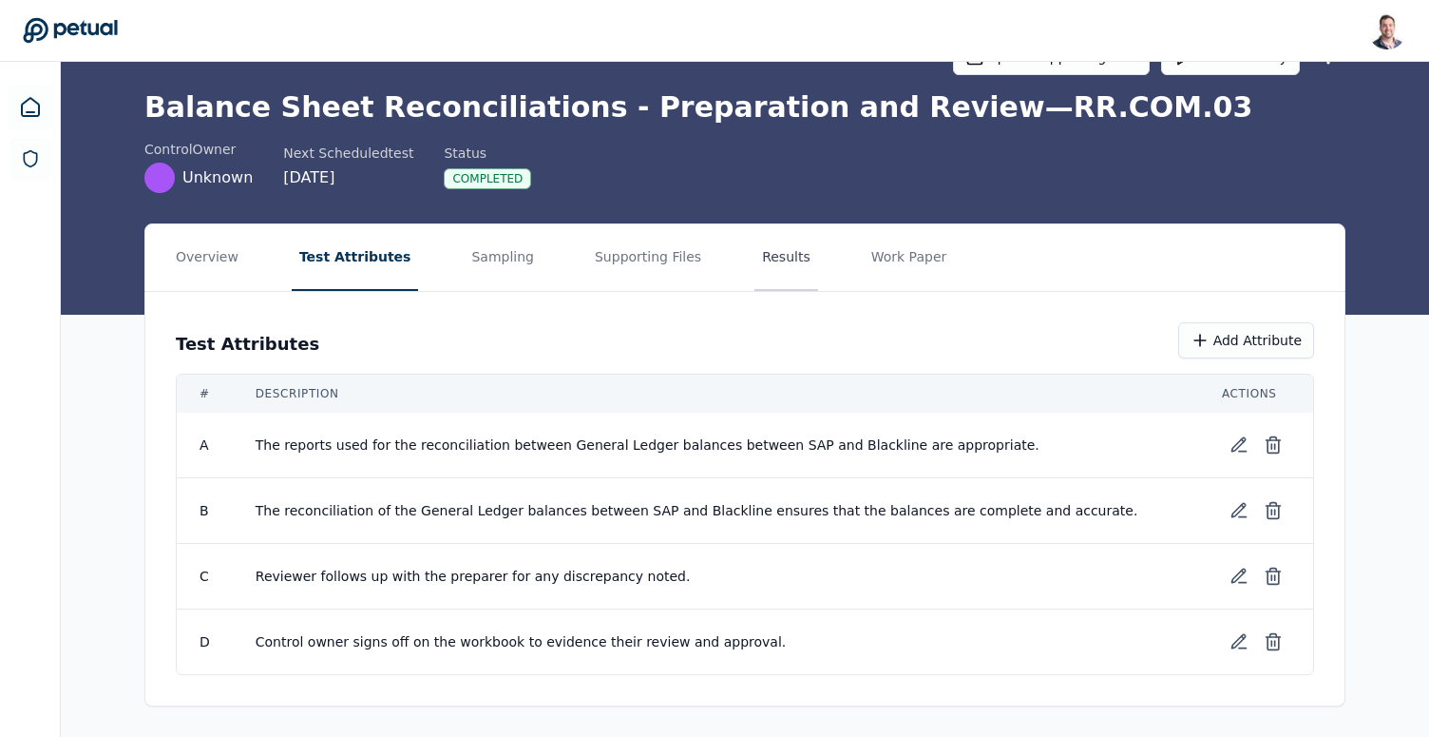
click at [755, 272] on button "Results" at bounding box center [787, 257] width 64 height 67
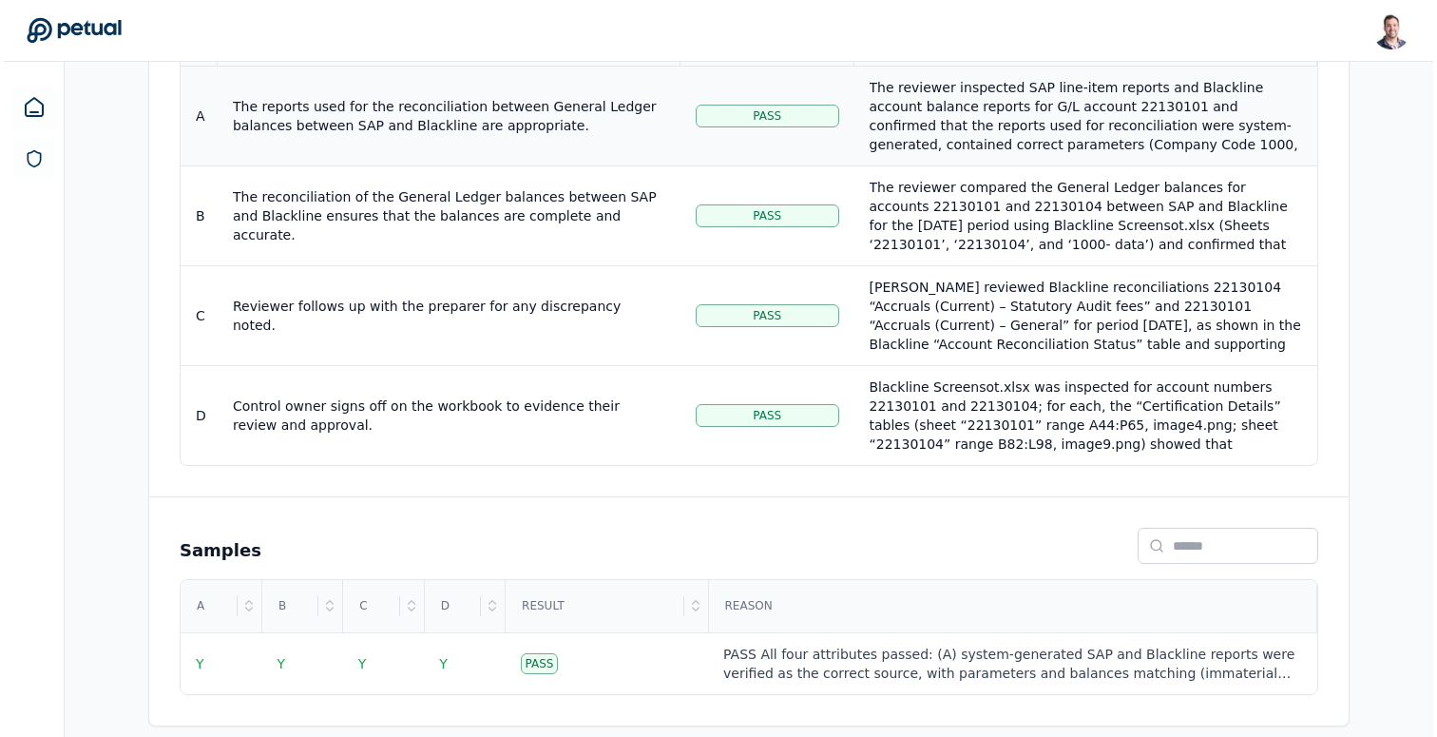
scroll to position [499, 0]
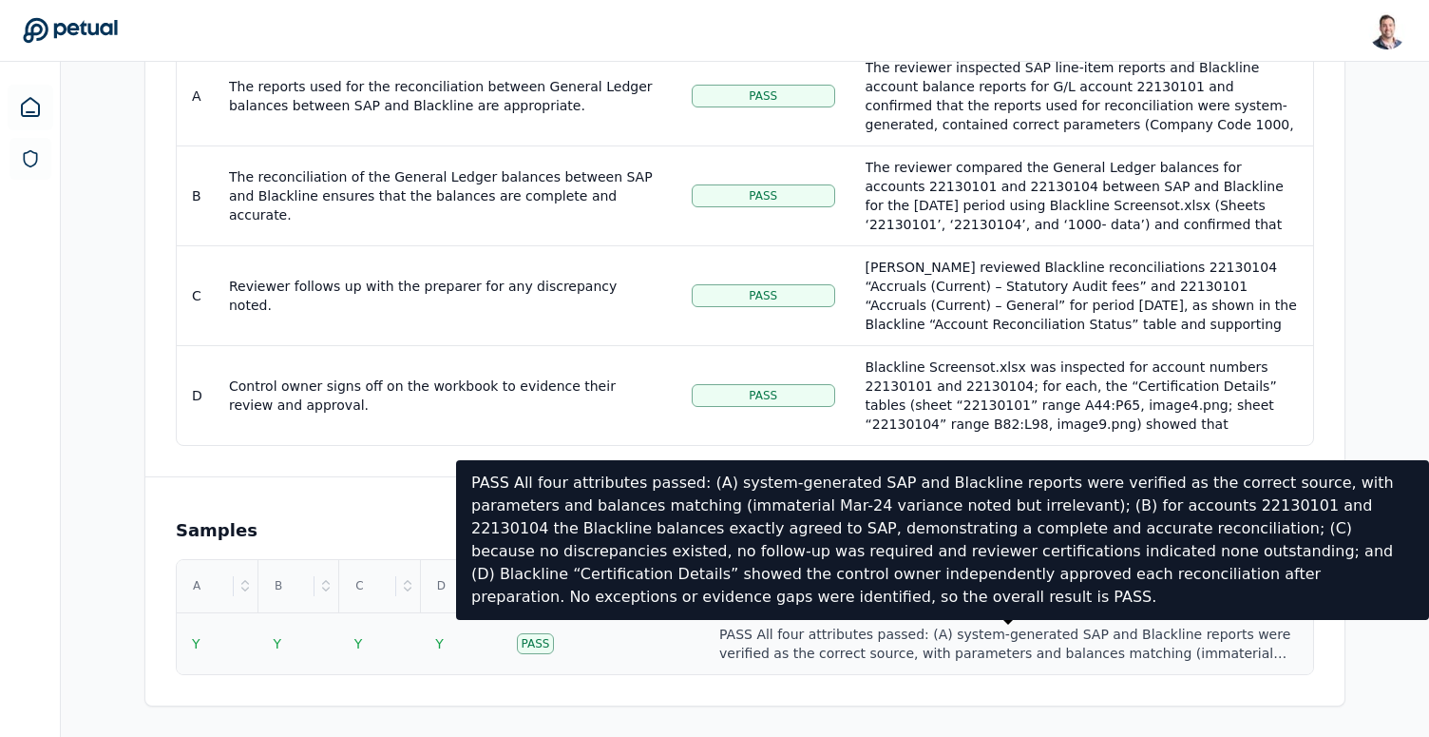
click at [778, 640] on div "PASS All four attributes passed: (A) system‐generated SAP and Blackline reports…" at bounding box center [1008, 643] width 578 height 38
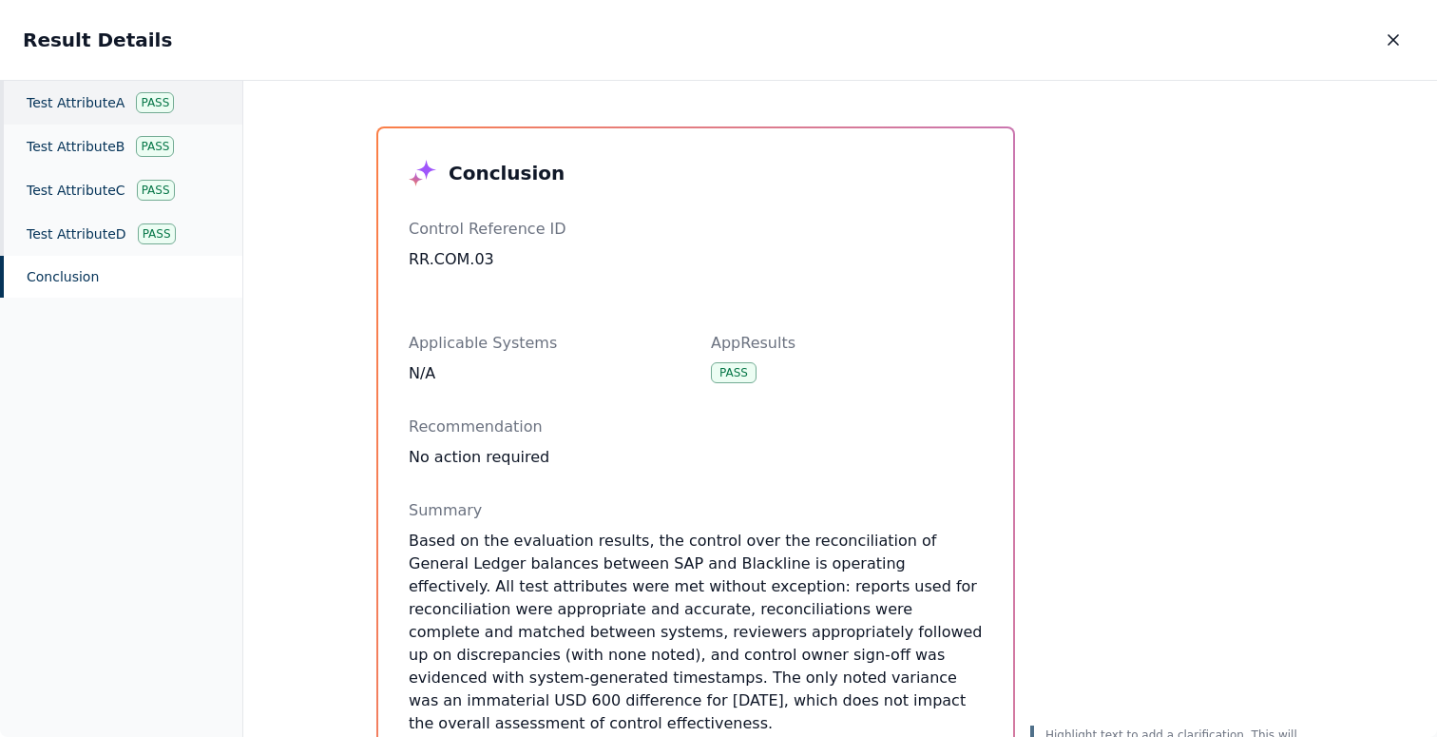
click at [57, 113] on div "Test Attribute A Pass" at bounding box center [121, 103] width 242 height 44
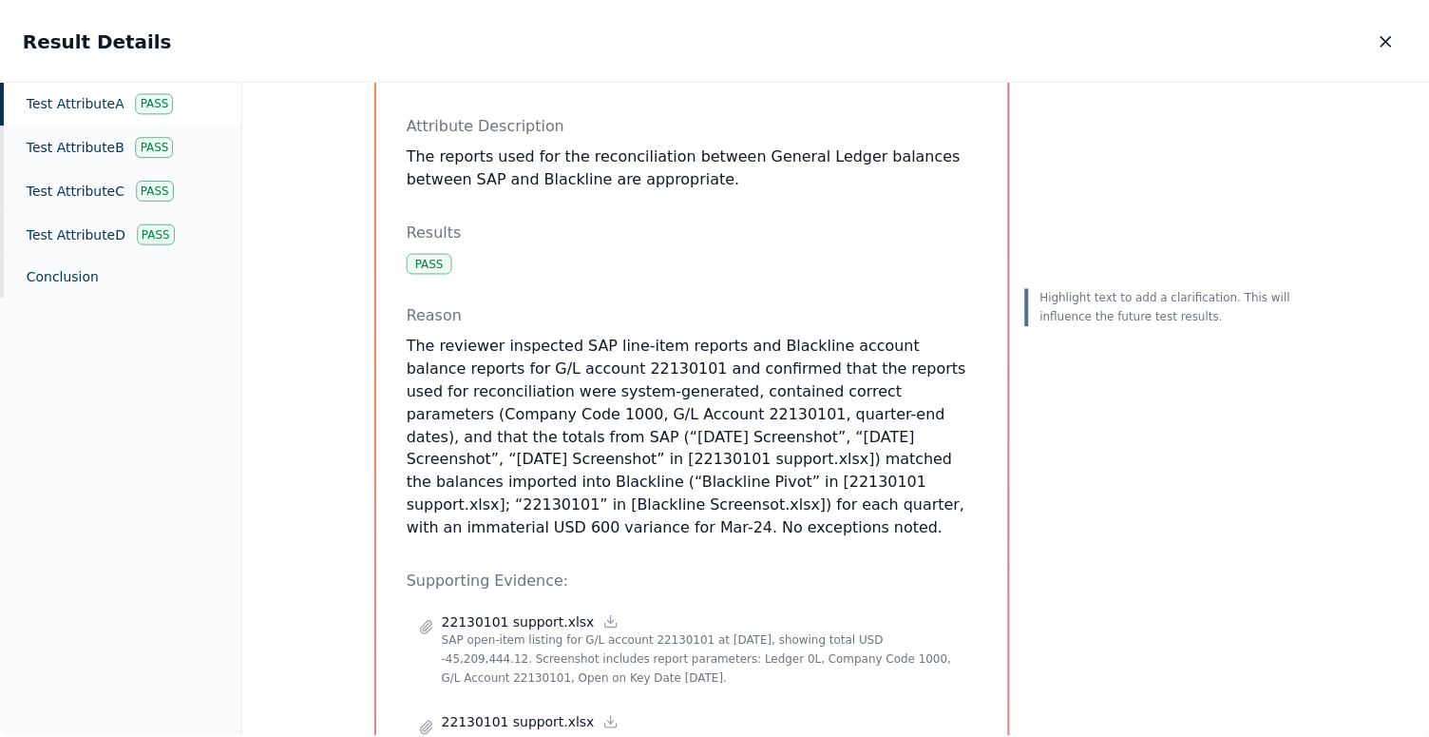
scroll to position [164, 0]
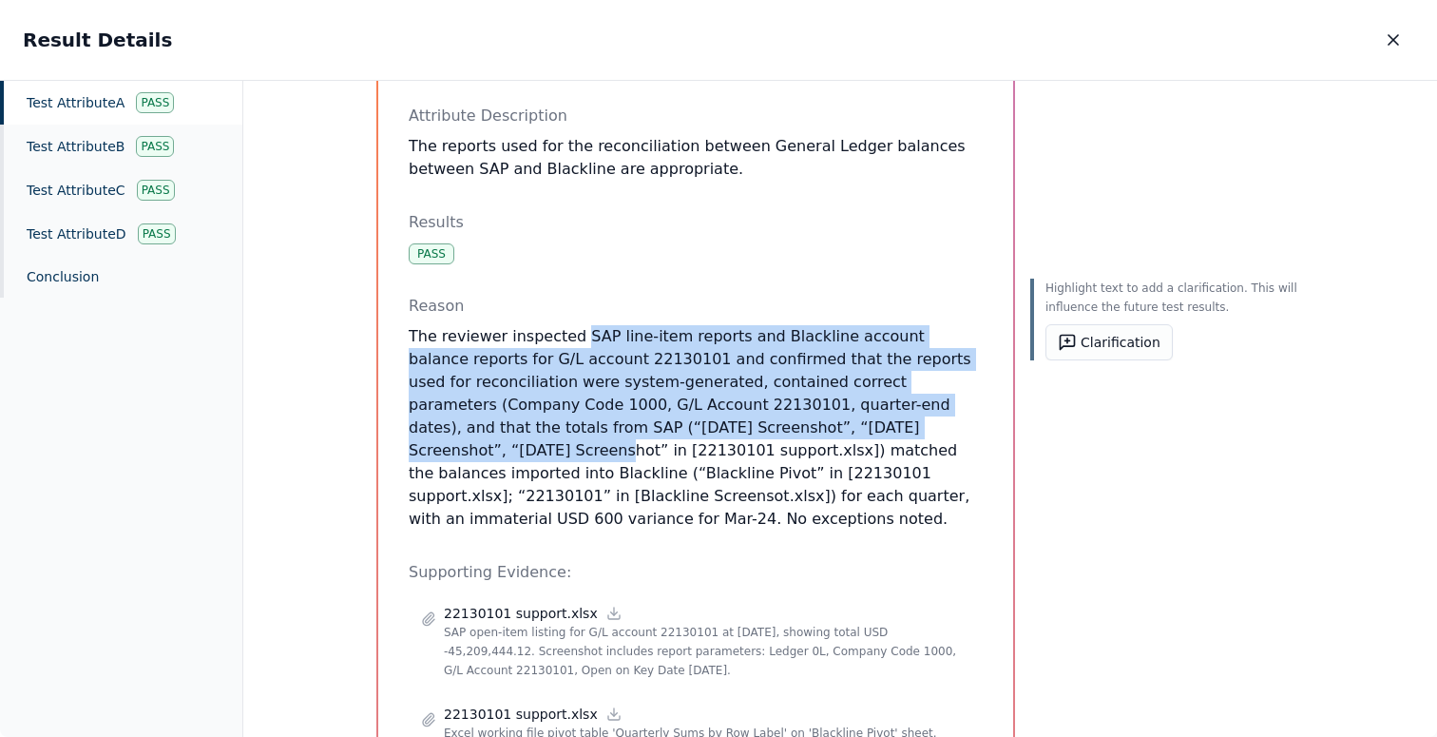
drag, startPoint x: 572, startPoint y: 337, endPoint x: 866, endPoint y: 426, distance: 306.7
click at [866, 426] on p "The reviewer inspected SAP line-item reports and Blackline account balance repo…" at bounding box center [696, 427] width 574 height 205
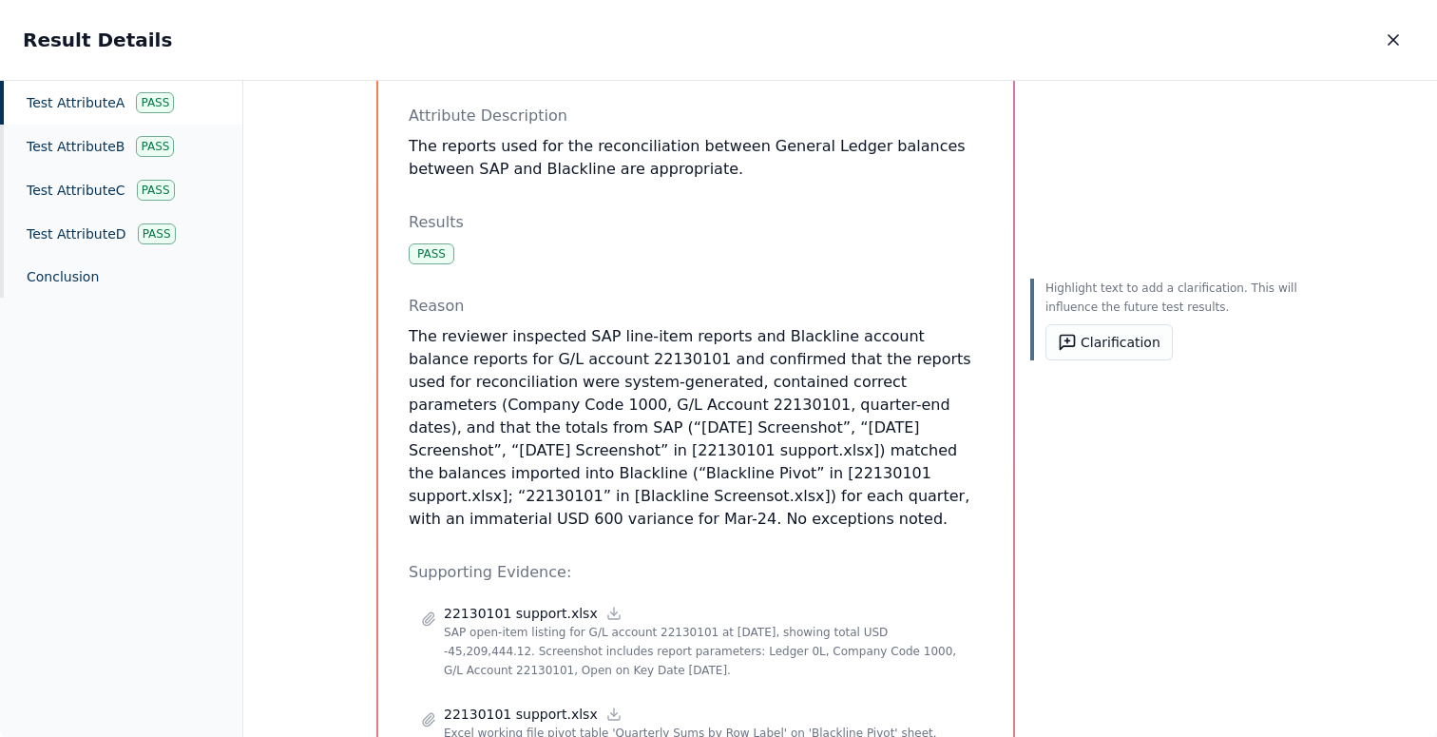
click at [565, 343] on p "The reviewer inspected SAP line-item reports and Blackline account balance repo…" at bounding box center [696, 427] width 574 height 205
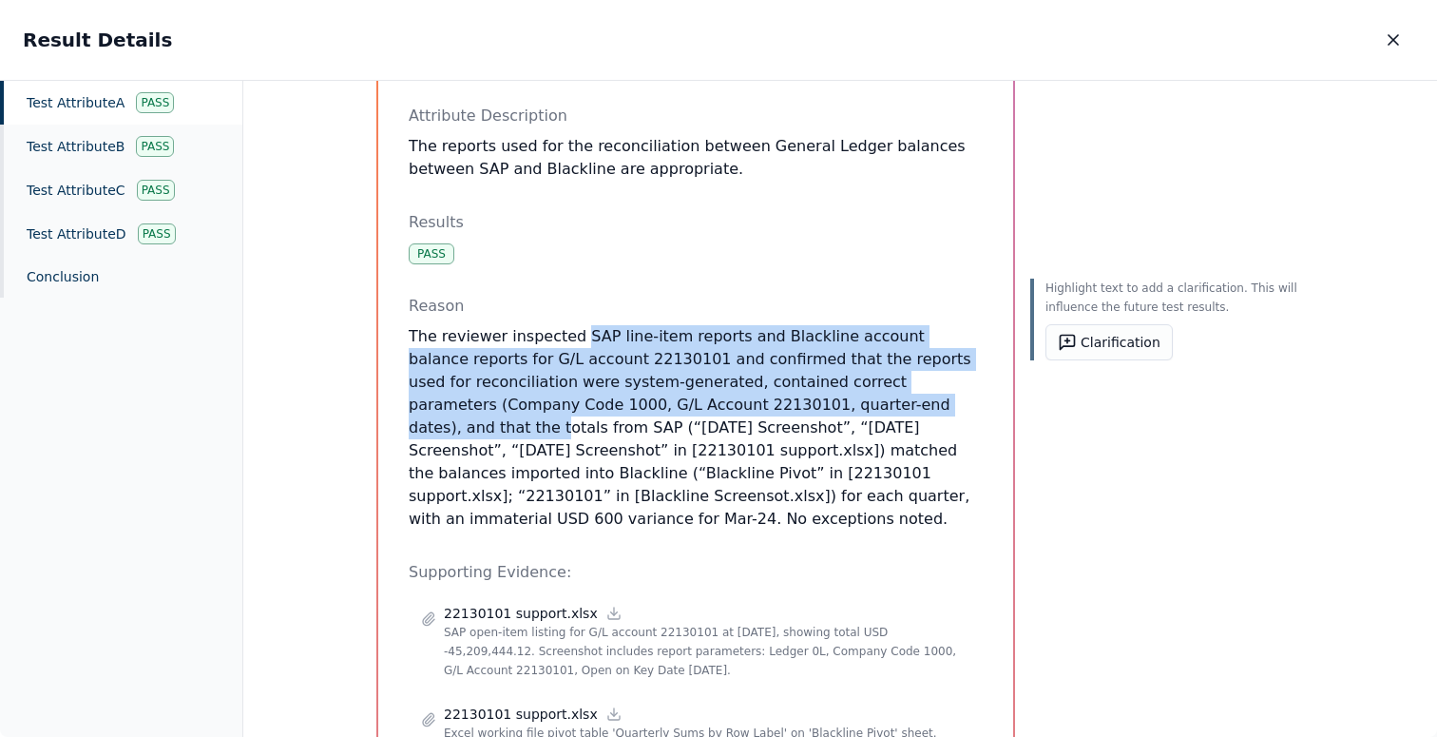
drag, startPoint x: 572, startPoint y: 339, endPoint x: 880, endPoint y: 416, distance: 317.4
click at [880, 416] on p "The reviewer inspected SAP line-item reports and Blackline account balance repo…" at bounding box center [696, 427] width 574 height 205
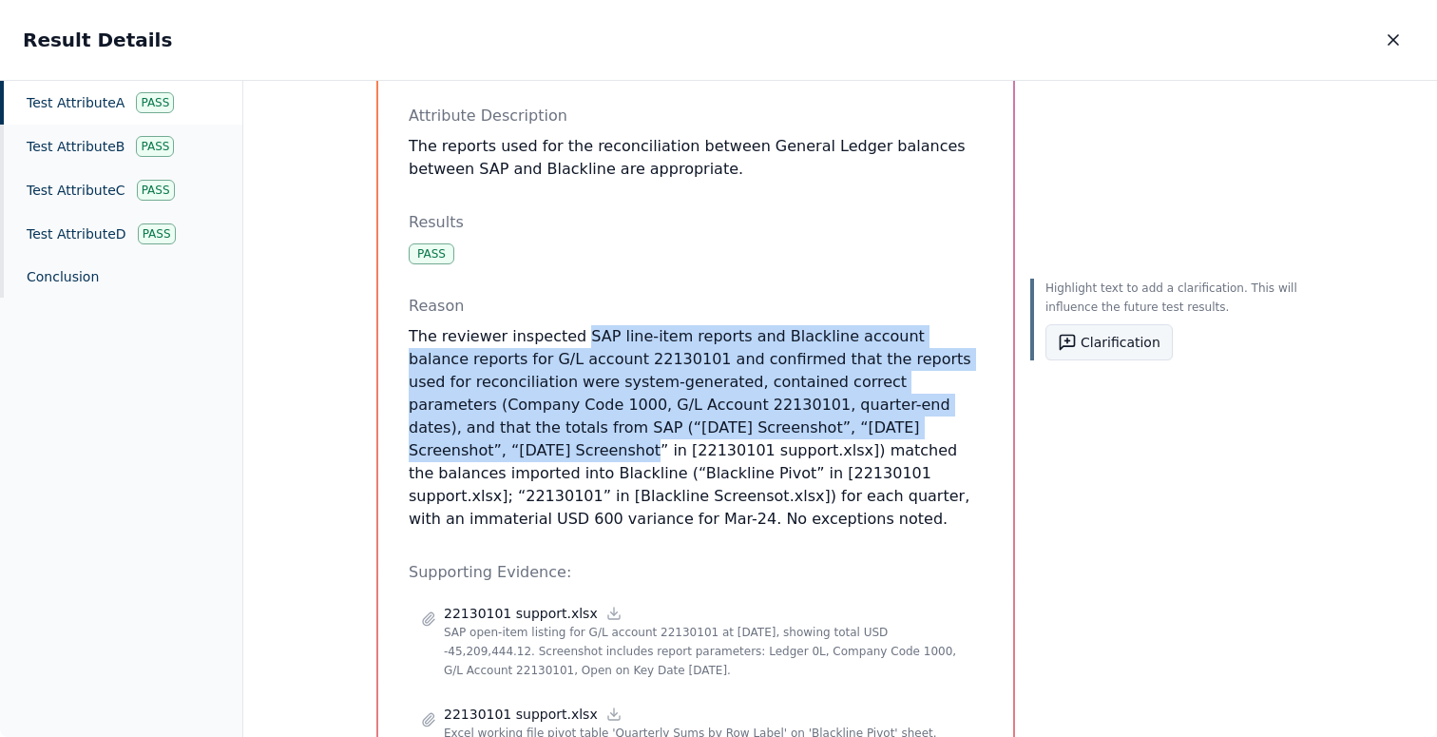
click at [1098, 343] on button "Clarification" at bounding box center [1108, 342] width 127 height 36
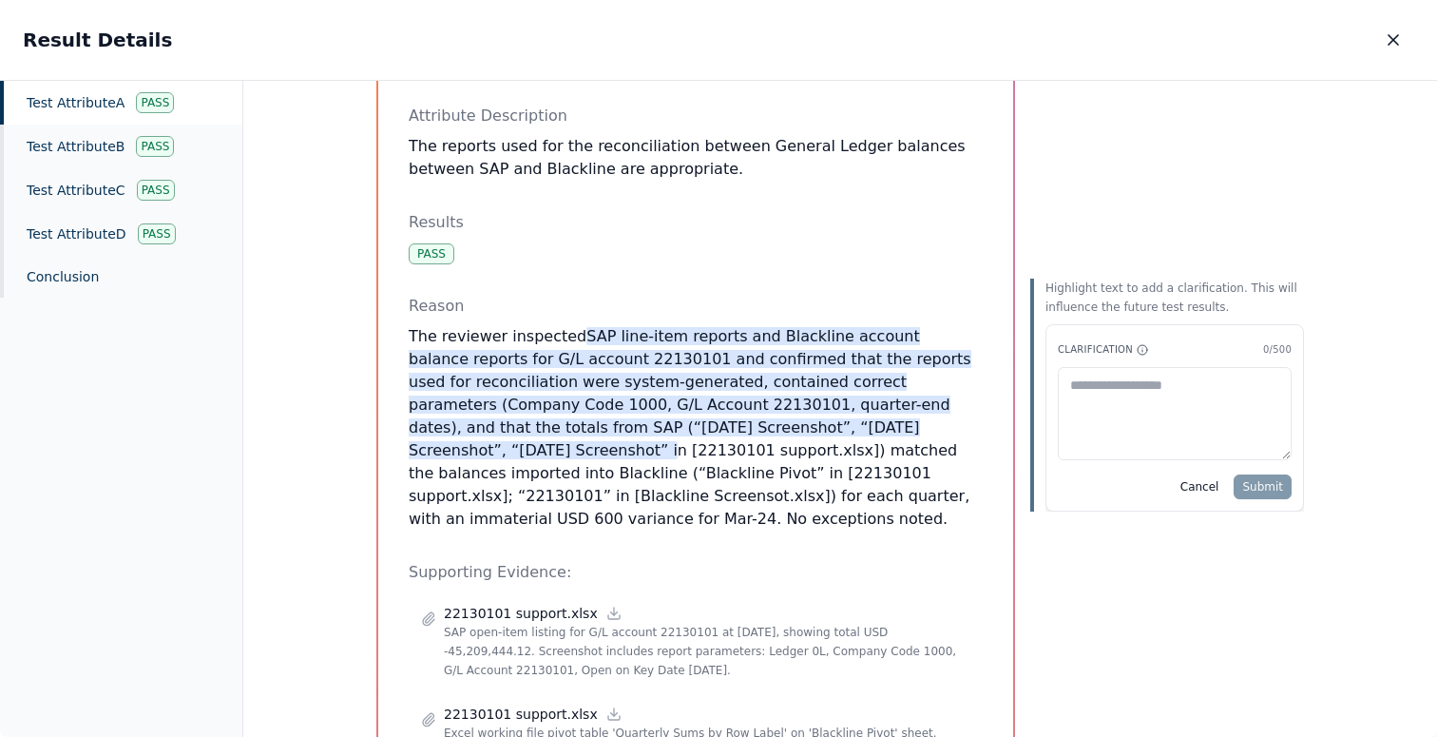
click at [782, 439] on p "The reviewer inspected SAP line-item reports and Blackline account balance repo…" at bounding box center [696, 427] width 574 height 205
click at [751, 416] on p "The reviewer inspected SAP line-item reports and Blackline account balance repo…" at bounding box center [696, 427] width 574 height 205
click at [830, 344] on span "SAP line-item reports and Blackline account balance reports for G/L account 221…" at bounding box center [690, 393] width 563 height 132
click at [757, 231] on p "Results" at bounding box center [696, 222] width 574 height 23
click at [762, 520] on div "Test Attribute A : The reports used for the reconciliation between General Ledg…" at bounding box center [696, 745] width 574 height 1503
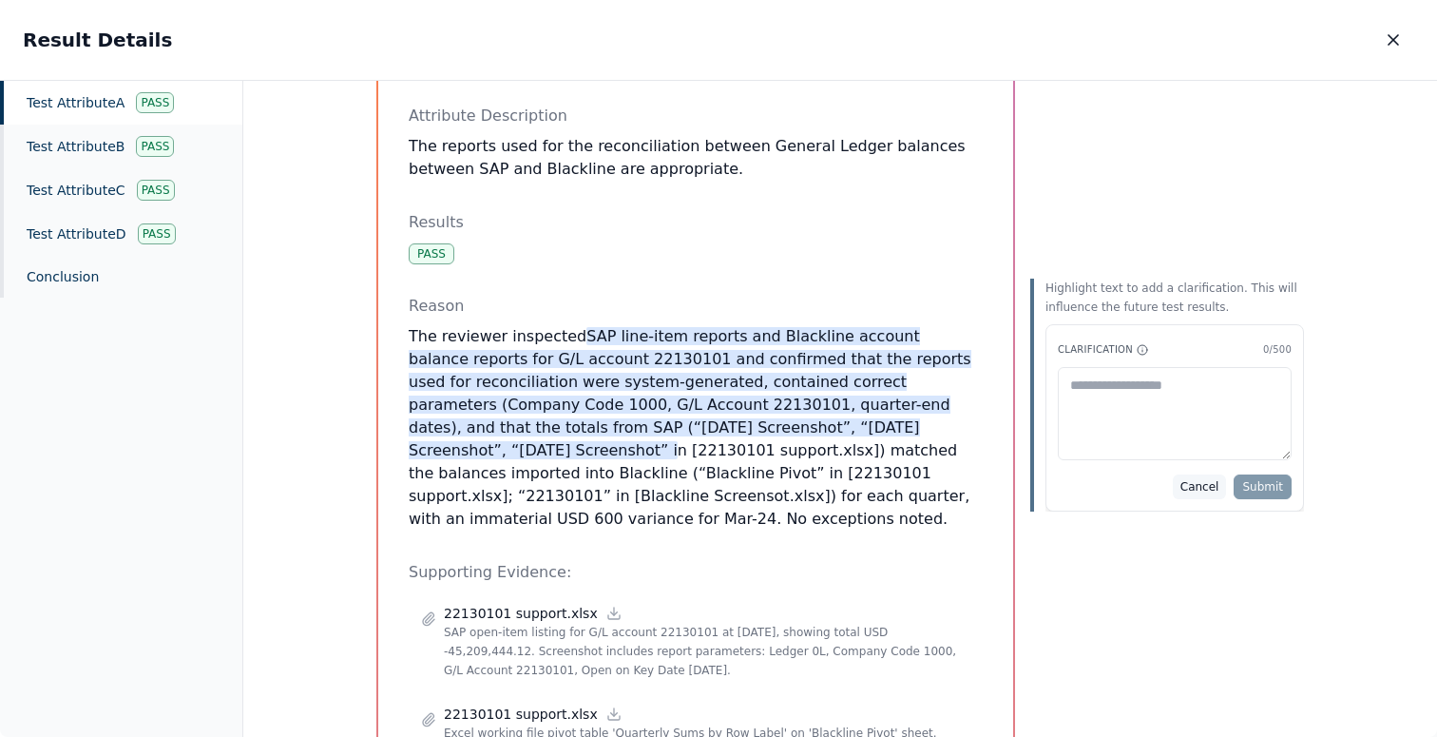
click at [1195, 485] on button "Cancel" at bounding box center [1200, 486] width 54 height 25
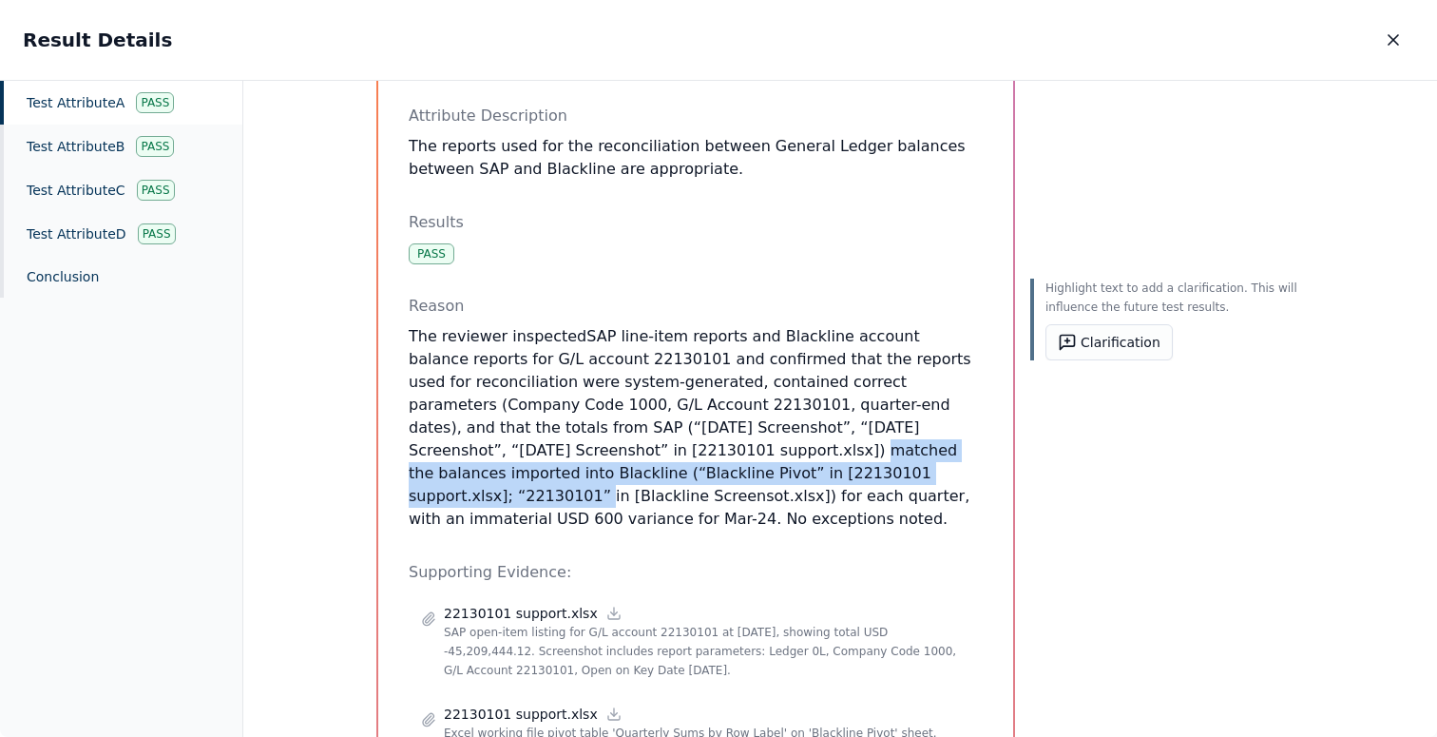
drag, startPoint x: 508, startPoint y: 452, endPoint x: 661, endPoint y: 474, distance: 154.6
click at [661, 474] on p "The reviewer inspected SAP line-item reports and Blackline account balance repo…" at bounding box center [696, 427] width 574 height 205
click at [1101, 324] on button "Clarification" at bounding box center [1108, 342] width 127 height 36
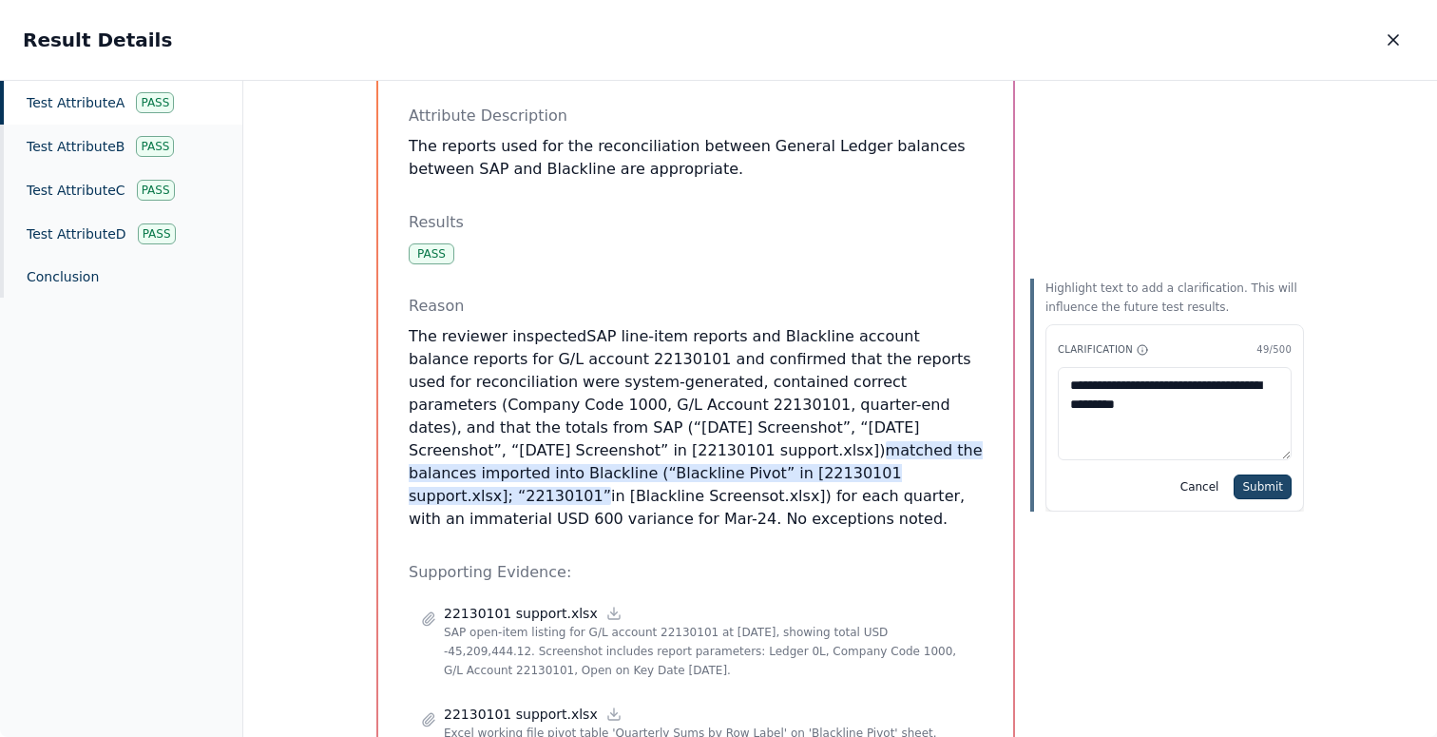
type textarea "**********"
click at [1251, 477] on button "Submit" at bounding box center [1263, 486] width 58 height 25
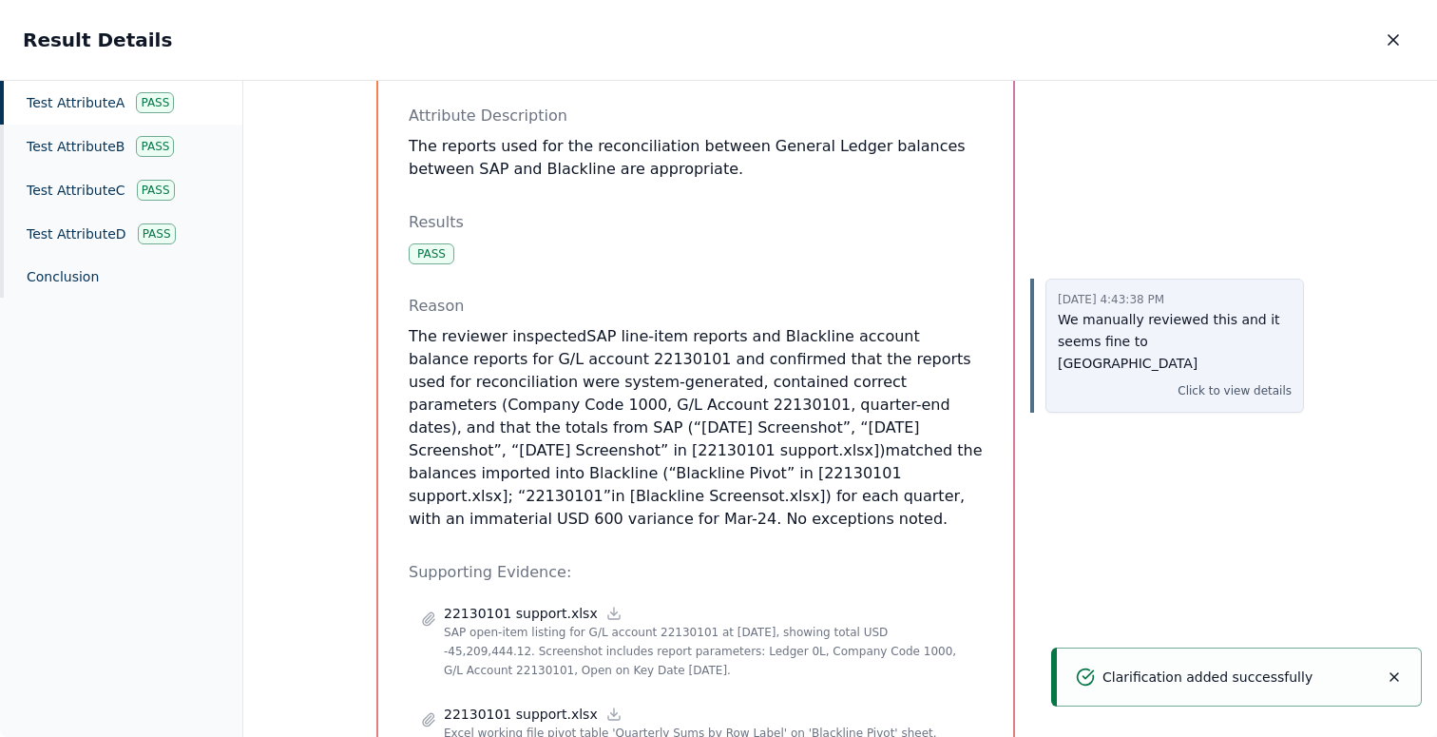
click at [1246, 381] on p "Click to view details" at bounding box center [1234, 390] width 114 height 19
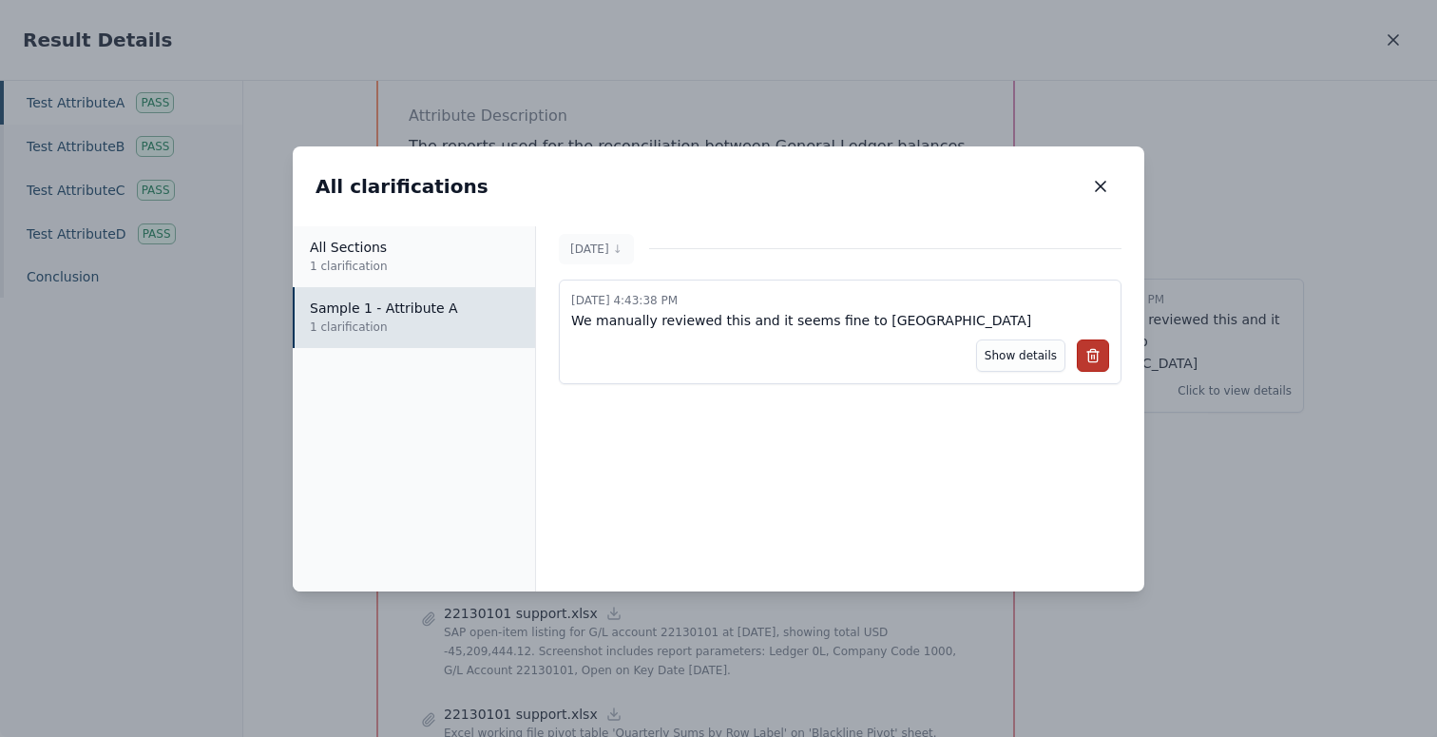
click at [1101, 354] on button at bounding box center [1093, 355] width 32 height 32
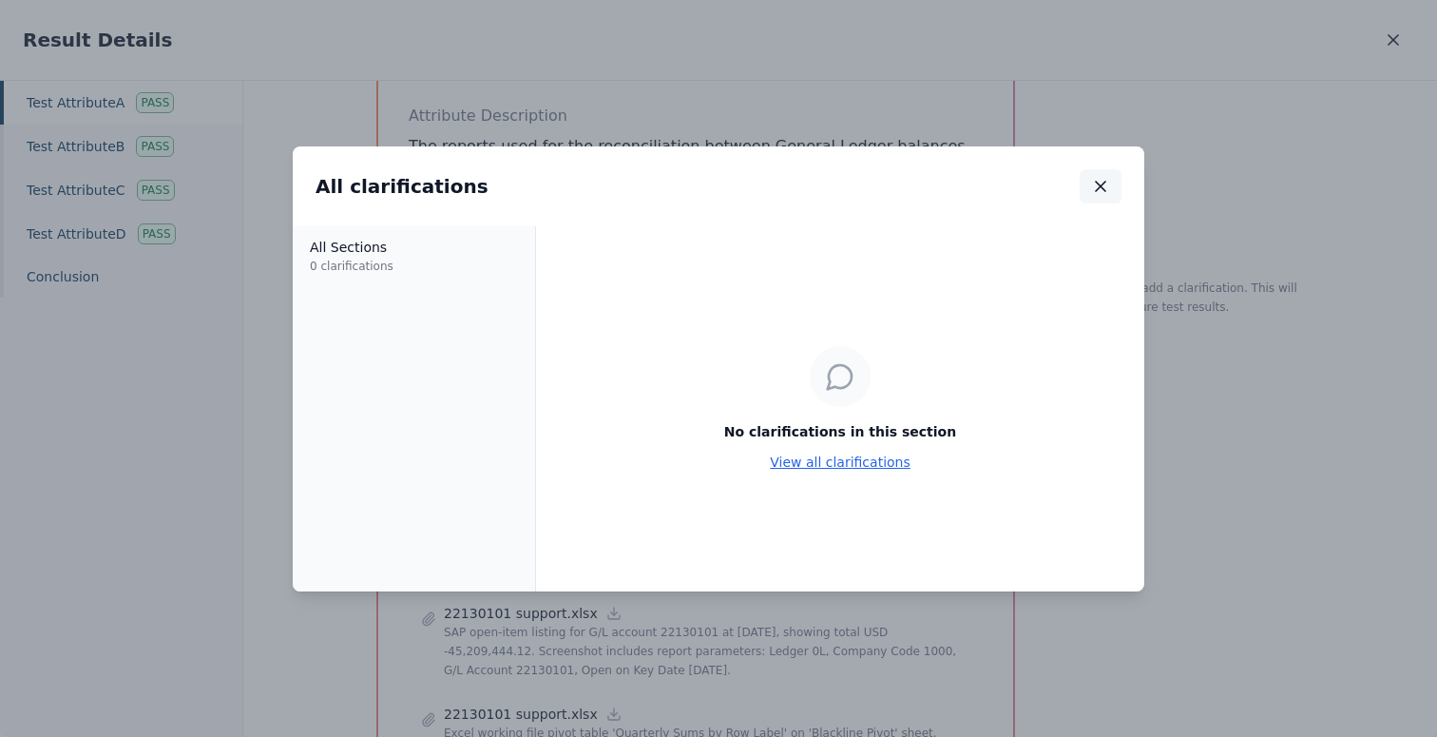
click at [1102, 187] on icon "button" at bounding box center [1101, 187] width 10 height 10
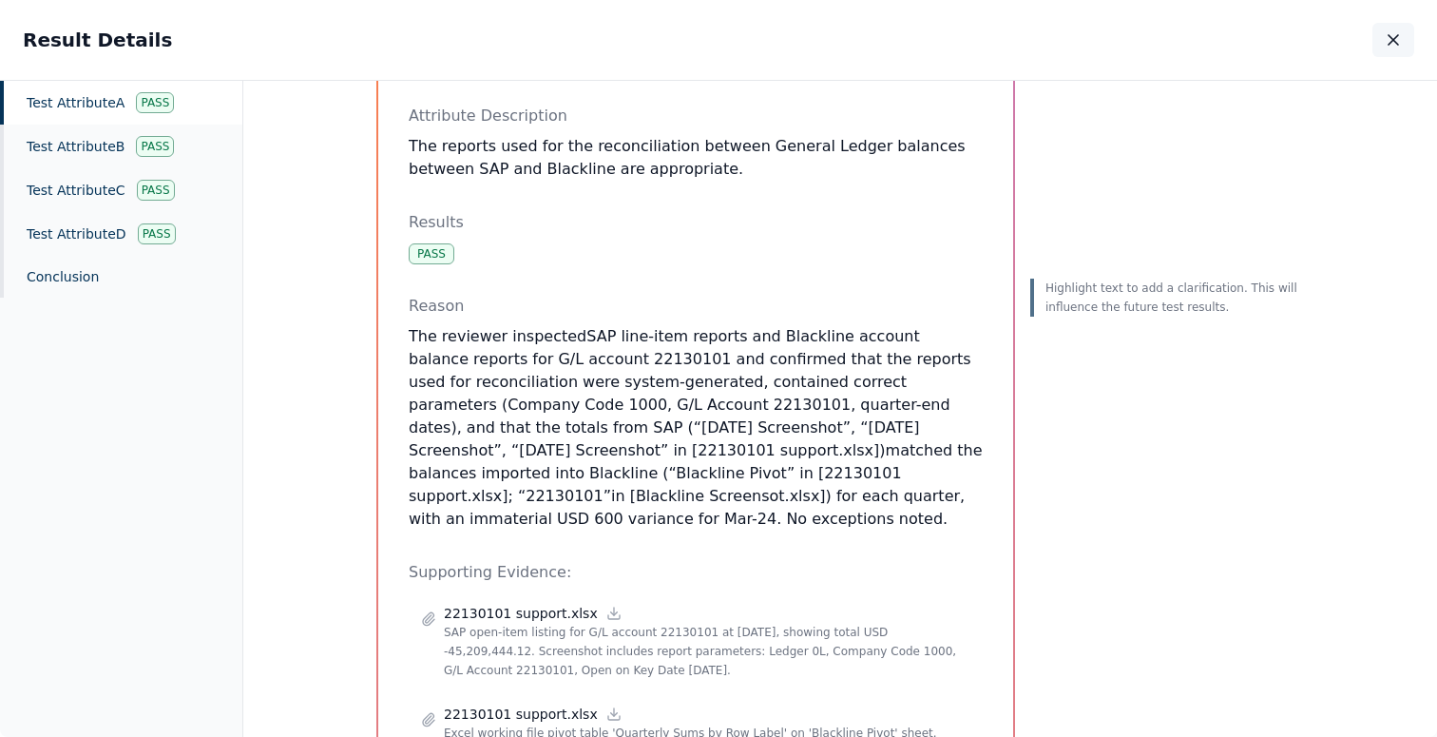
click at [1399, 44] on icon "button" at bounding box center [1393, 39] width 19 height 19
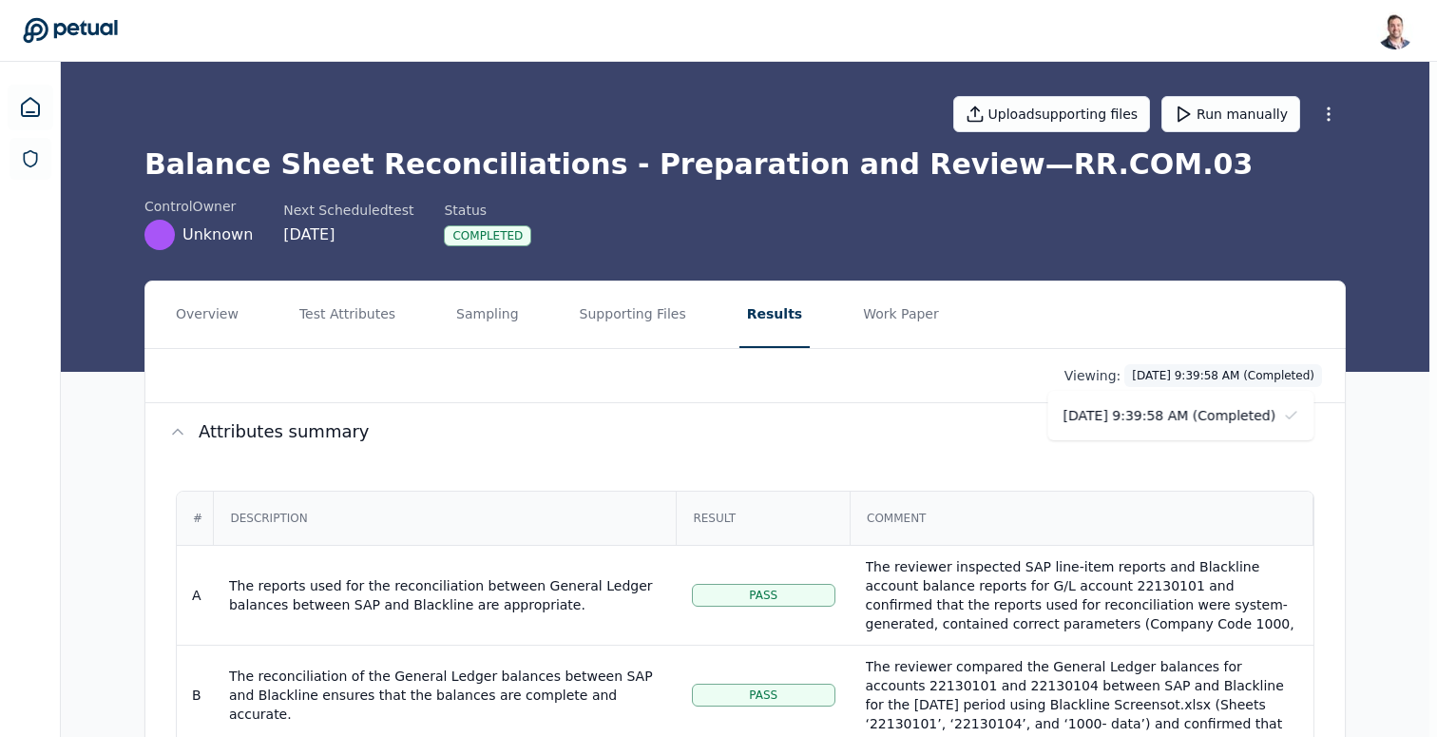
click at [1171, 372] on html "Snir Kodesh snir@petual.ai Sign out Upload supporting files Run manually Balanc…" at bounding box center [718, 617] width 1437 height 1235
click at [1168, 472] on html "Snir Kodesh snir@petual.ai Sign out Upload supporting files Run manually Balanc…" at bounding box center [718, 617] width 1437 height 1235
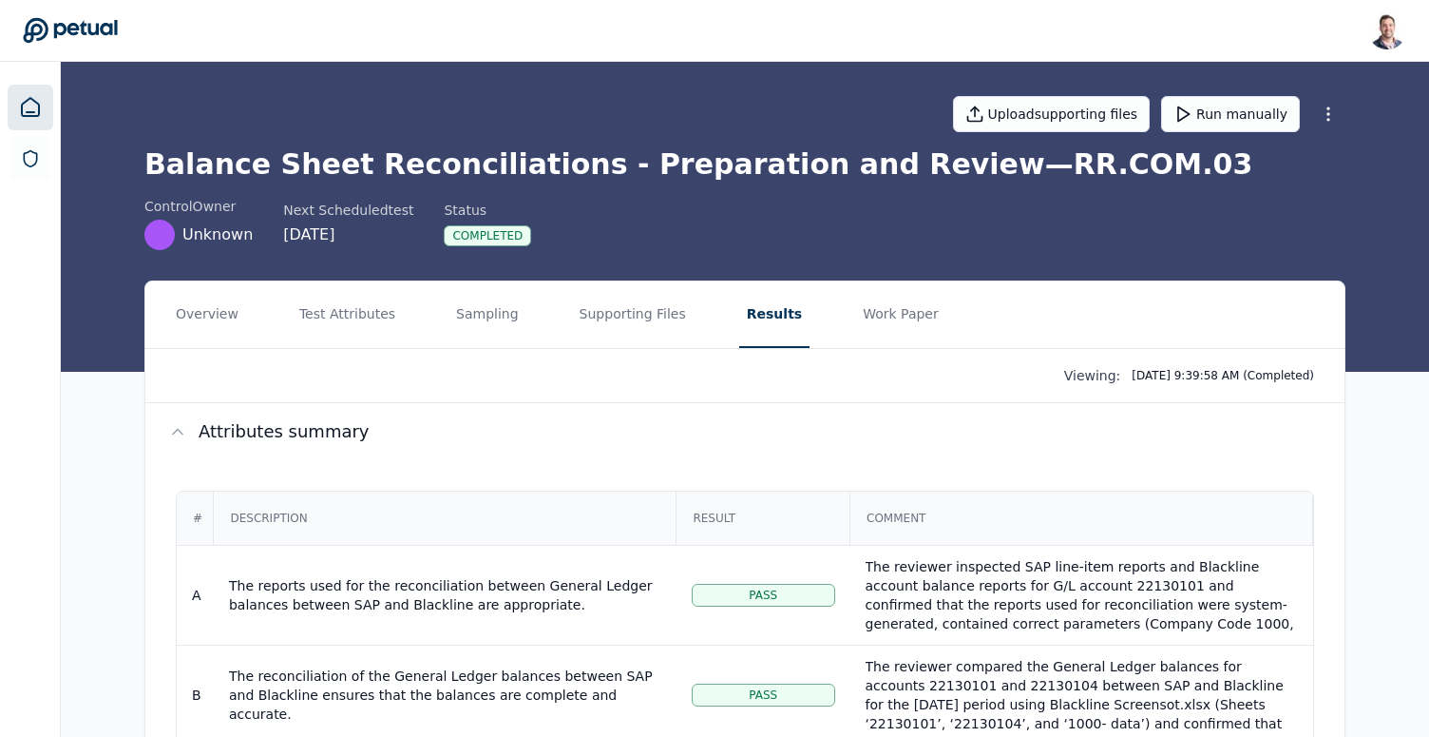
click at [31, 103] on icon at bounding box center [30, 107] width 23 height 23
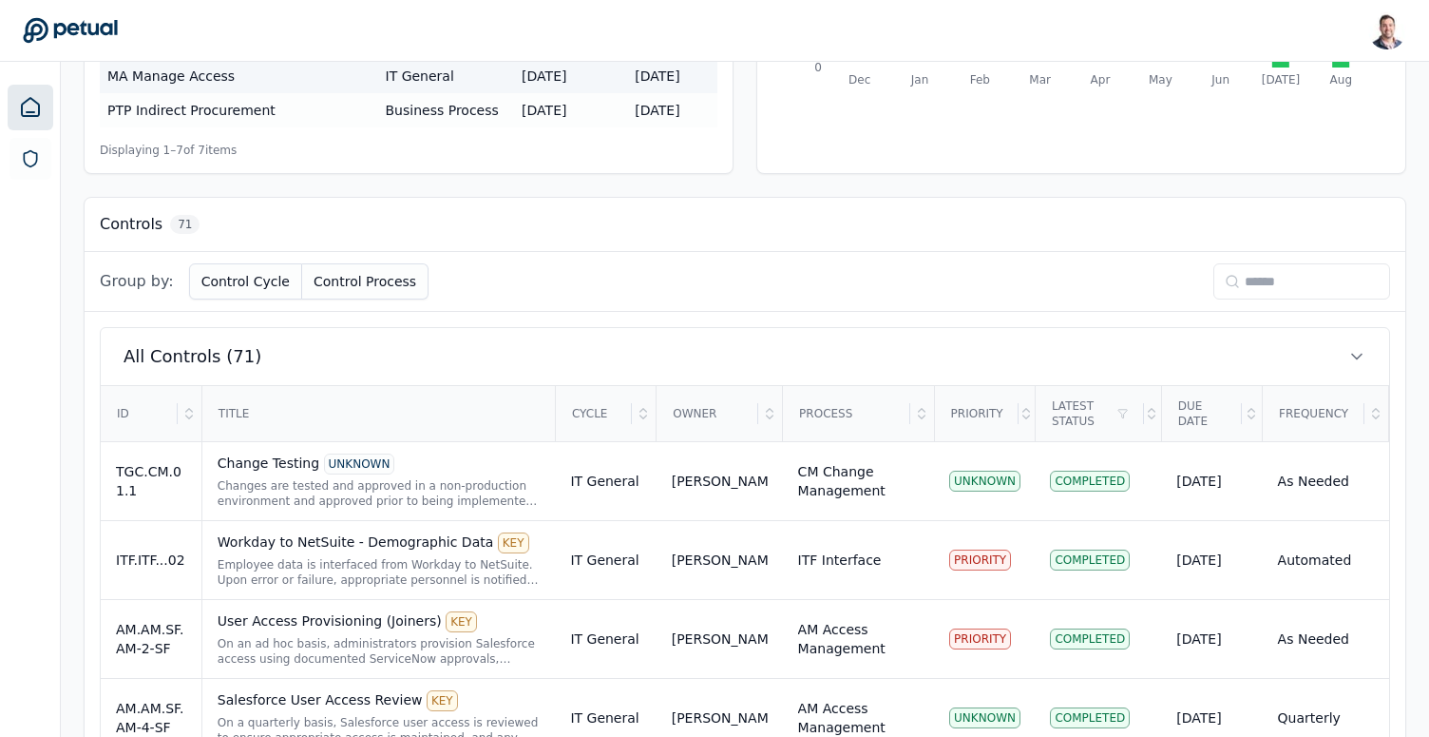
scroll to position [468, 0]
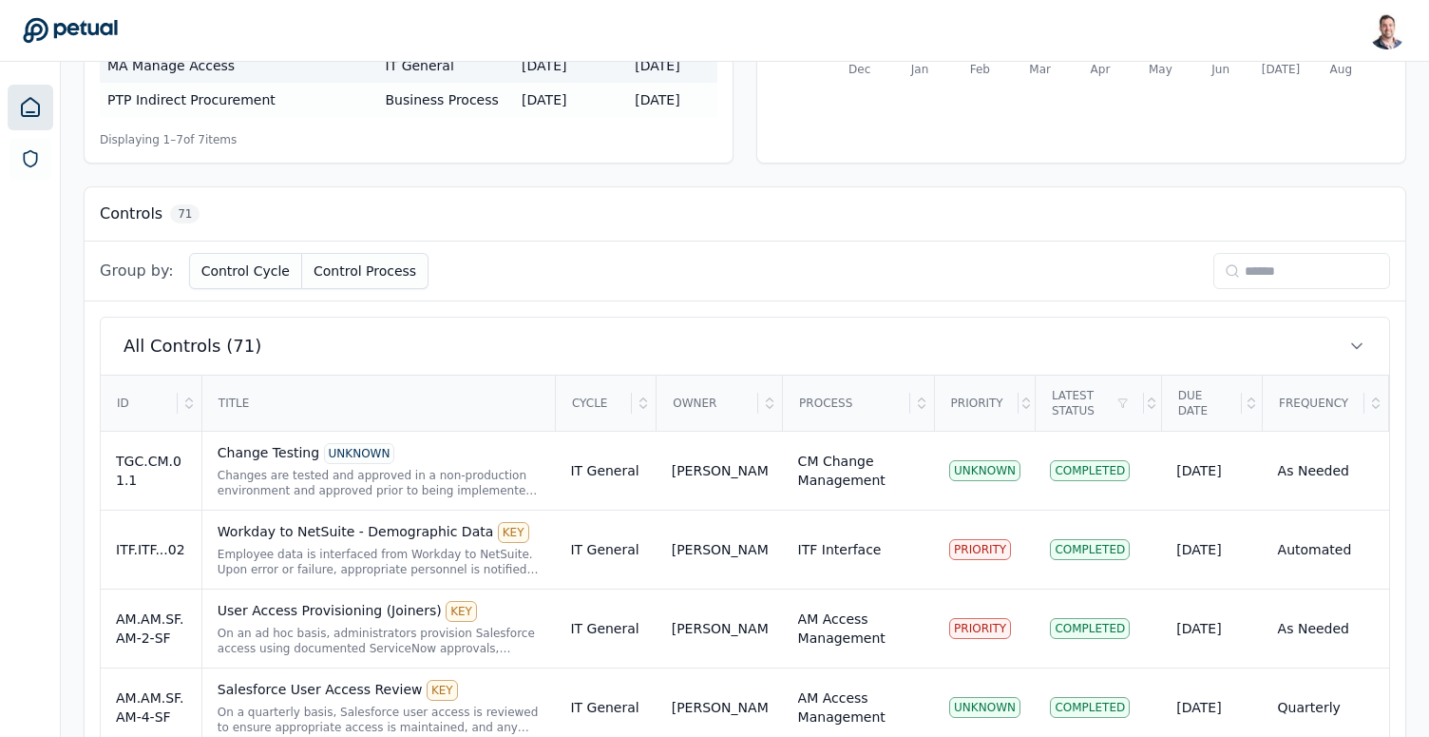
click at [1244, 268] on input at bounding box center [1302, 271] width 177 height 36
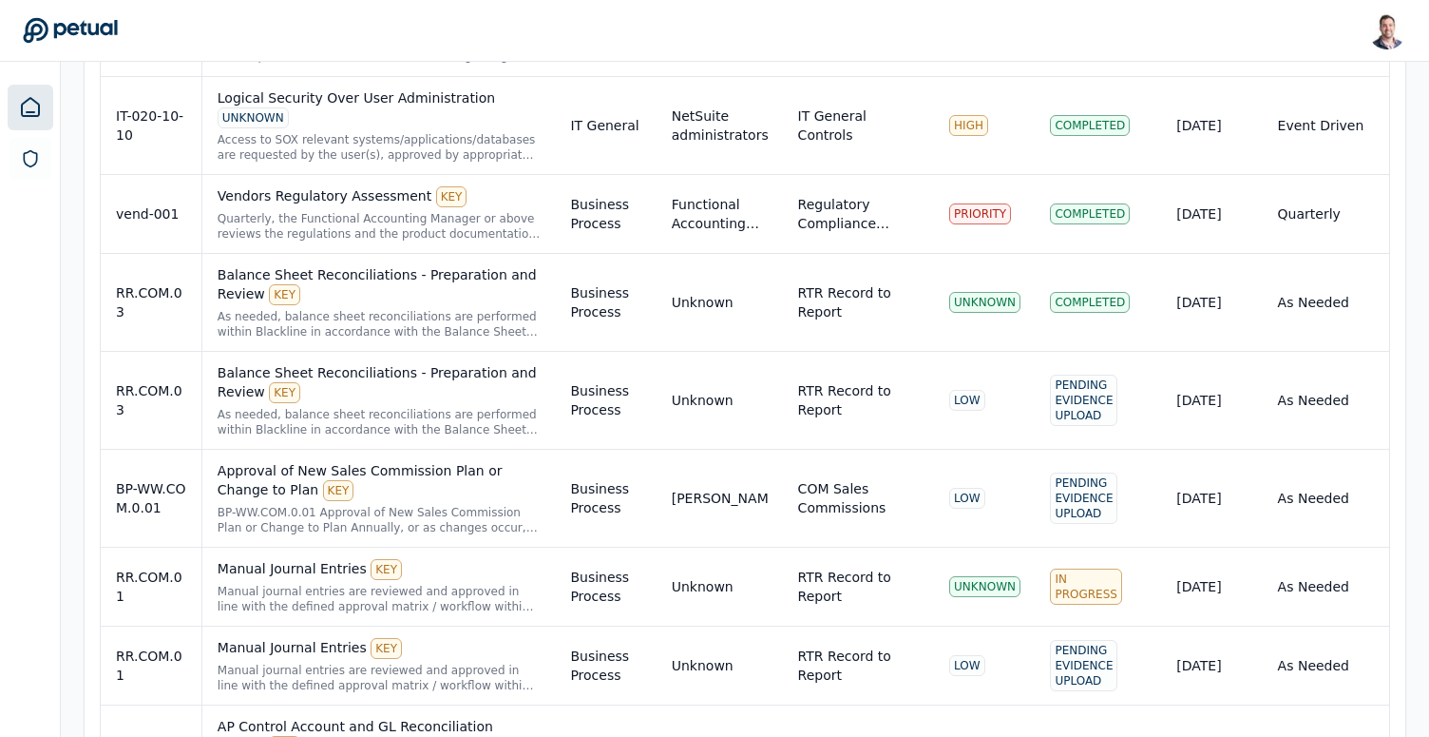
scroll to position [1605, 0]
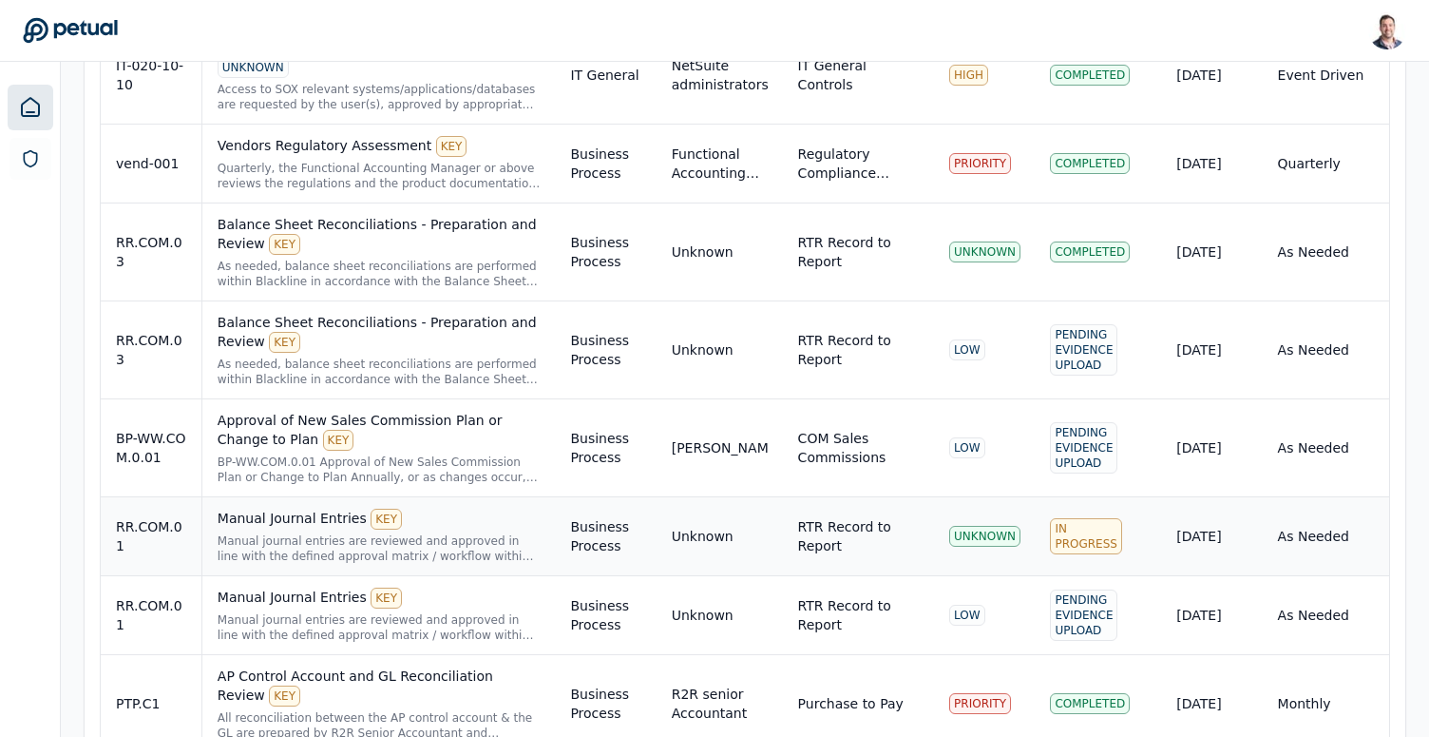
type input "***"
click at [363, 533] on div "Manual journal entries are reviewed and approved in line with the defined appro…" at bounding box center [379, 548] width 323 height 30
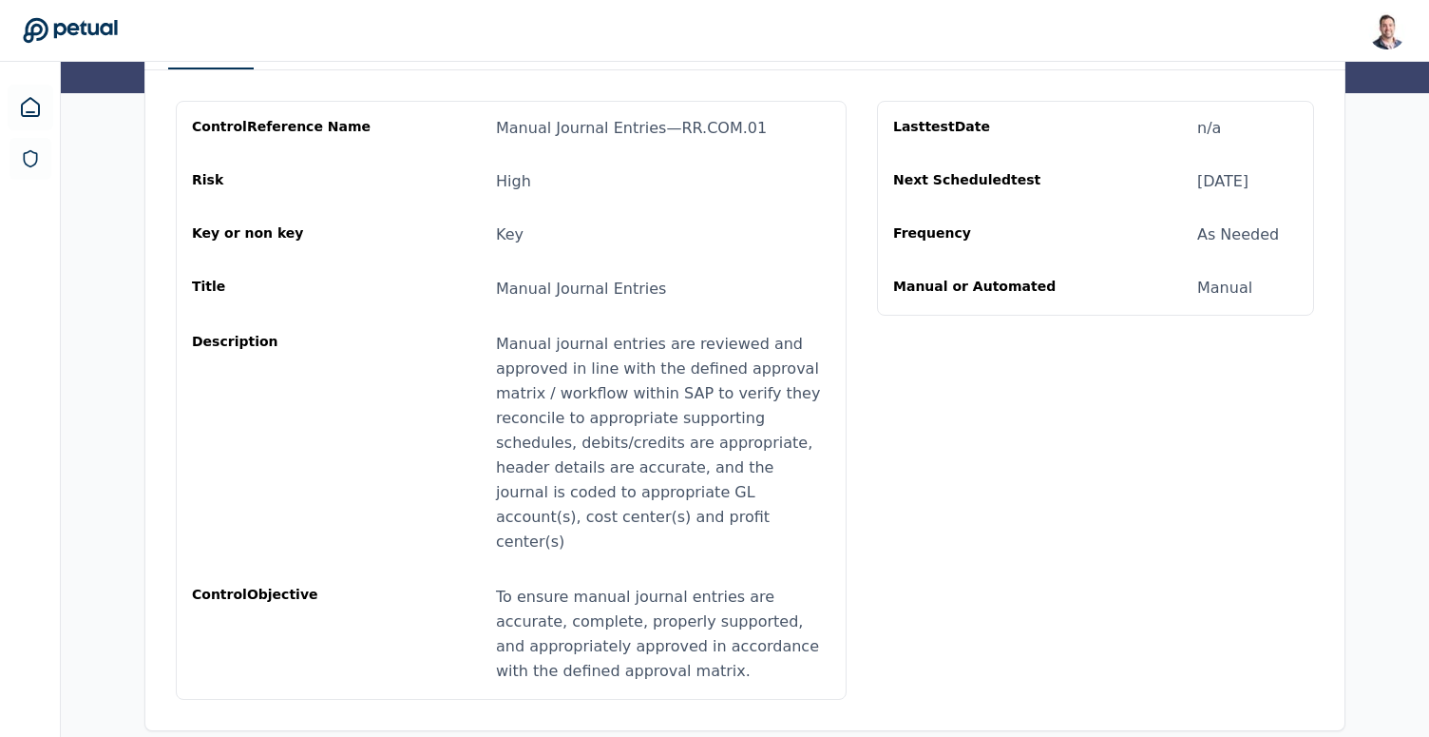
scroll to position [110, 0]
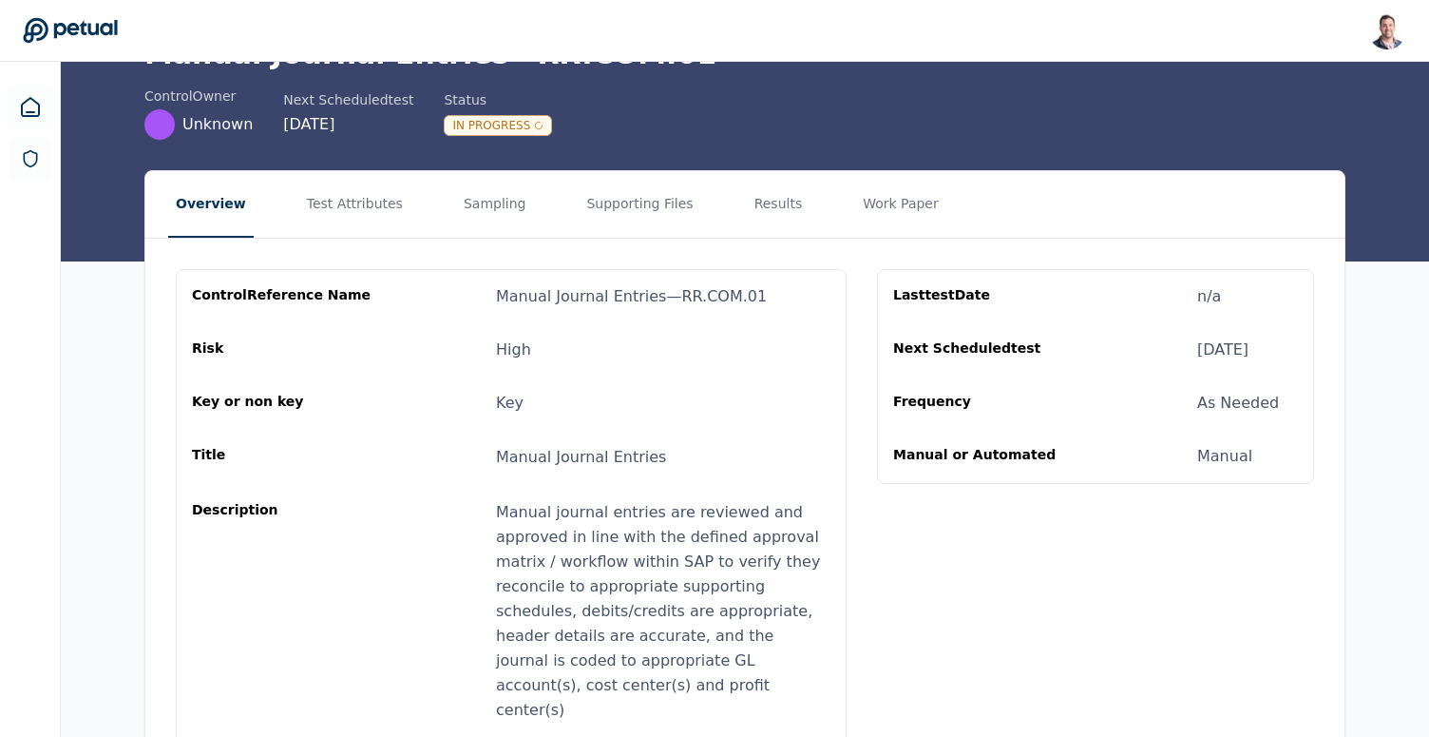
click at [747, 203] on button "Results" at bounding box center [779, 204] width 64 height 67
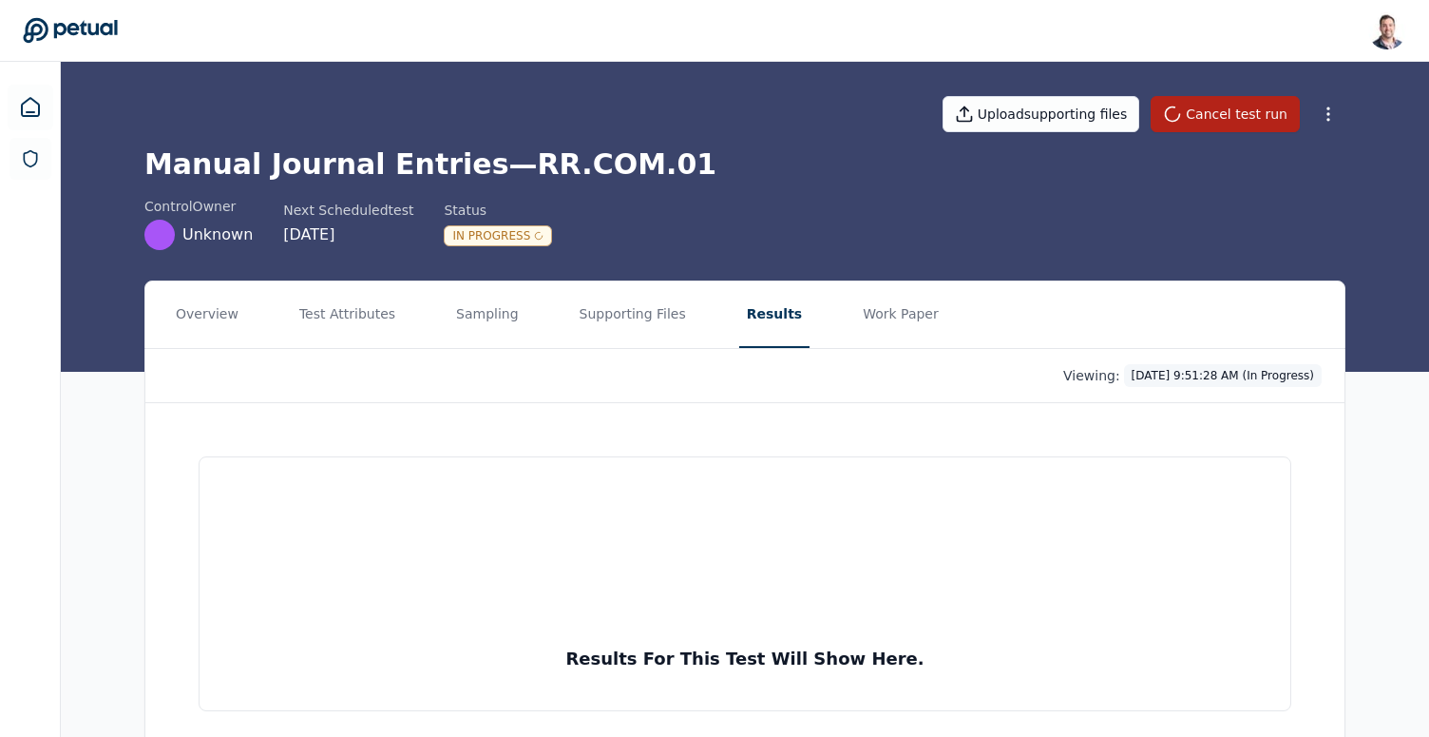
click at [1155, 373] on html "Snir Kodesh snir@petual.ai Sign out Upload supporting files Cancel test run Man…" at bounding box center [714, 397] width 1429 height 795
click at [39, 107] on html "Snir Kodesh snir@petual.ai Sign out Upload supporting files Cancel test run Man…" at bounding box center [714, 397] width 1429 height 795
